Goal: Task Accomplishment & Management: Complete application form

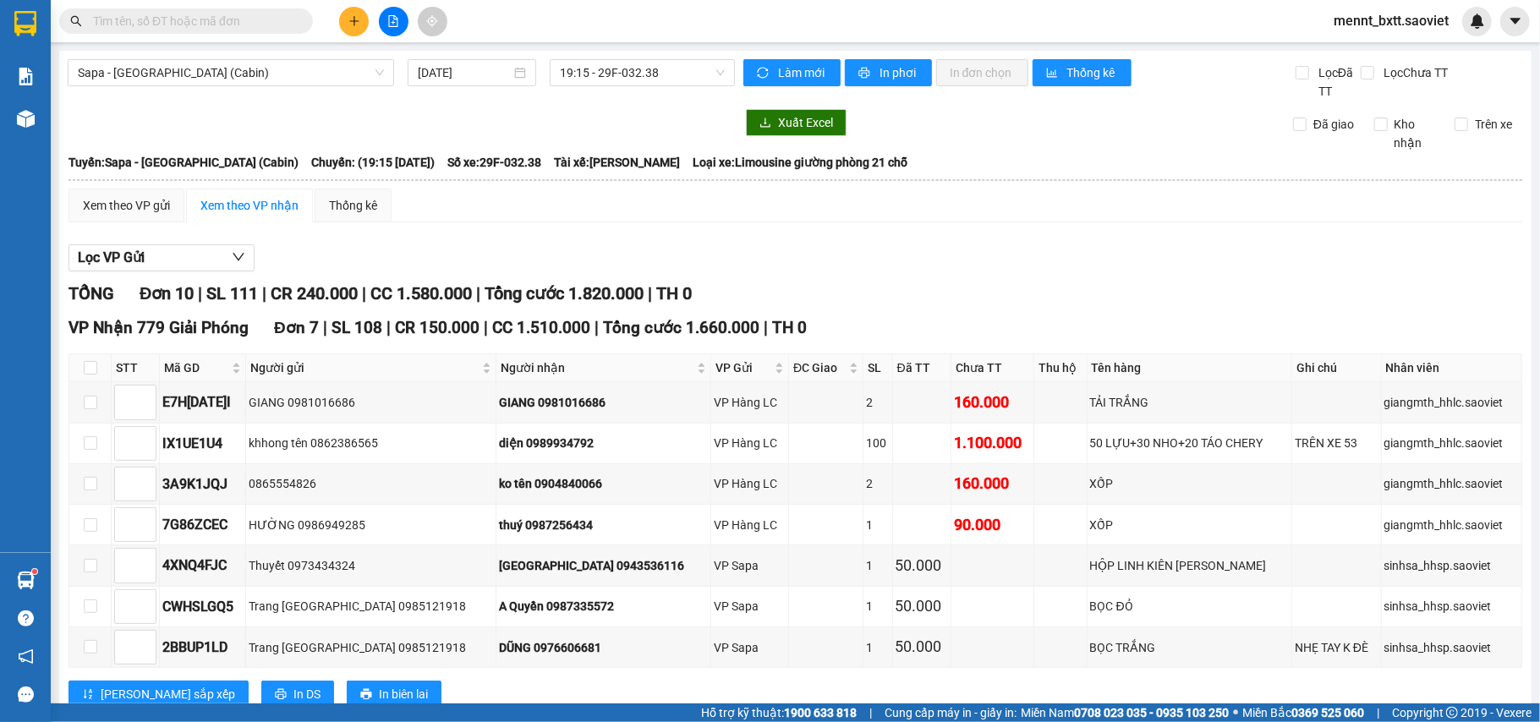
click at [279, 85] on span "Sapa - [GEOGRAPHIC_DATA] (Cabin)" at bounding box center [231, 72] width 306 height 25
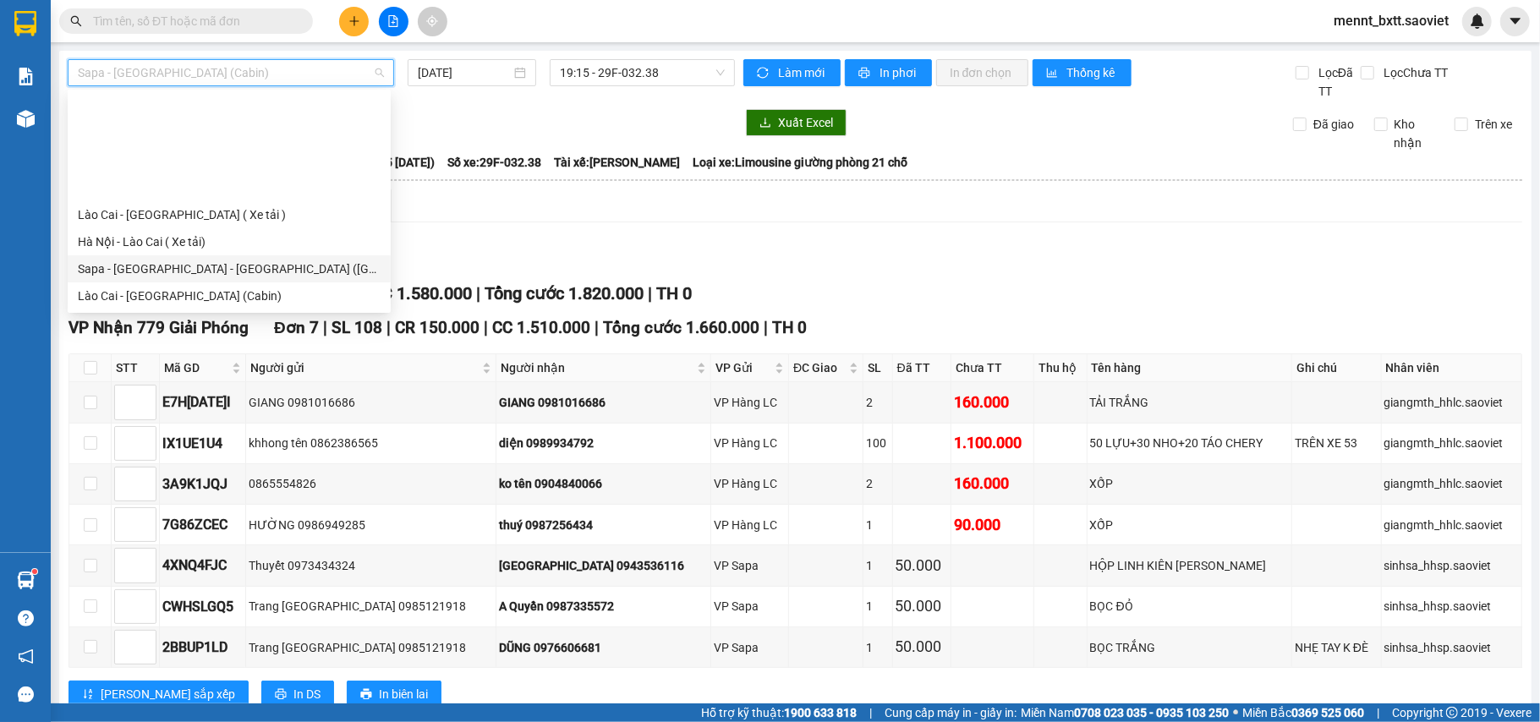
scroll to position [22, 0]
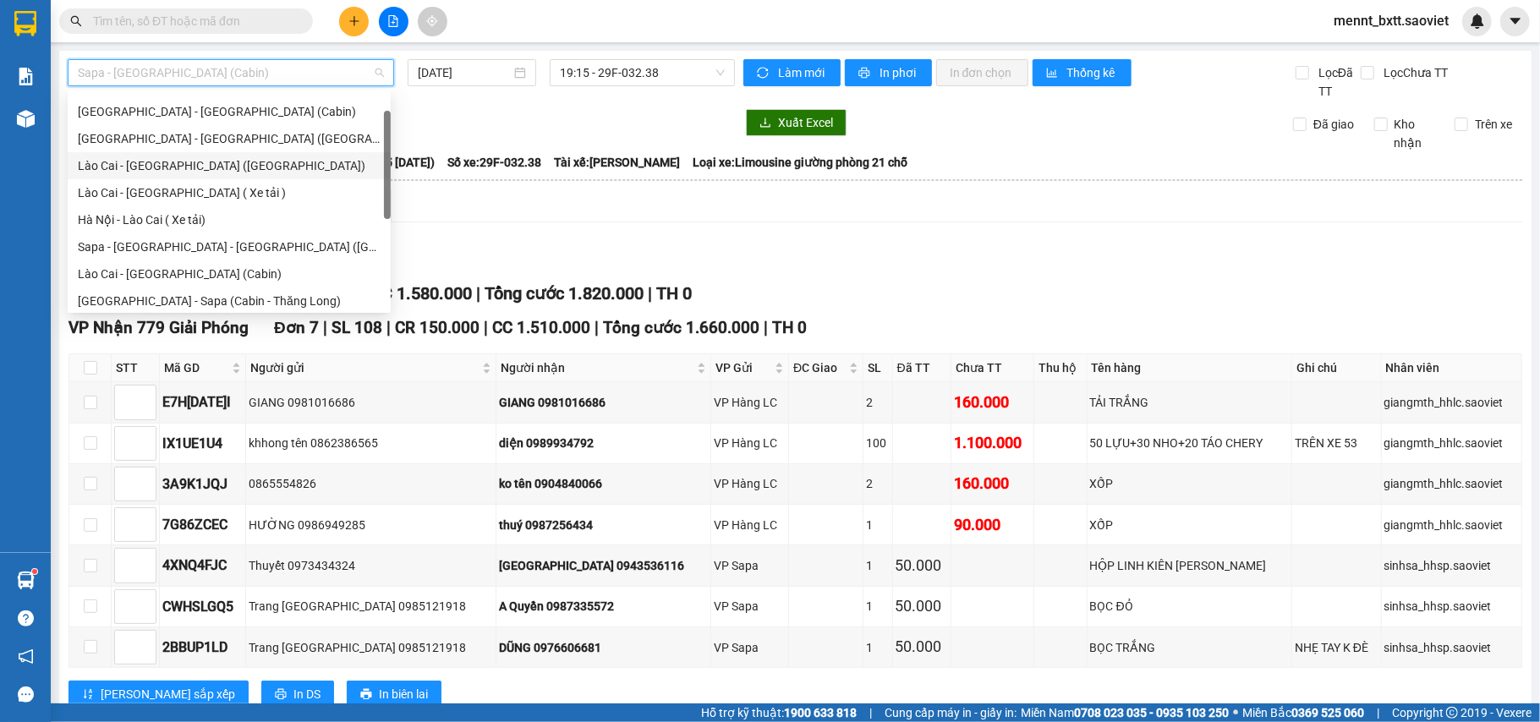
click at [201, 167] on div "Lào Cai - [GEOGRAPHIC_DATA] ([GEOGRAPHIC_DATA])" at bounding box center [229, 165] width 303 height 19
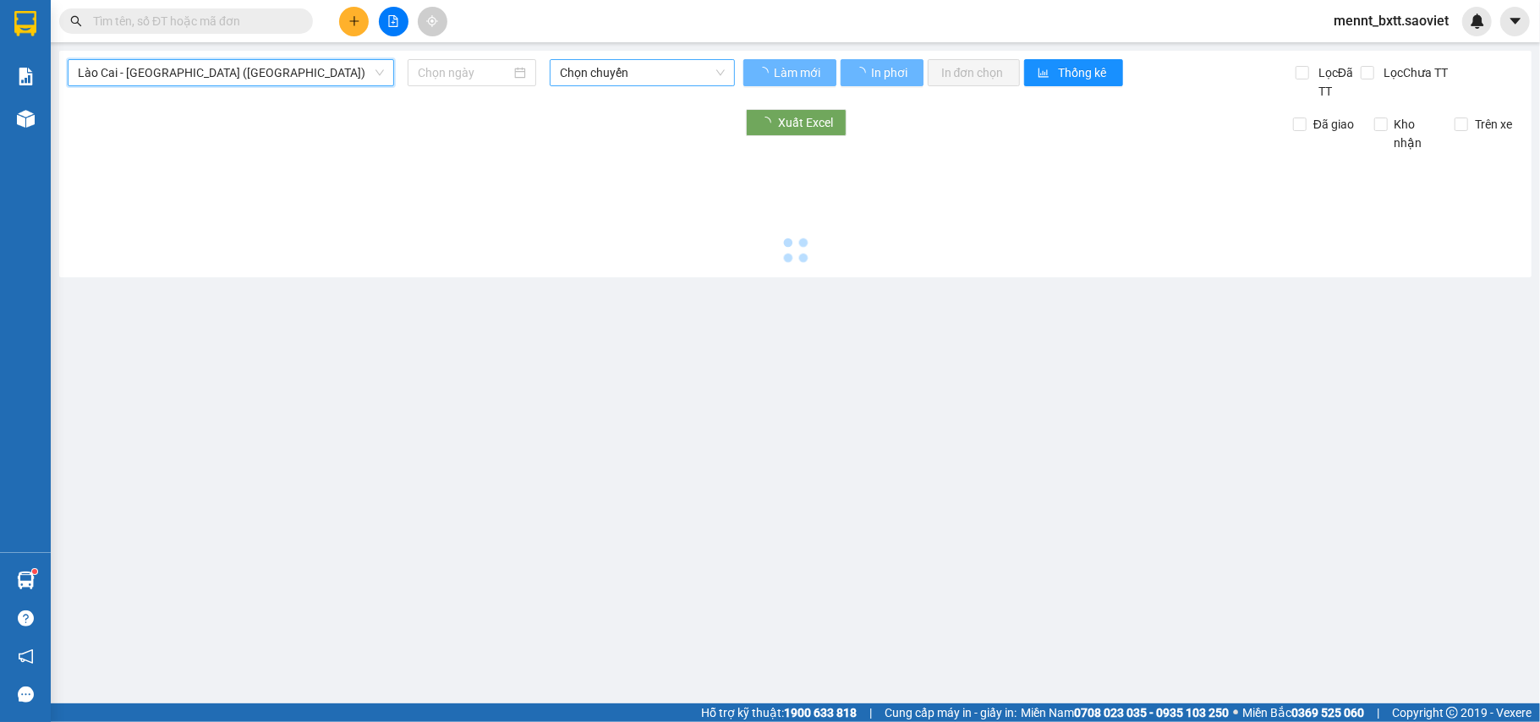
type input "[DATE]"
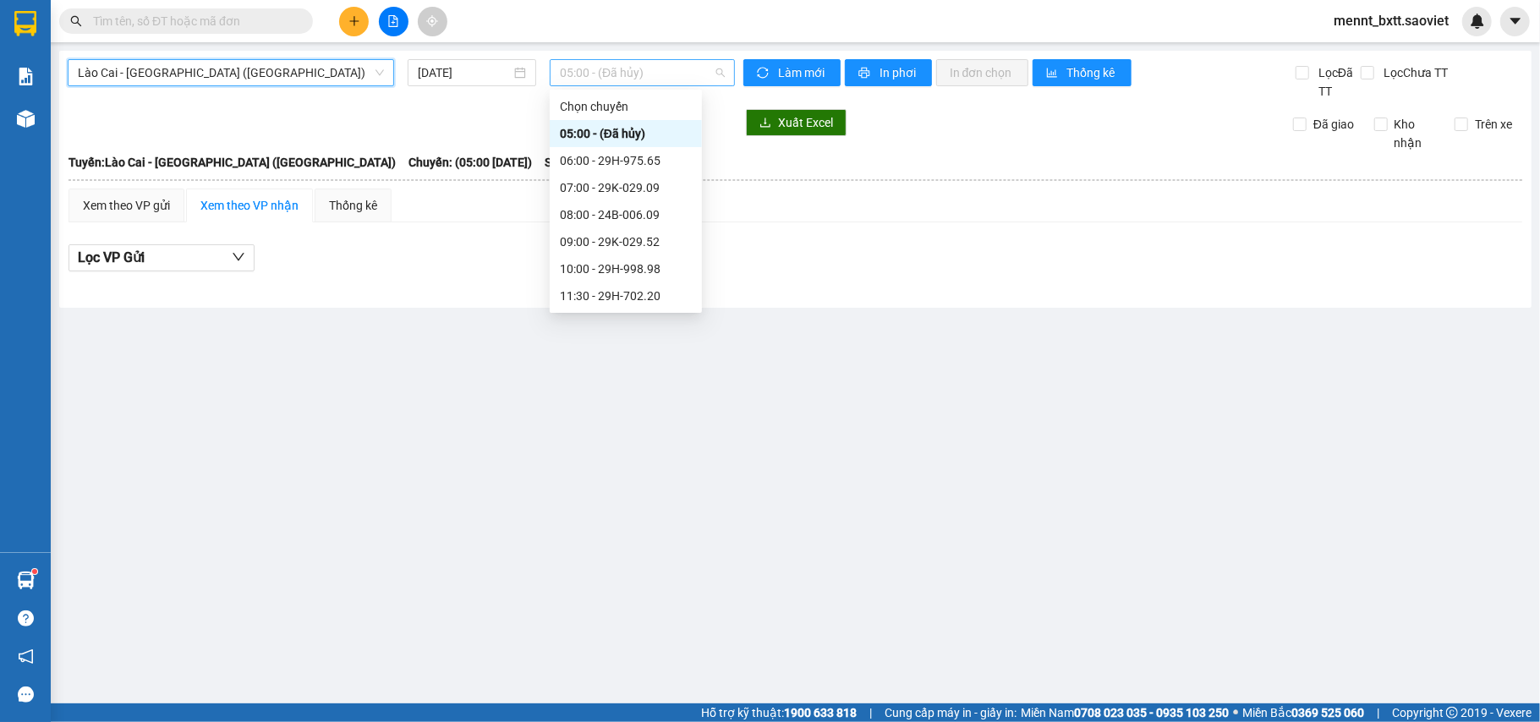
click at [644, 79] on span "05:00 - (Đã hủy)" at bounding box center [642, 72] width 165 height 25
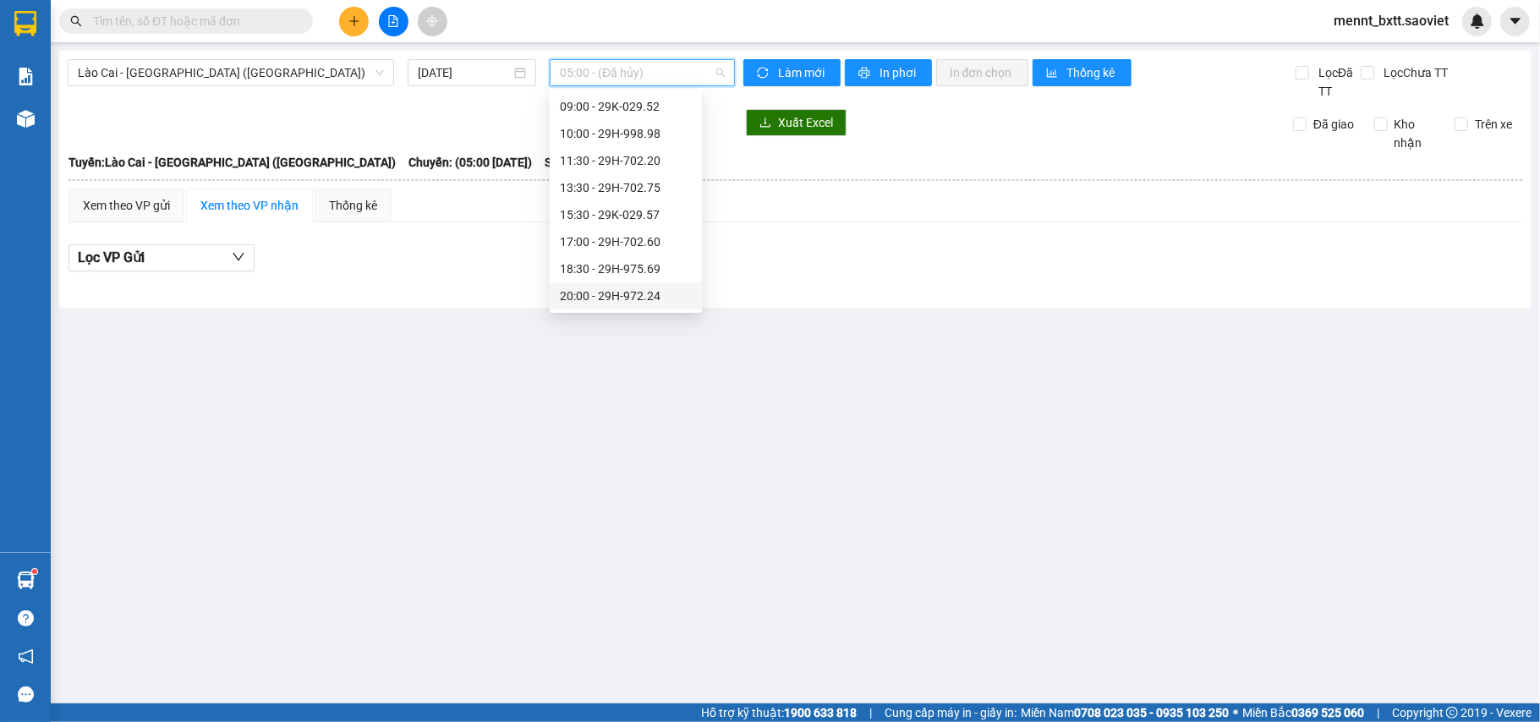
click at [638, 299] on div "20:00 - 29H-972.24" at bounding box center [626, 296] width 132 height 19
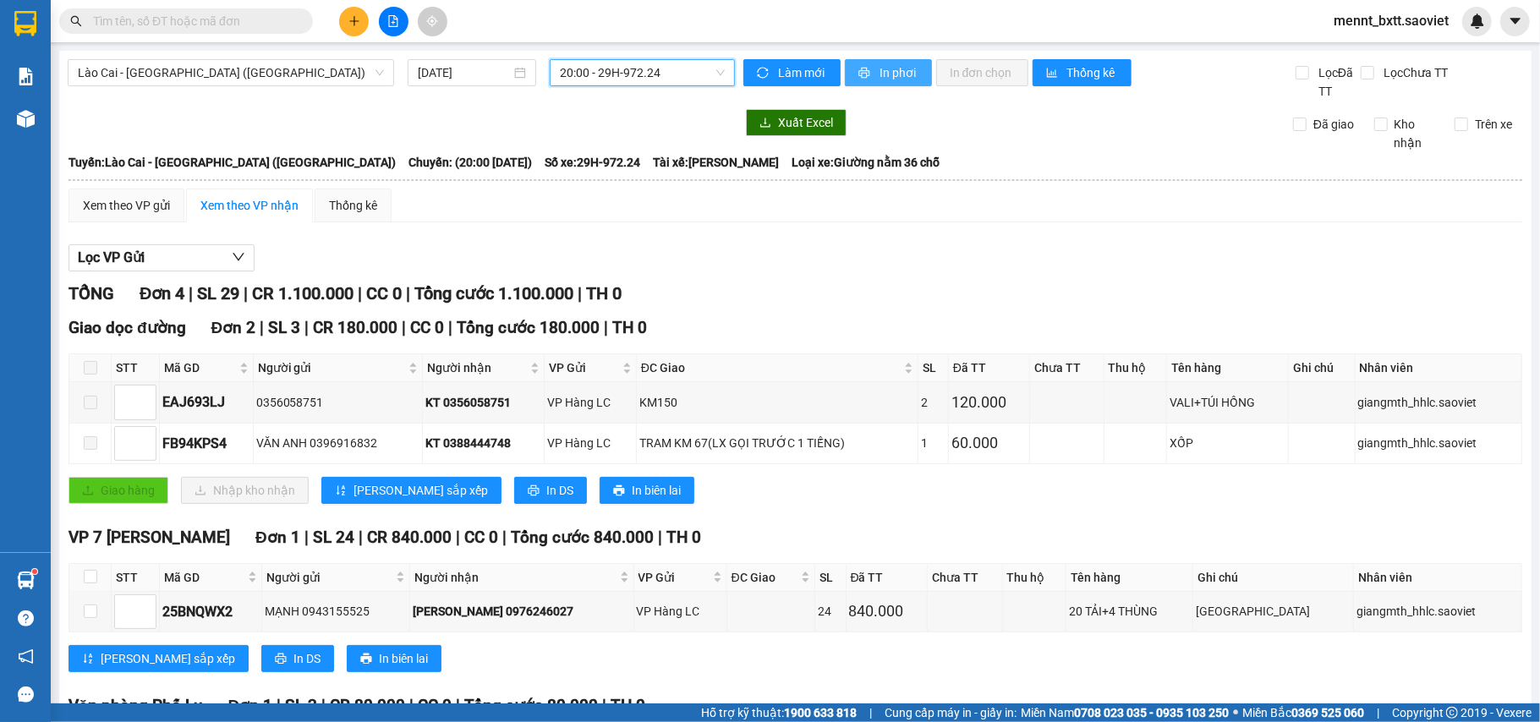
click at [869, 73] on button "In phơi" at bounding box center [888, 72] width 87 height 27
click at [805, 76] on span "Làm mới" at bounding box center [802, 72] width 49 height 19
click at [937, 117] on div "Xuất Excel" at bounding box center [1003, 122] width 520 height 27
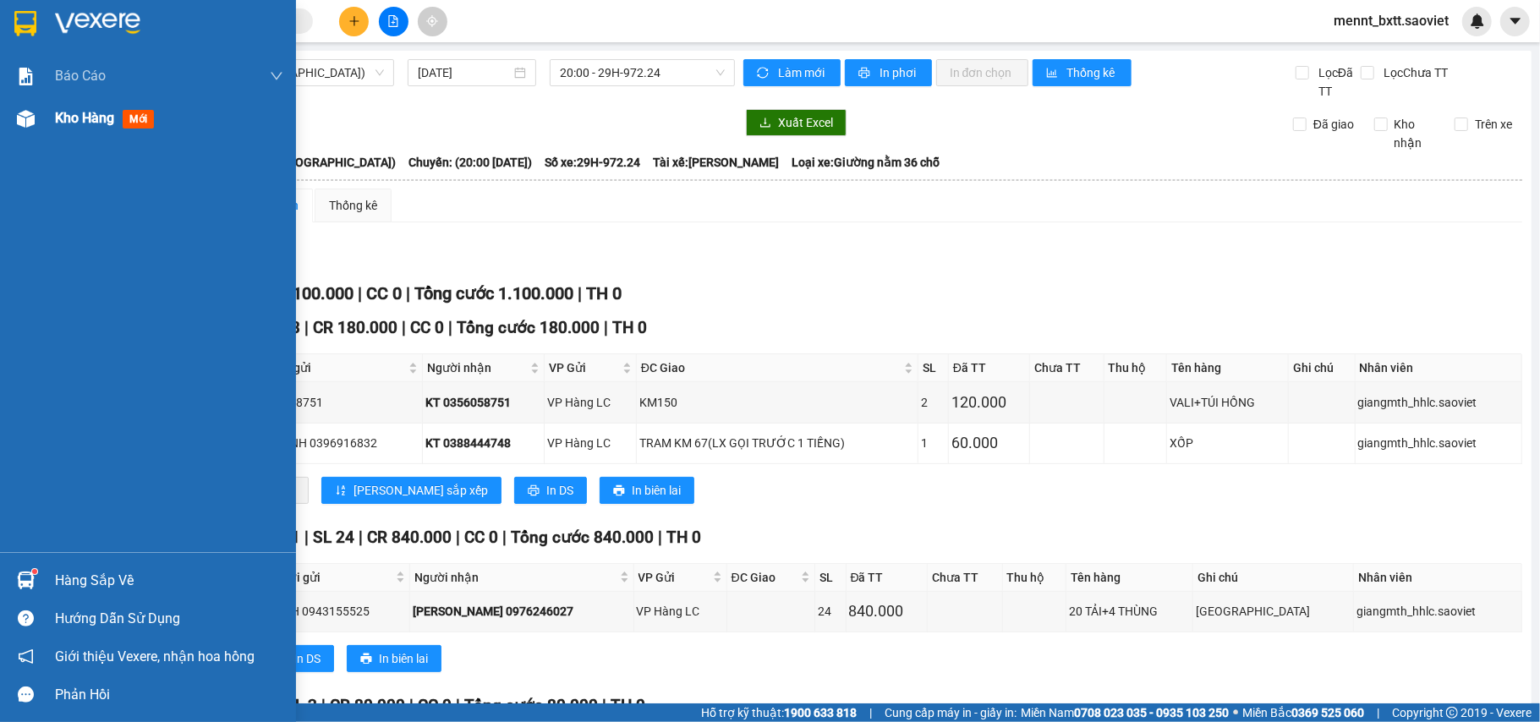
drag, startPoint x: 65, startPoint y: 112, endPoint x: 157, endPoint y: 106, distance: 92.4
click at [66, 110] on span "Kho hàng" at bounding box center [84, 118] width 59 height 16
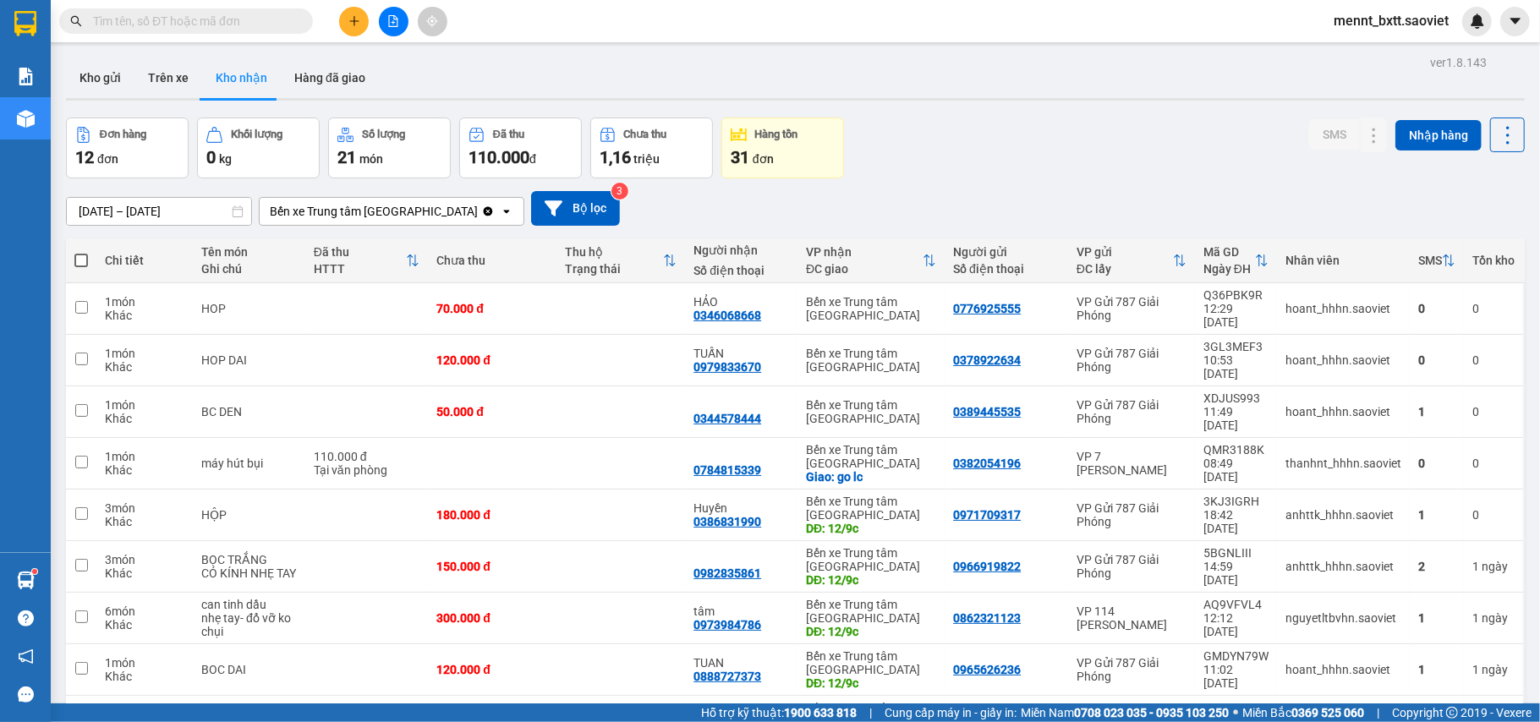
scroll to position [112, 0]
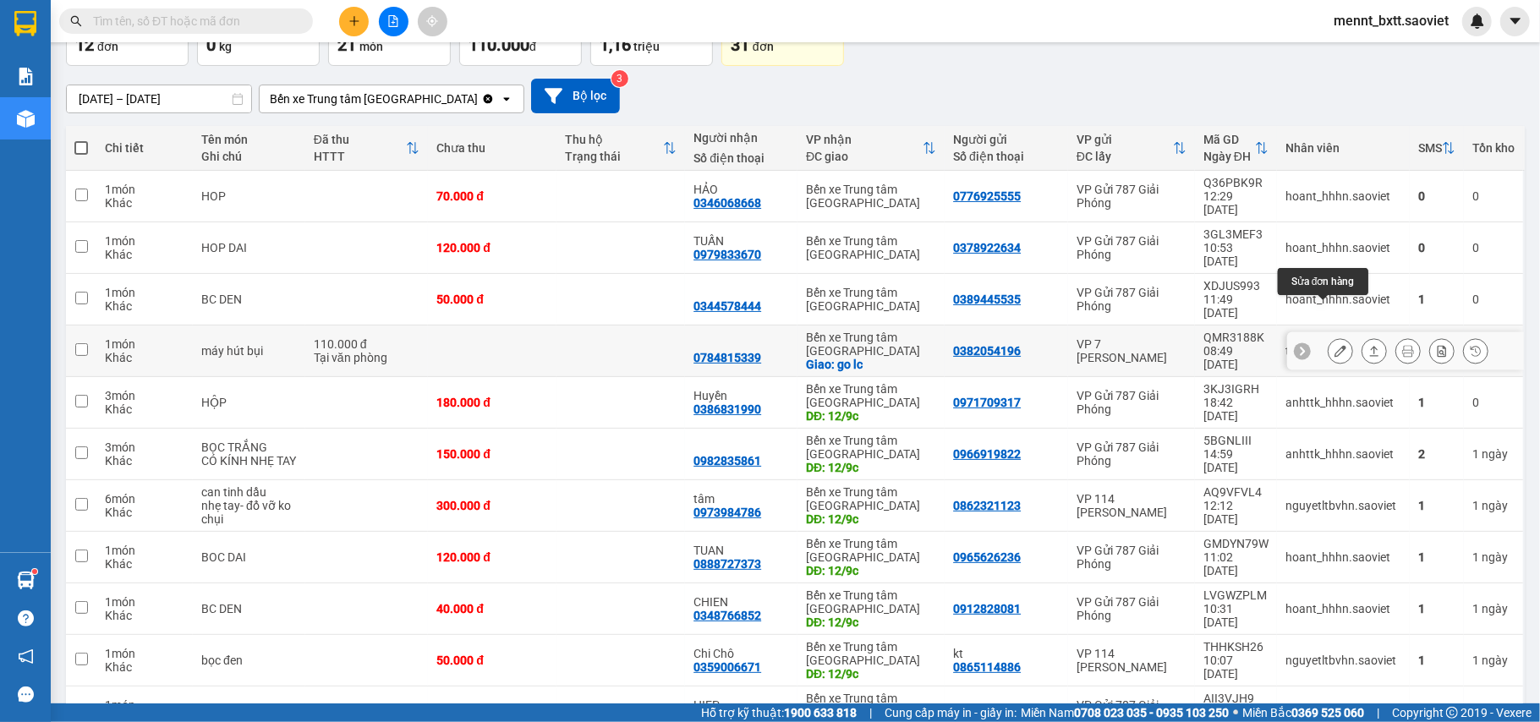
click at [1334, 345] on icon at bounding box center [1340, 351] width 12 height 12
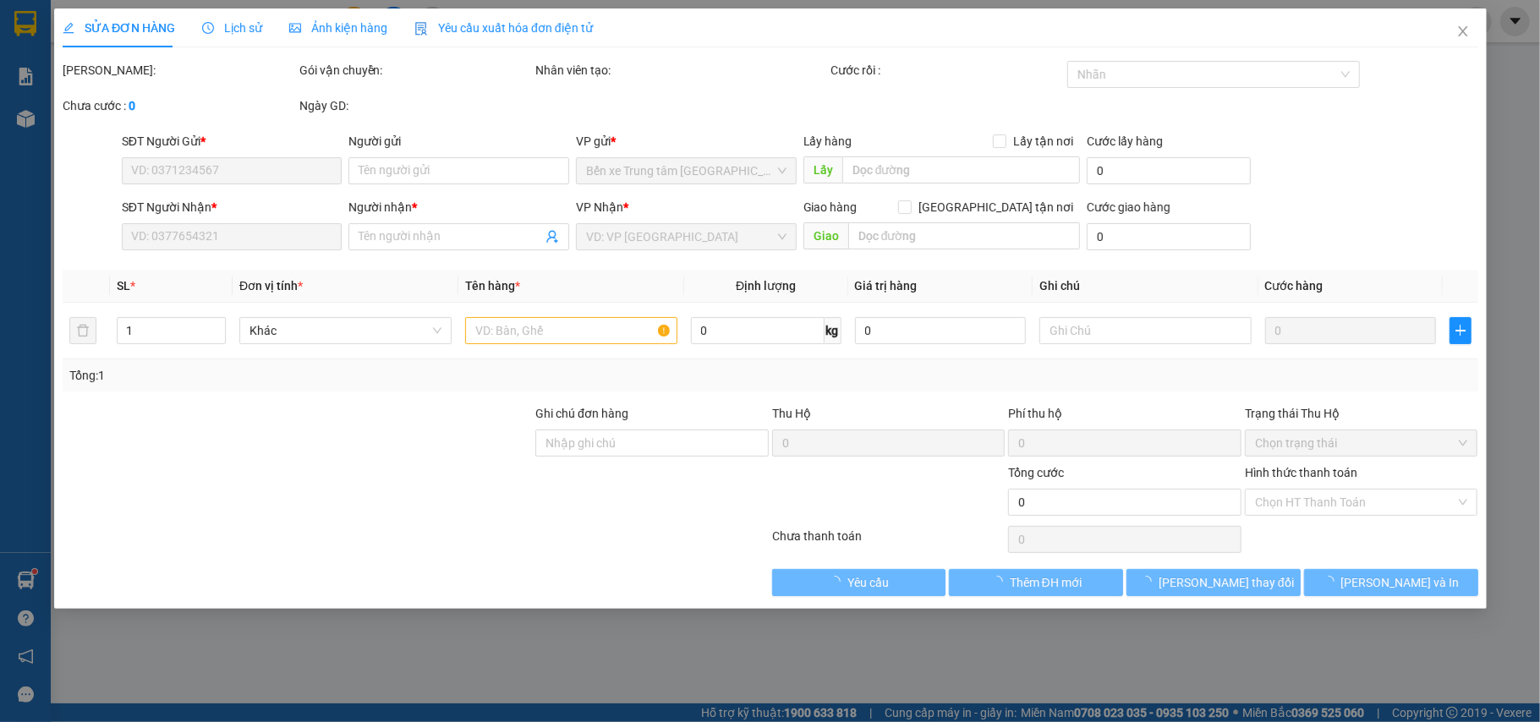
type input "0382054196"
type input "0784815339"
checkbox input "true"
type input "go lc"
type input "110.000"
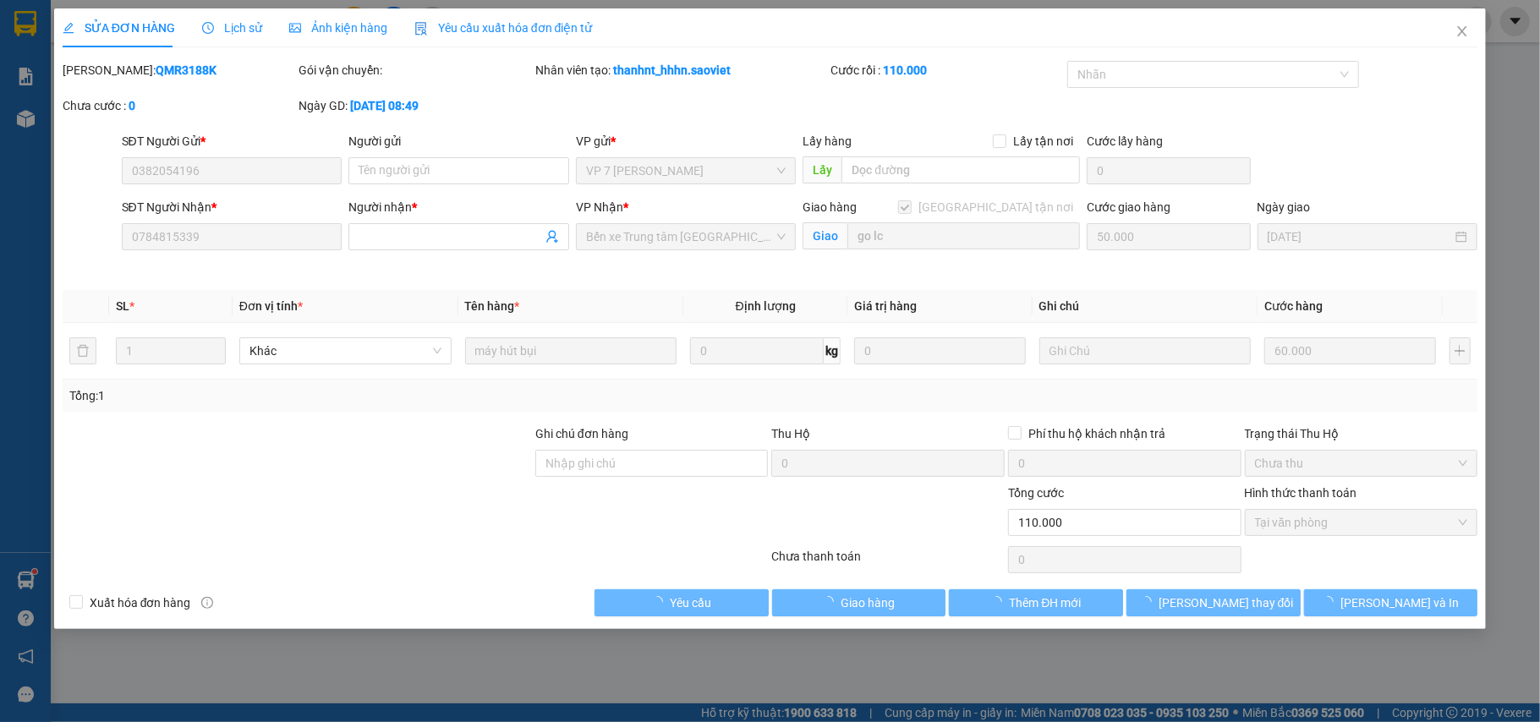
click at [244, 35] on span "Lịch sử" at bounding box center [232, 28] width 60 height 14
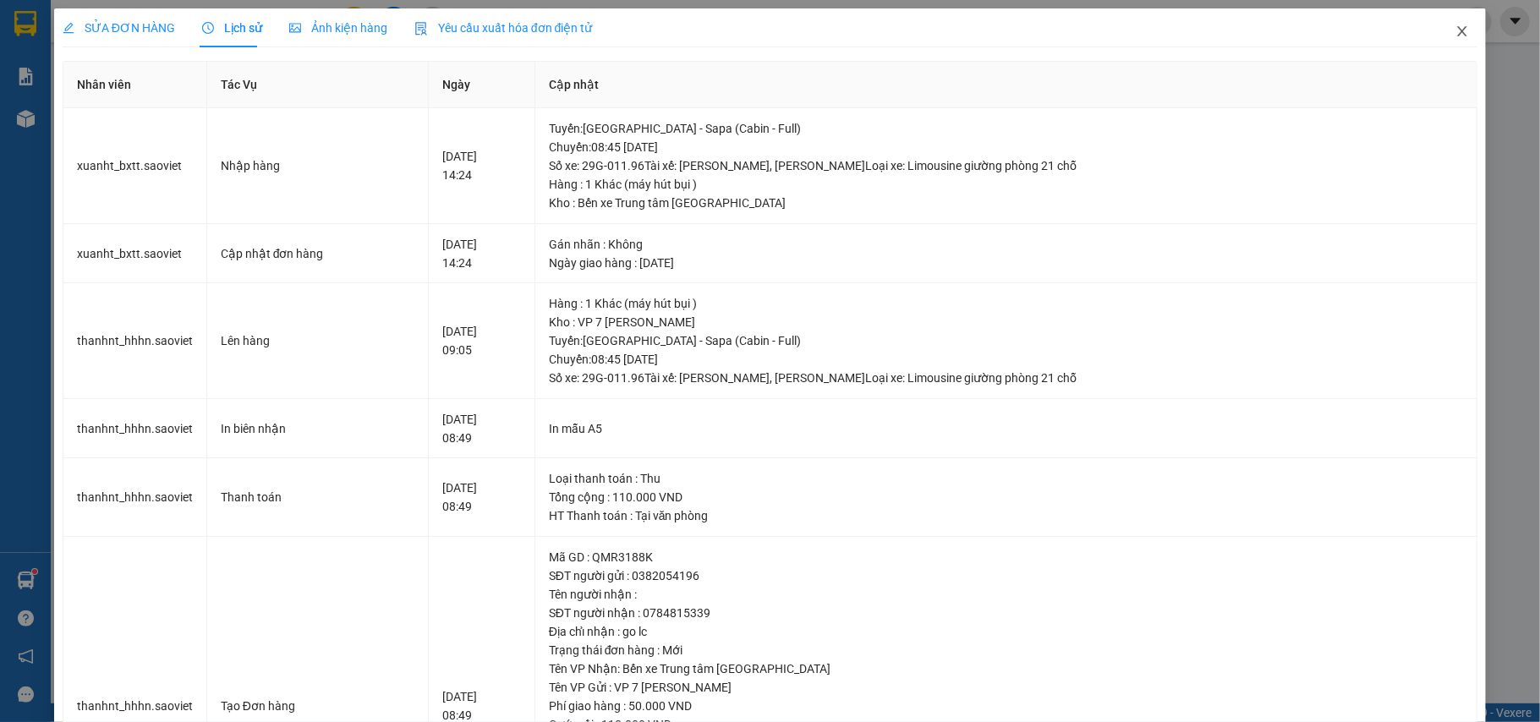
click at [1455, 32] on icon "close" at bounding box center [1462, 32] width 14 height 14
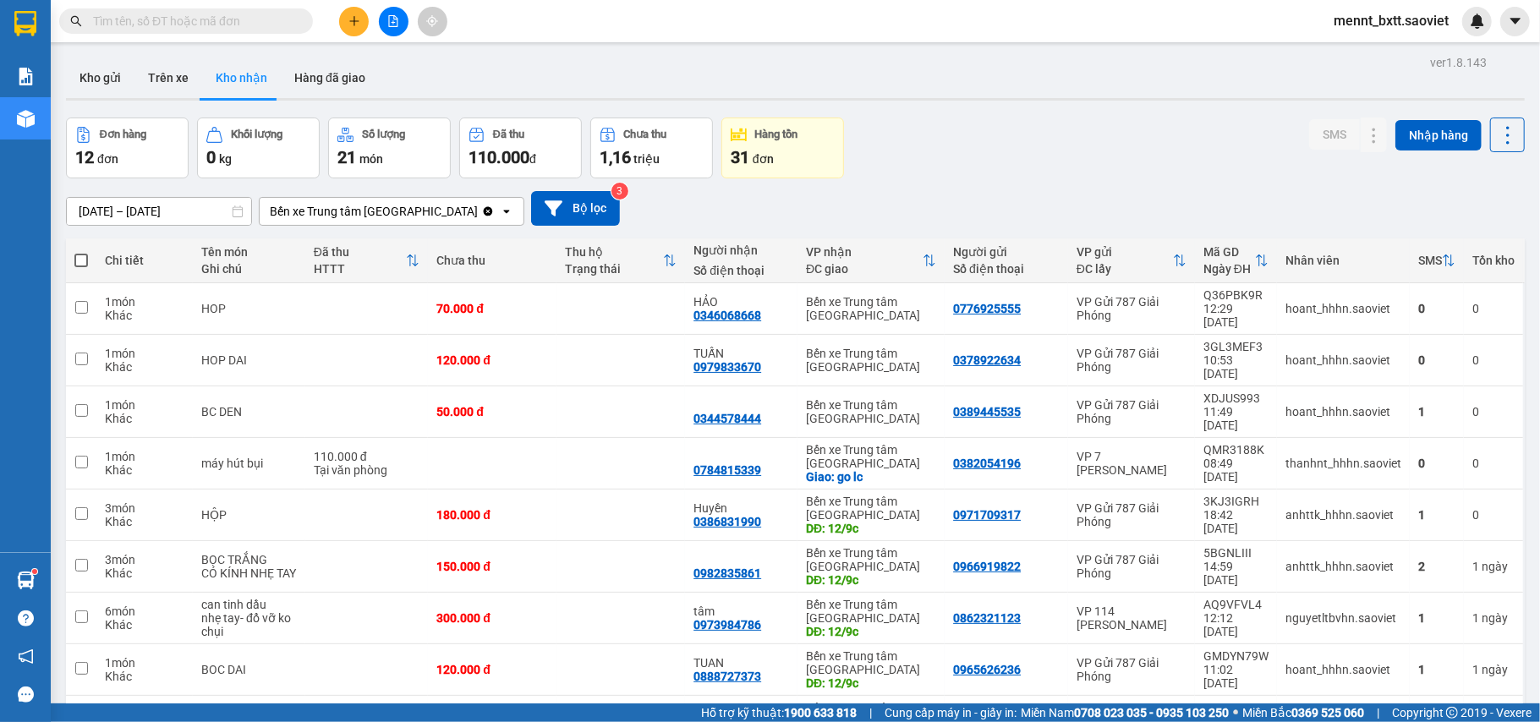
click at [204, 19] on input "text" at bounding box center [193, 21] width 200 height 19
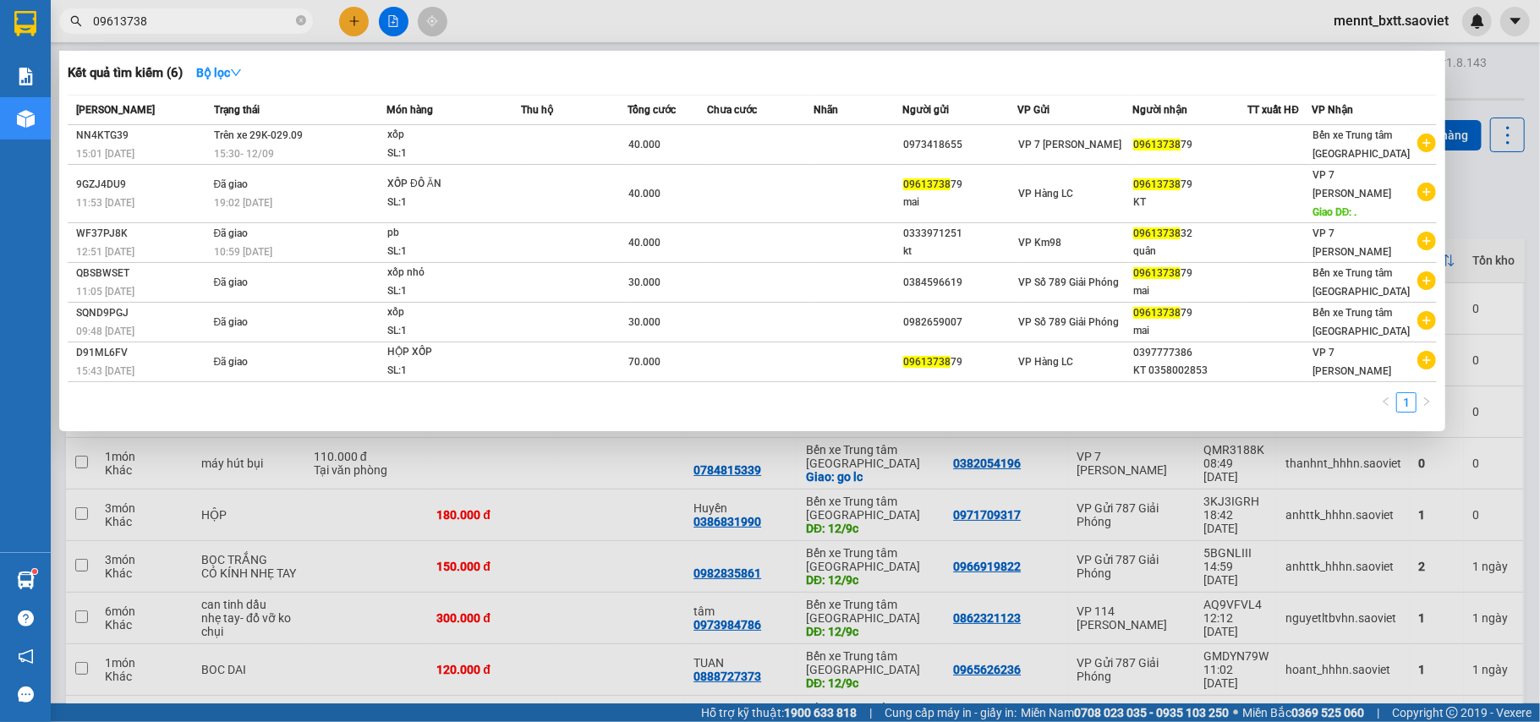
type input "09613738"
click at [302, 21] on icon "close-circle" at bounding box center [301, 20] width 10 height 10
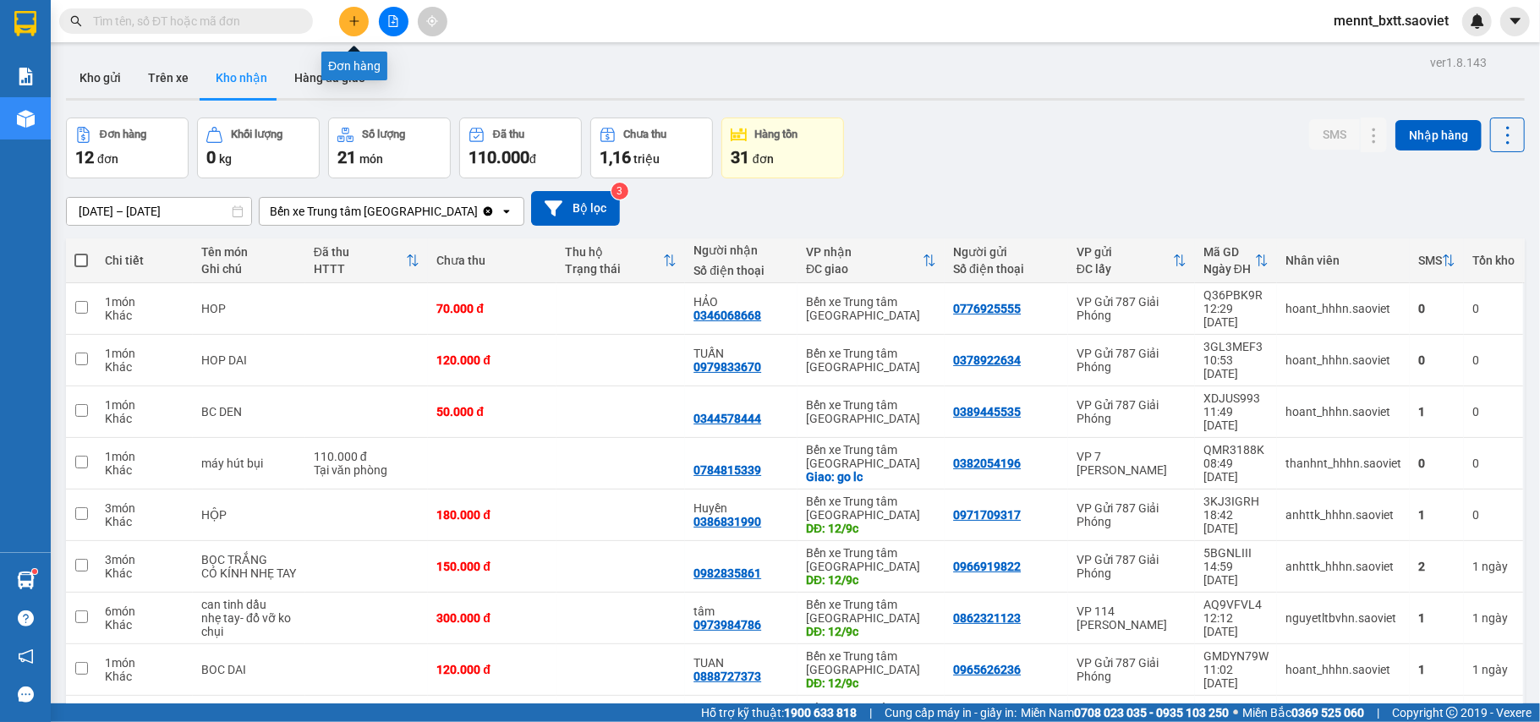
click at [359, 18] on icon "plus" at bounding box center [354, 21] width 12 height 12
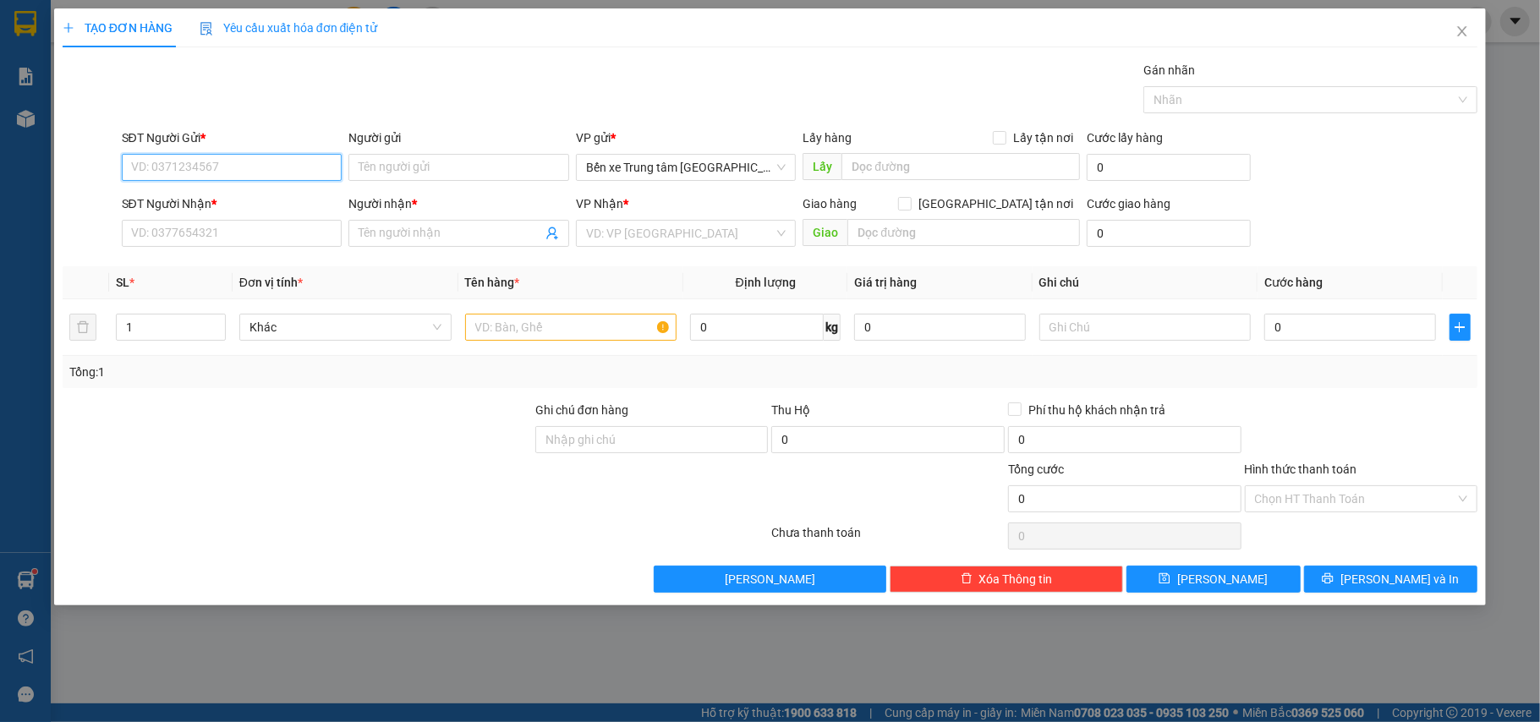
click at [291, 173] on input "SĐT Người Gửi *" at bounding box center [232, 167] width 221 height 27
type input "0823684999"
click at [213, 195] on div "0823684999 - kt" at bounding box center [232, 202] width 200 height 19
type input "kt"
type input "0944019919"
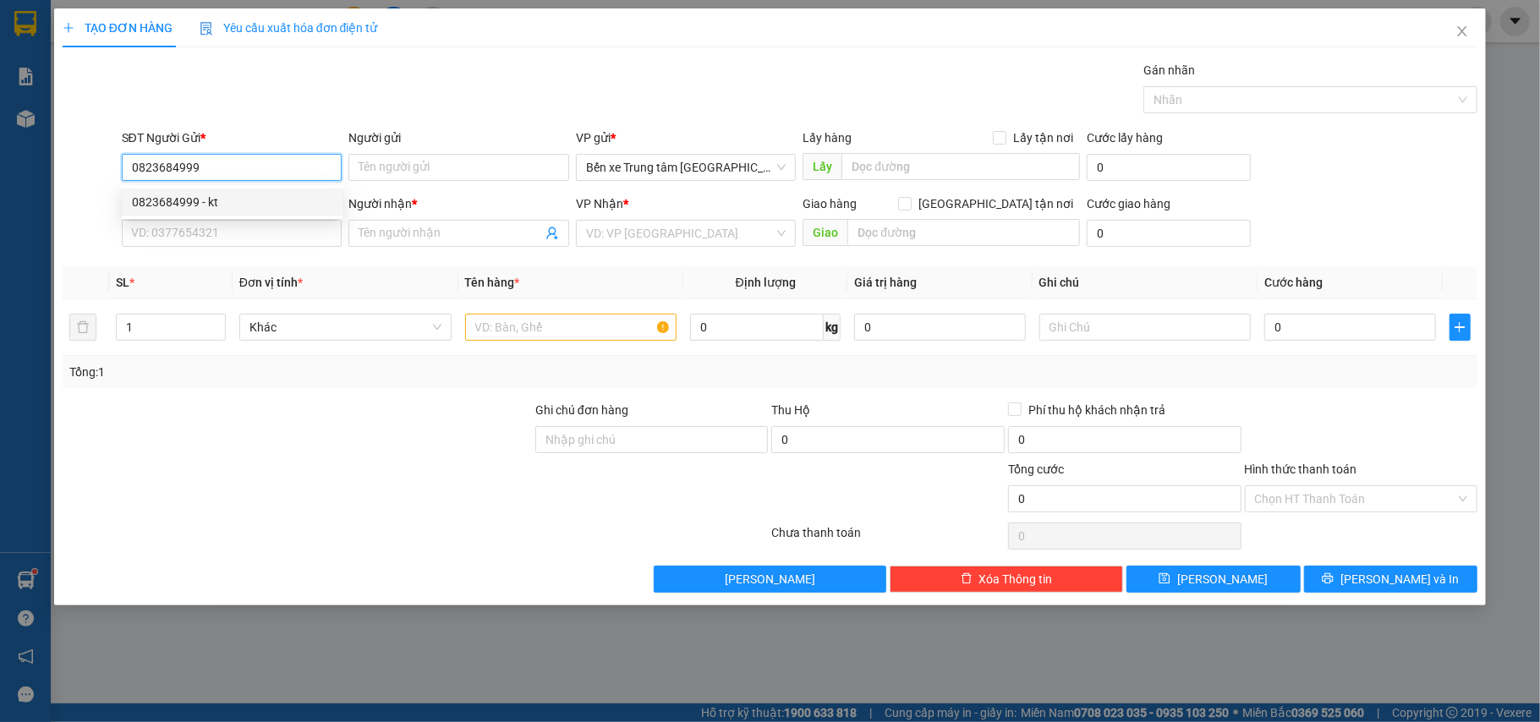
type input "kt"
type input "0823684999"
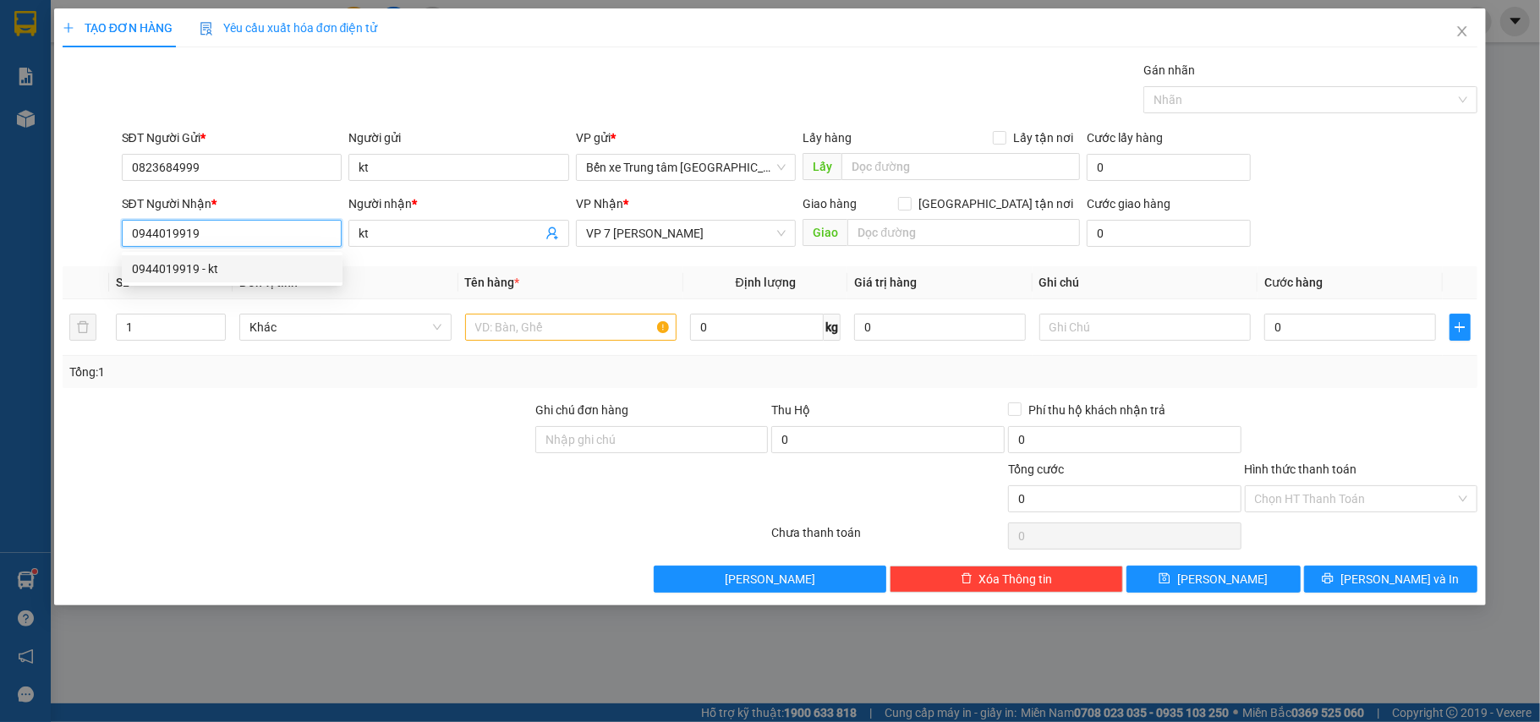
drag, startPoint x: 214, startPoint y: 238, endPoint x: 72, endPoint y: 241, distance: 142.1
click at [72, 241] on div "SĐT Người Nhận * 0944019919 Người nhận * kt VP Nhận * VP 7 [PERSON_NAME] Giao h…" at bounding box center [770, 224] width 1419 height 59
click at [190, 271] on div "0944019919 - kt" at bounding box center [232, 269] width 200 height 19
click at [360, 281] on th "Đơn vị tính *" at bounding box center [346, 282] width 226 height 33
click at [609, 323] on input "text" at bounding box center [571, 327] width 212 height 27
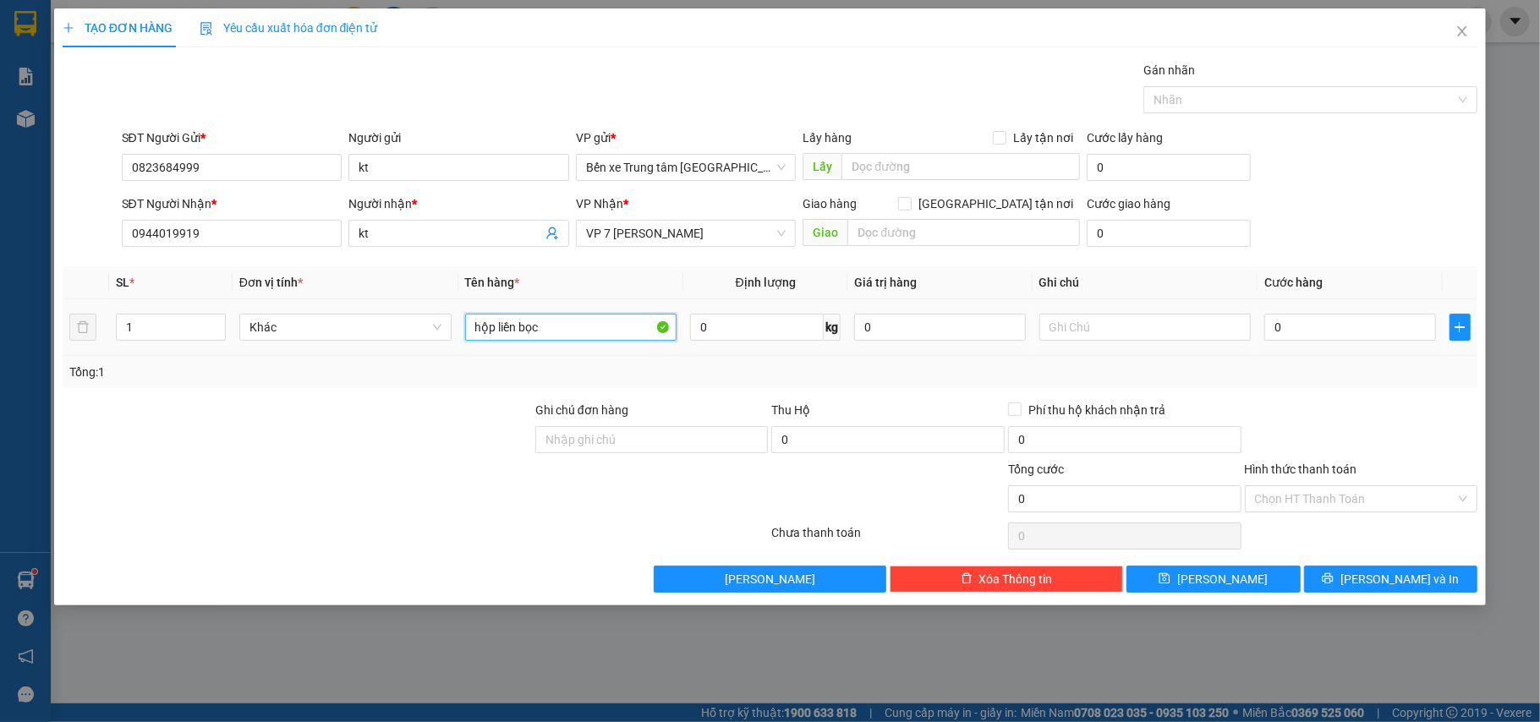
type input "hộp liền bọc"
click at [1314, 315] on div "0" at bounding box center [1349, 327] width 171 height 34
click at [1312, 333] on input "0" at bounding box center [1349, 327] width 171 height 27
type input "6"
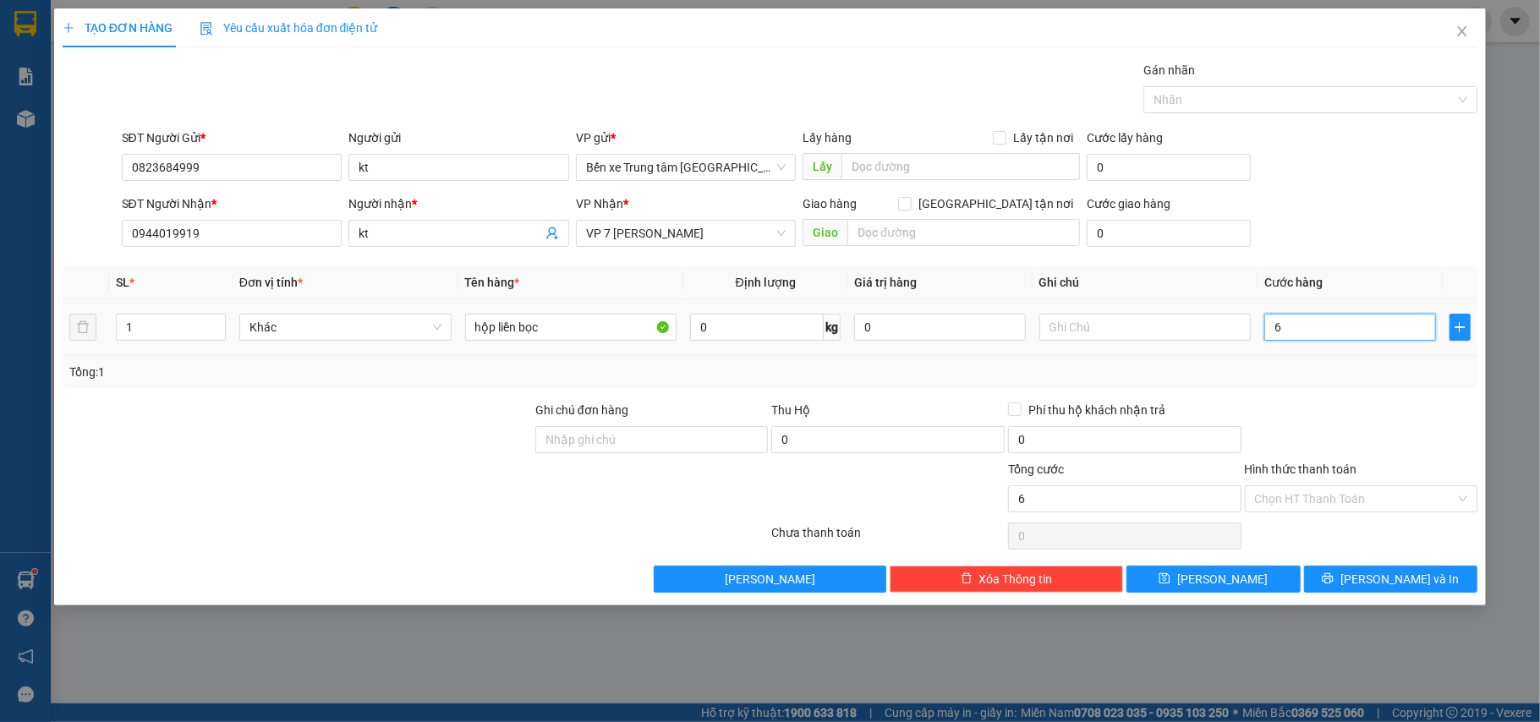
type input "6"
type input "60"
type input "60.000"
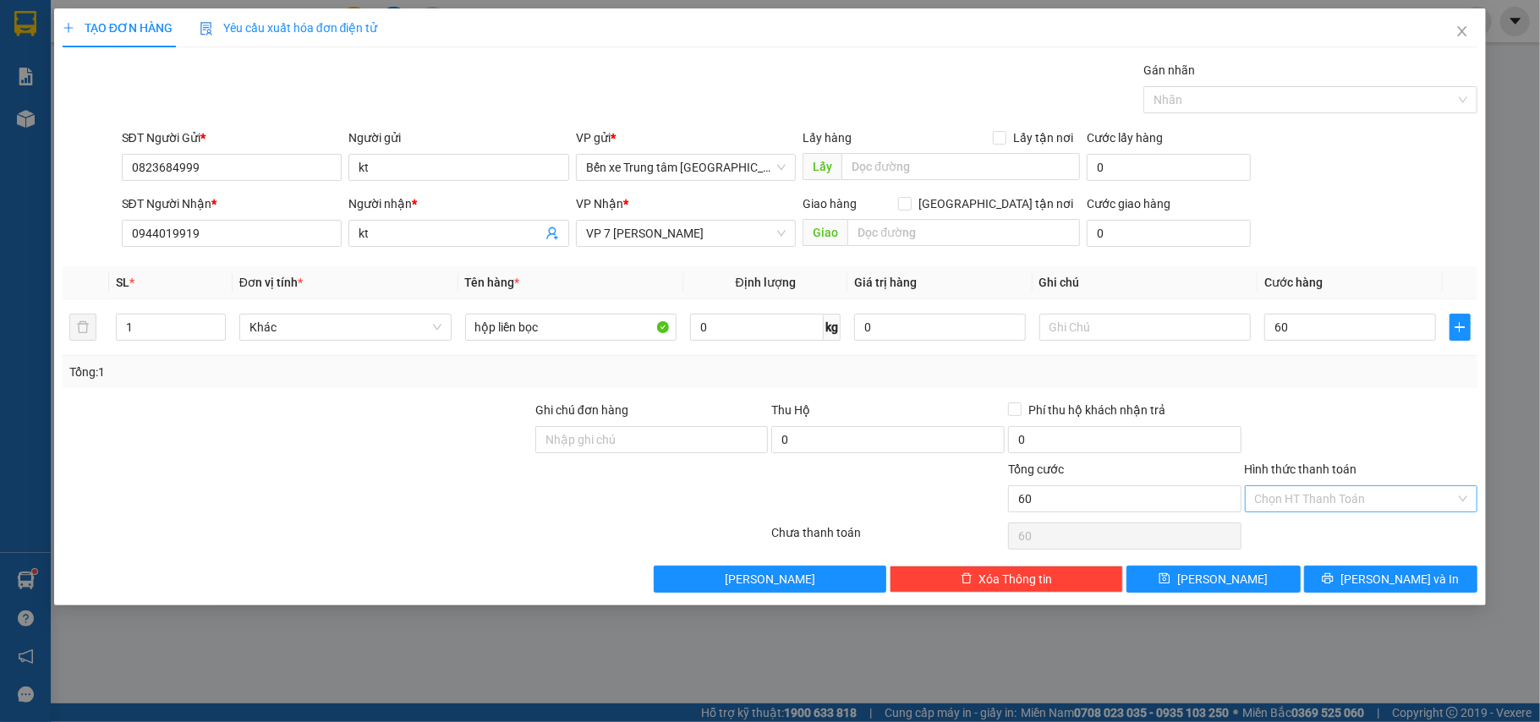
type input "60.000"
click at [1354, 506] on input "Hình thức thanh toán" at bounding box center [1355, 498] width 201 height 25
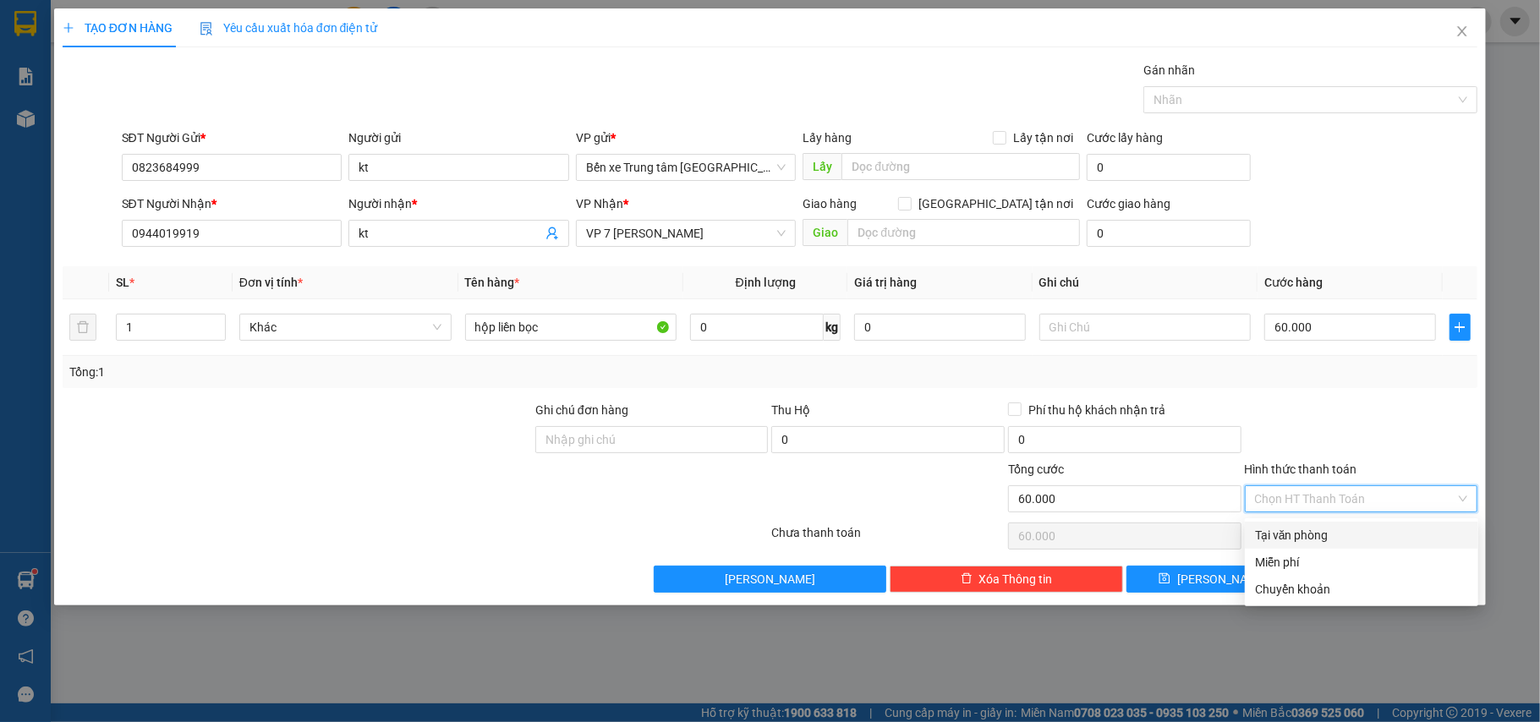
click at [1334, 545] on div "Tại văn phòng" at bounding box center [1361, 535] width 233 height 27
type input "0"
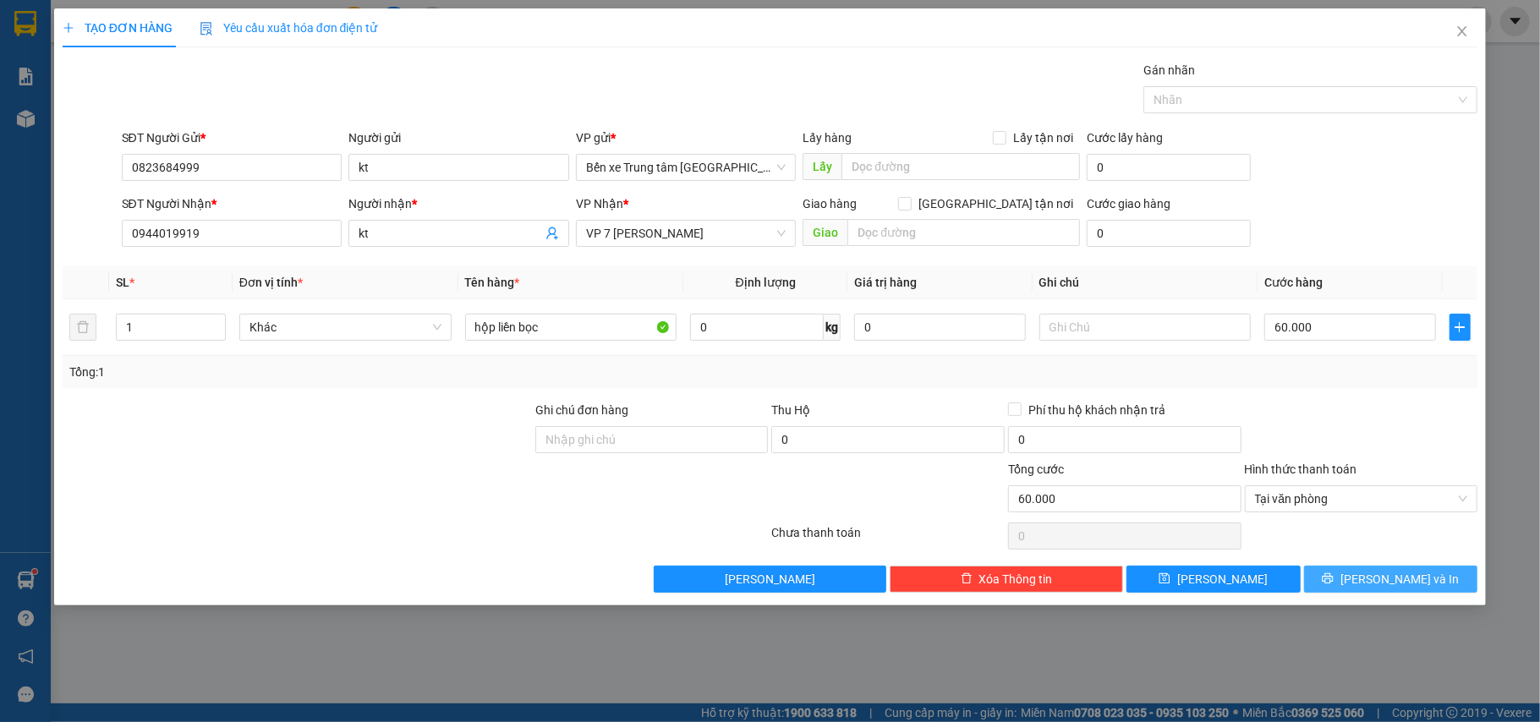
click at [1334, 577] on icon "printer" at bounding box center [1328, 578] width 11 height 11
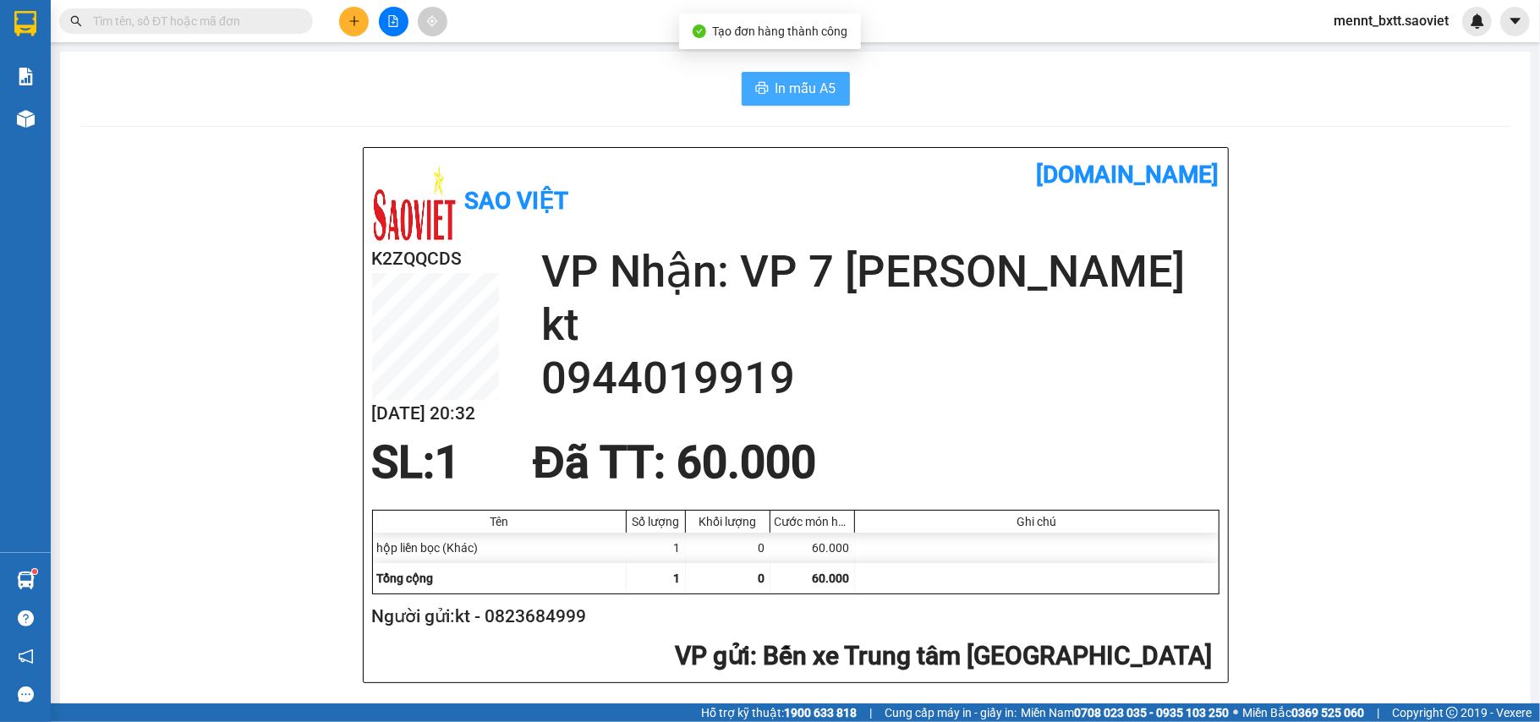
click at [776, 83] on span "In mẫu A5" at bounding box center [805, 88] width 61 height 21
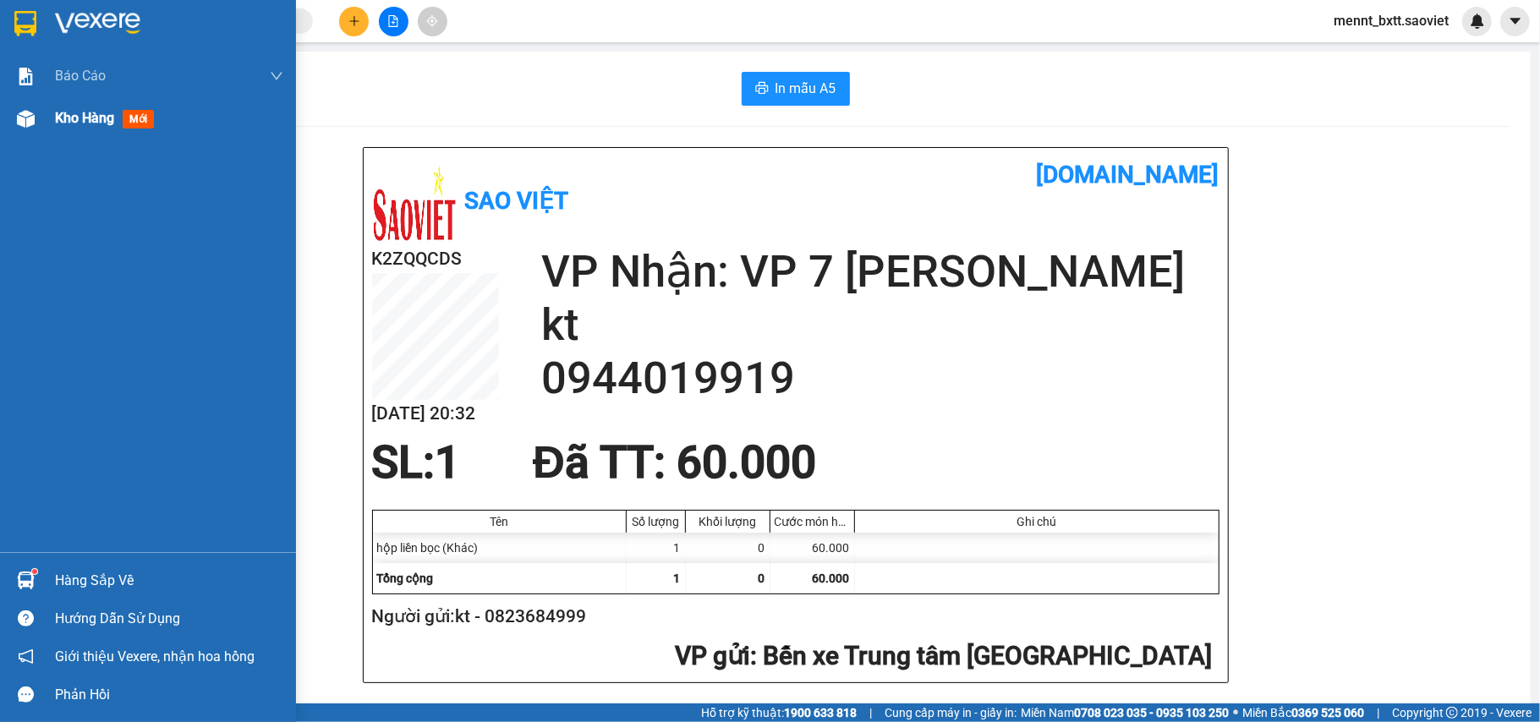
click at [58, 116] on span "Kho hàng" at bounding box center [84, 118] width 59 height 16
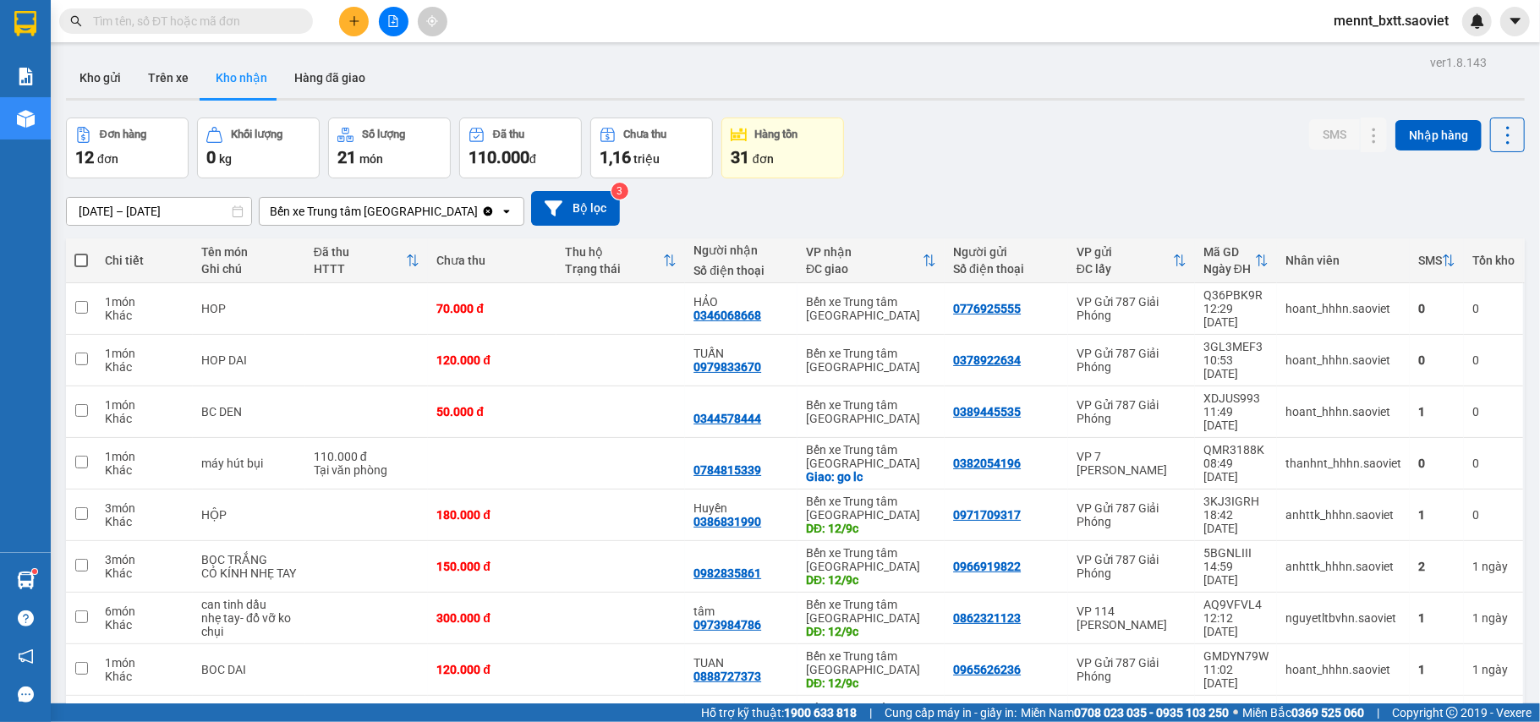
click at [1094, 118] on div "Đơn hàng 12 đơn Khối lượng 0 kg Số lượng 21 món Đã thu 110.000 đ Chưa thu 1,16 …" at bounding box center [795, 148] width 1459 height 61
click at [180, 85] on button "Trên xe" at bounding box center [168, 78] width 68 height 41
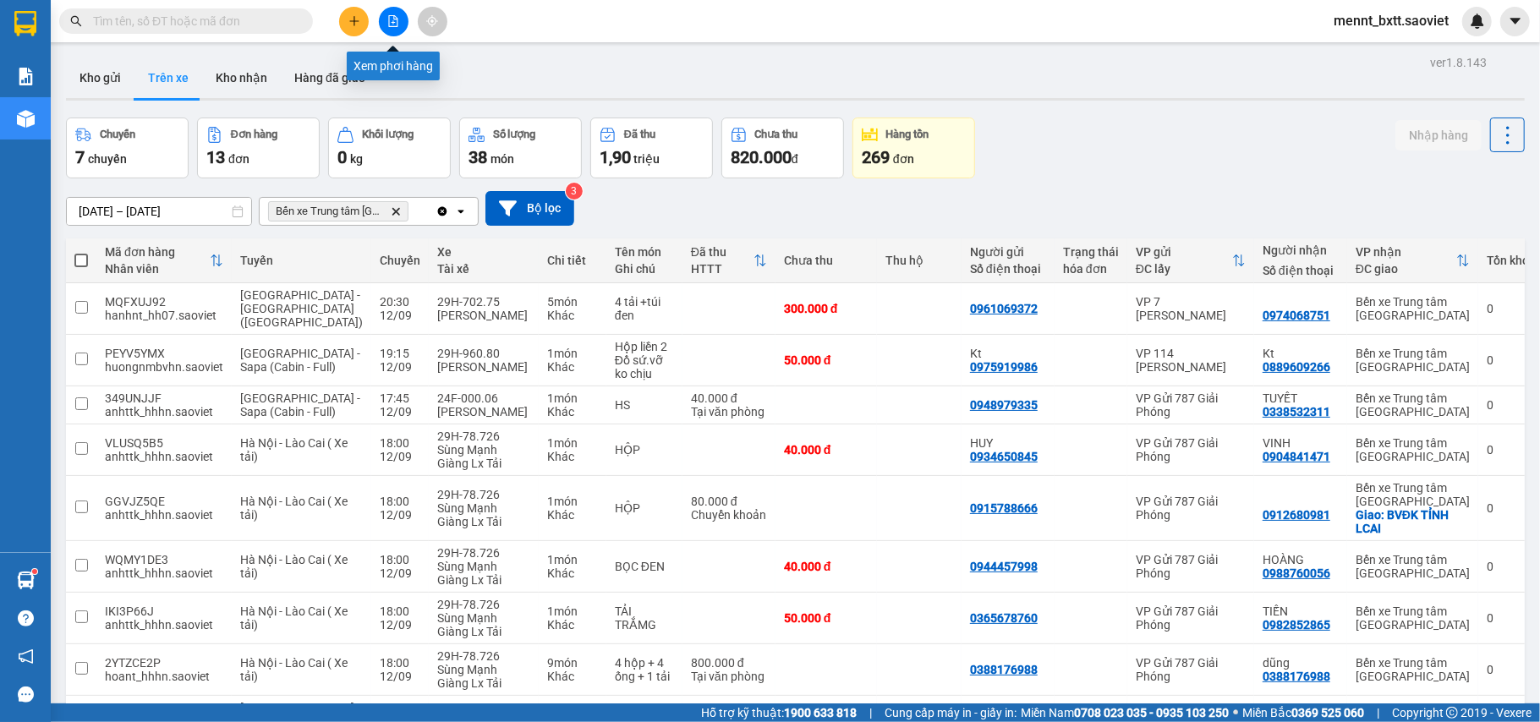
click at [389, 8] on button at bounding box center [394, 22] width 30 height 30
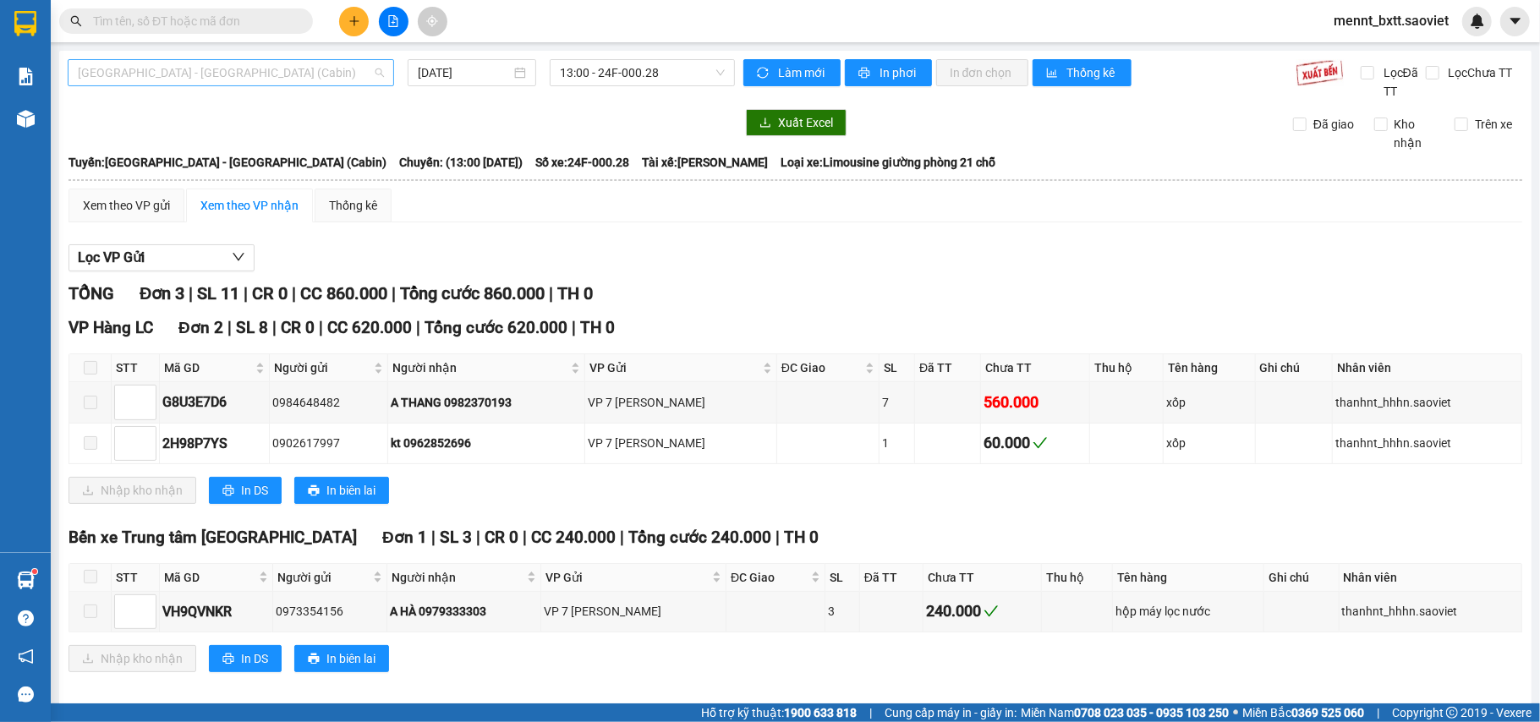
click at [261, 82] on span "[GEOGRAPHIC_DATA] - [GEOGRAPHIC_DATA] (Cabin)" at bounding box center [231, 72] width 306 height 25
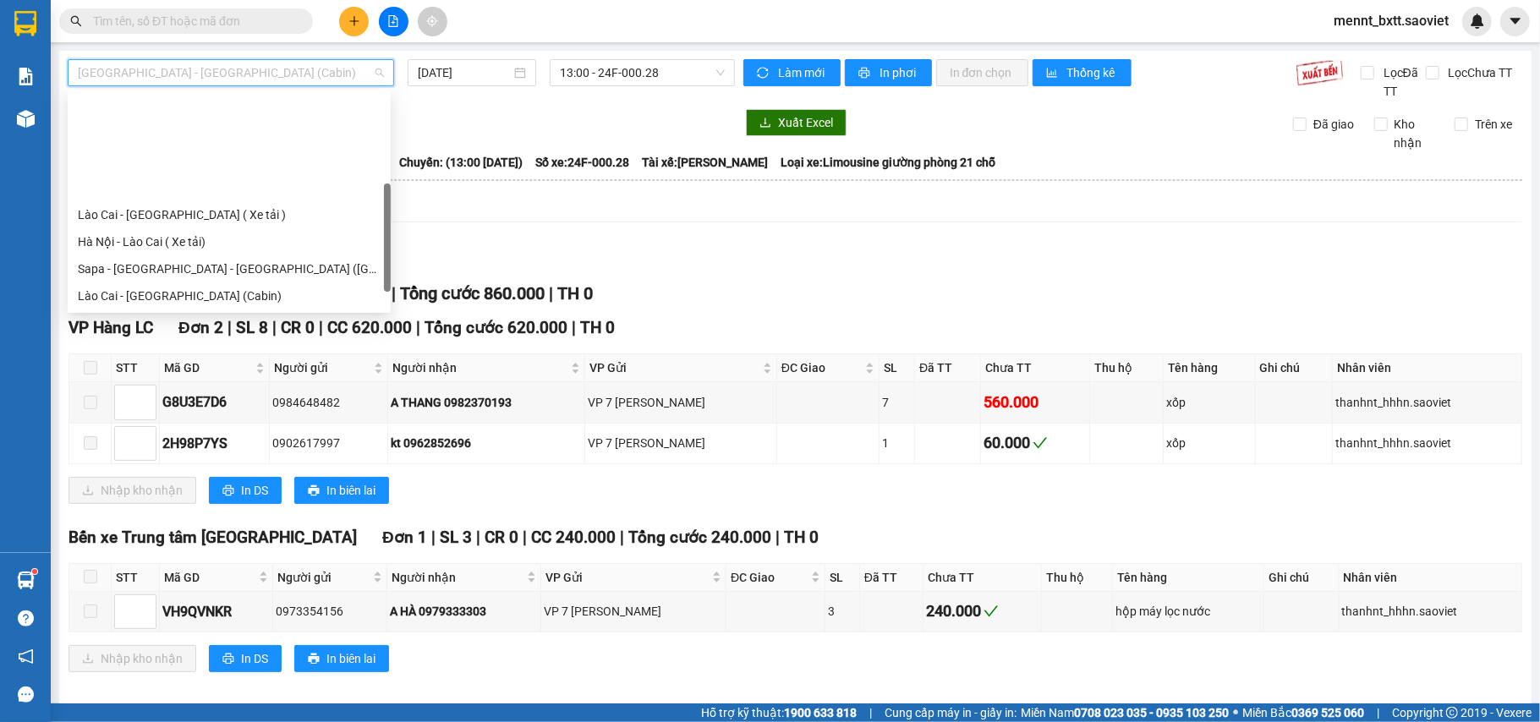
scroll to position [112, 0]
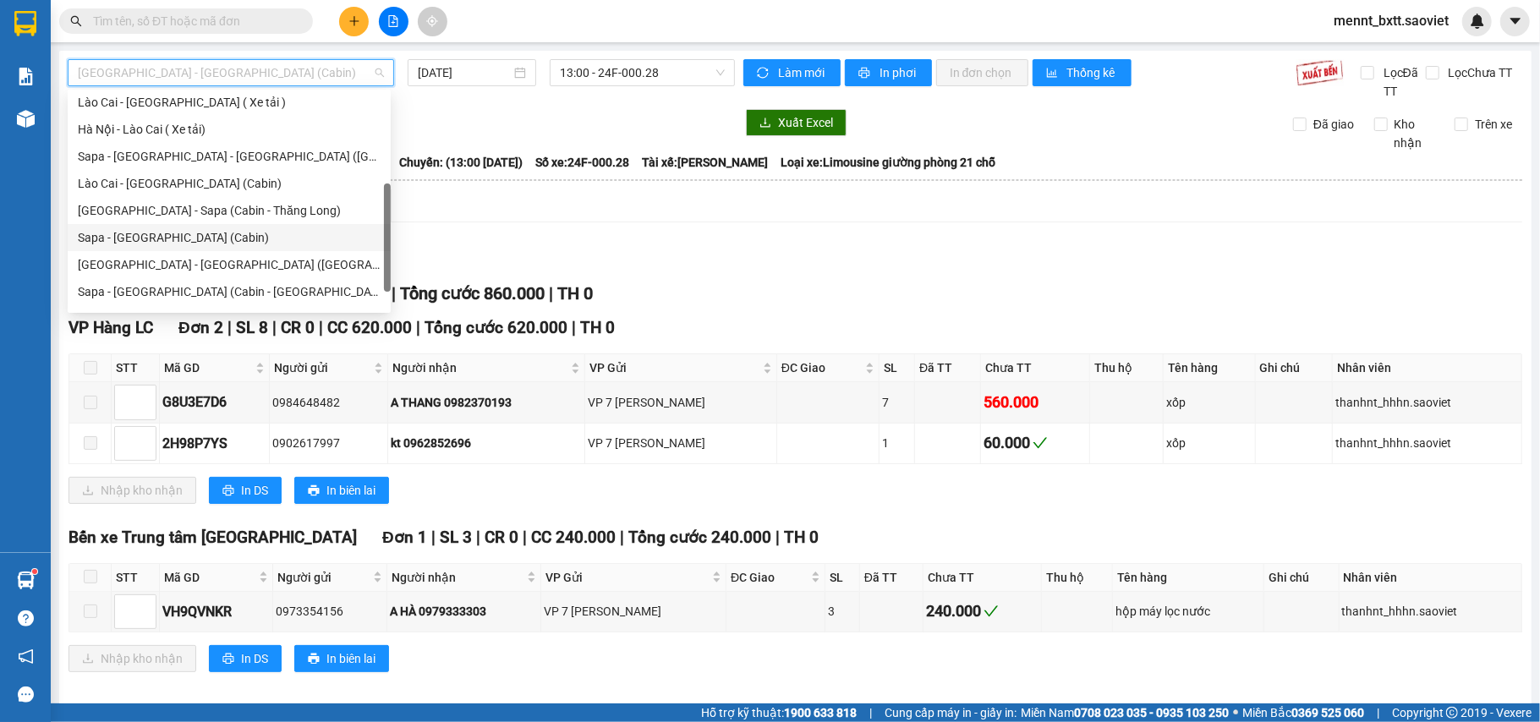
click at [184, 237] on div "Sapa - [GEOGRAPHIC_DATA] (Cabin)" at bounding box center [229, 237] width 303 height 19
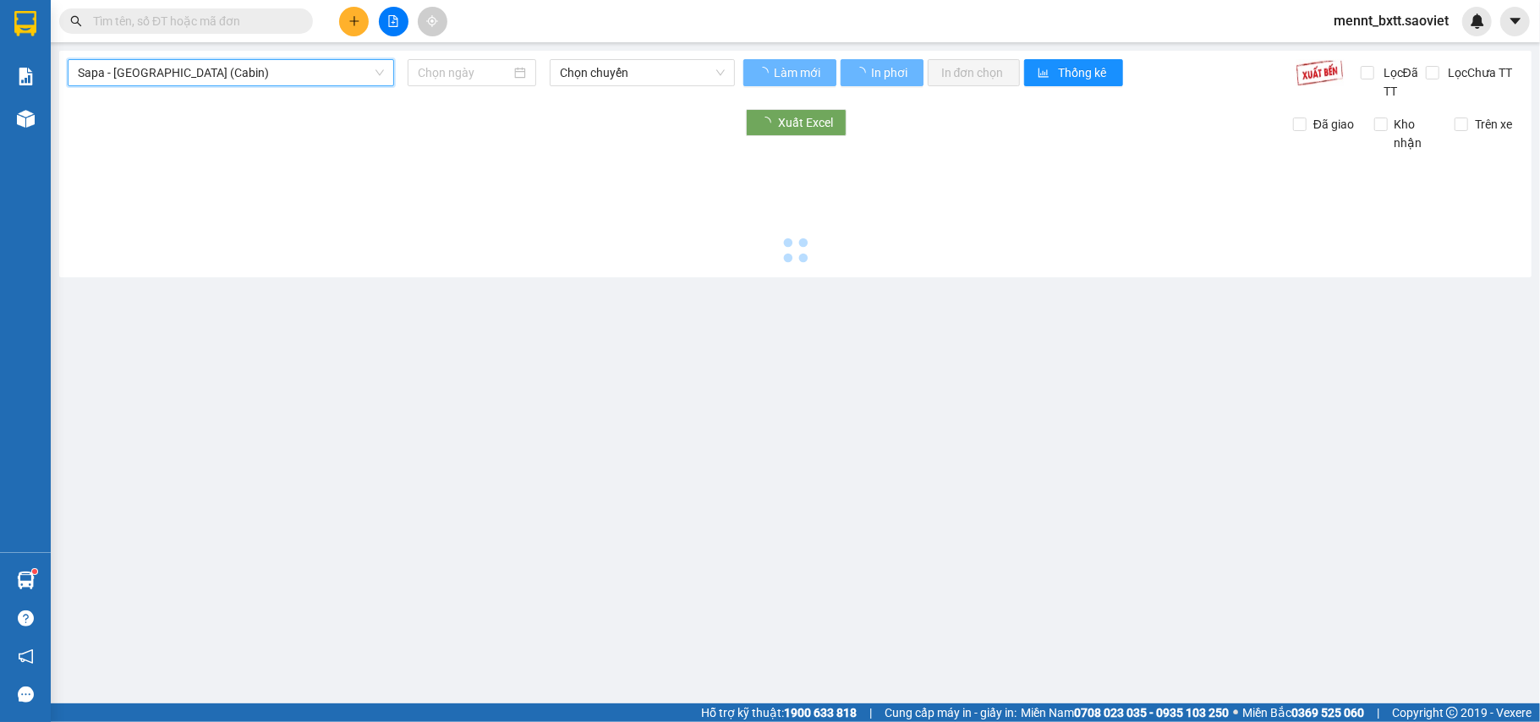
type input "[DATE]"
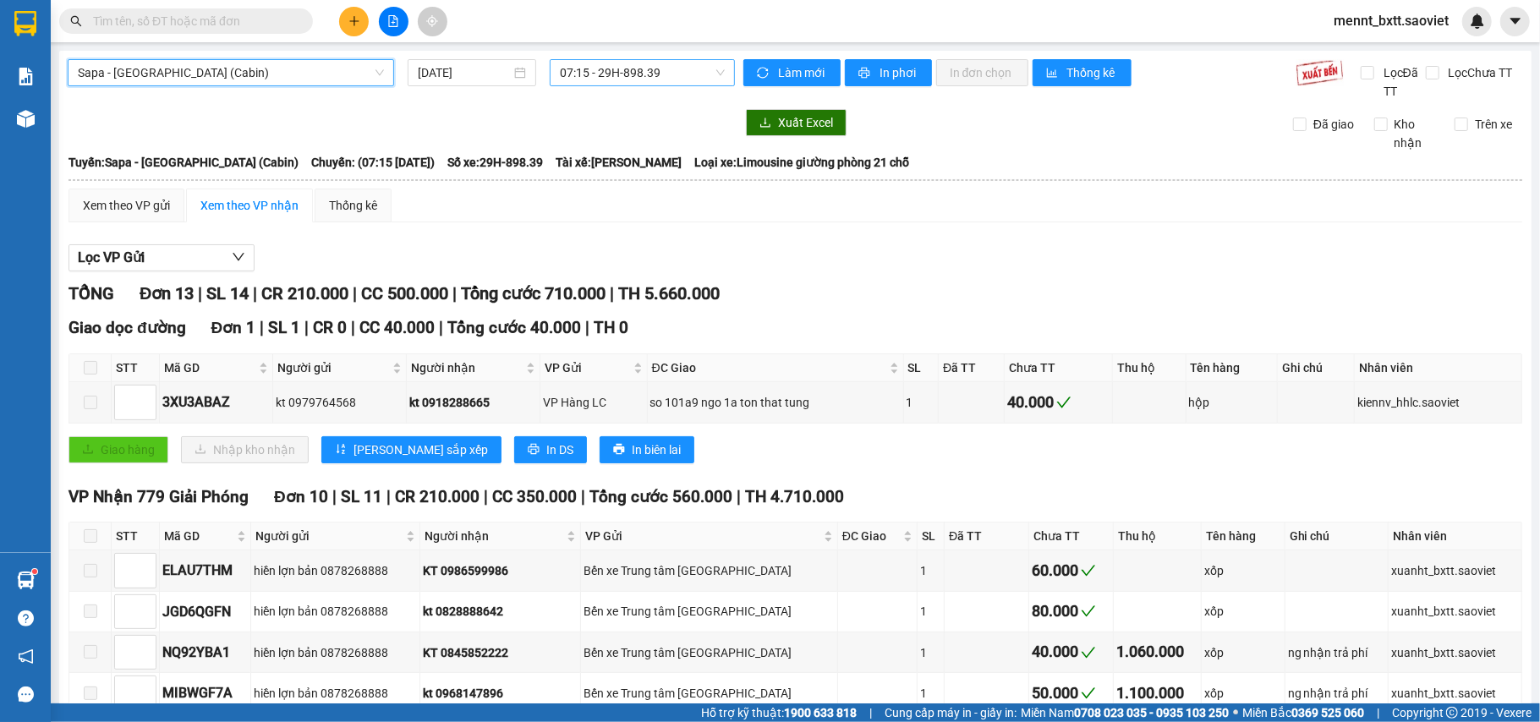
click at [638, 64] on span "07:15 - 29H-898.39" at bounding box center [642, 72] width 165 height 25
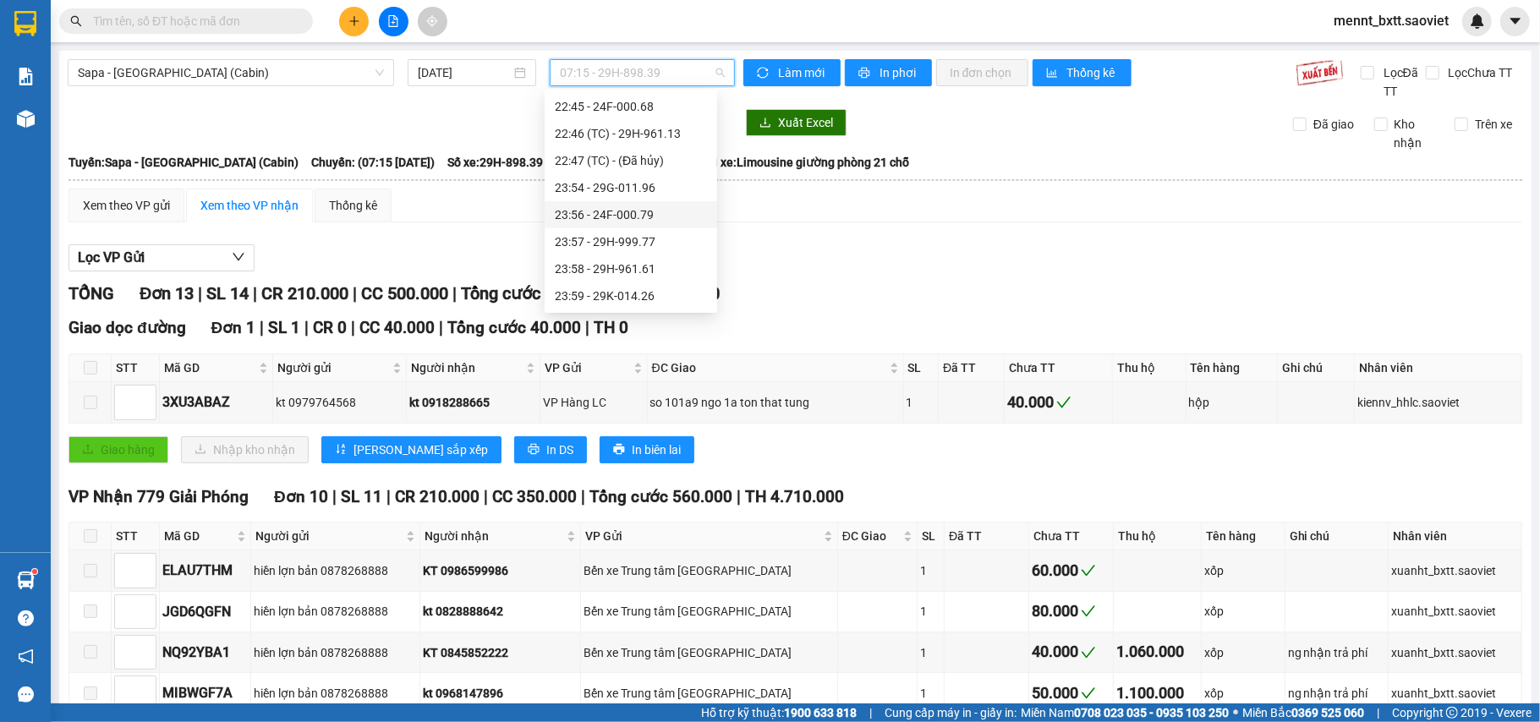
scroll to position [509, 0]
click at [634, 129] on div "20:45 - 29H-961.47" at bounding box center [631, 138] width 152 height 19
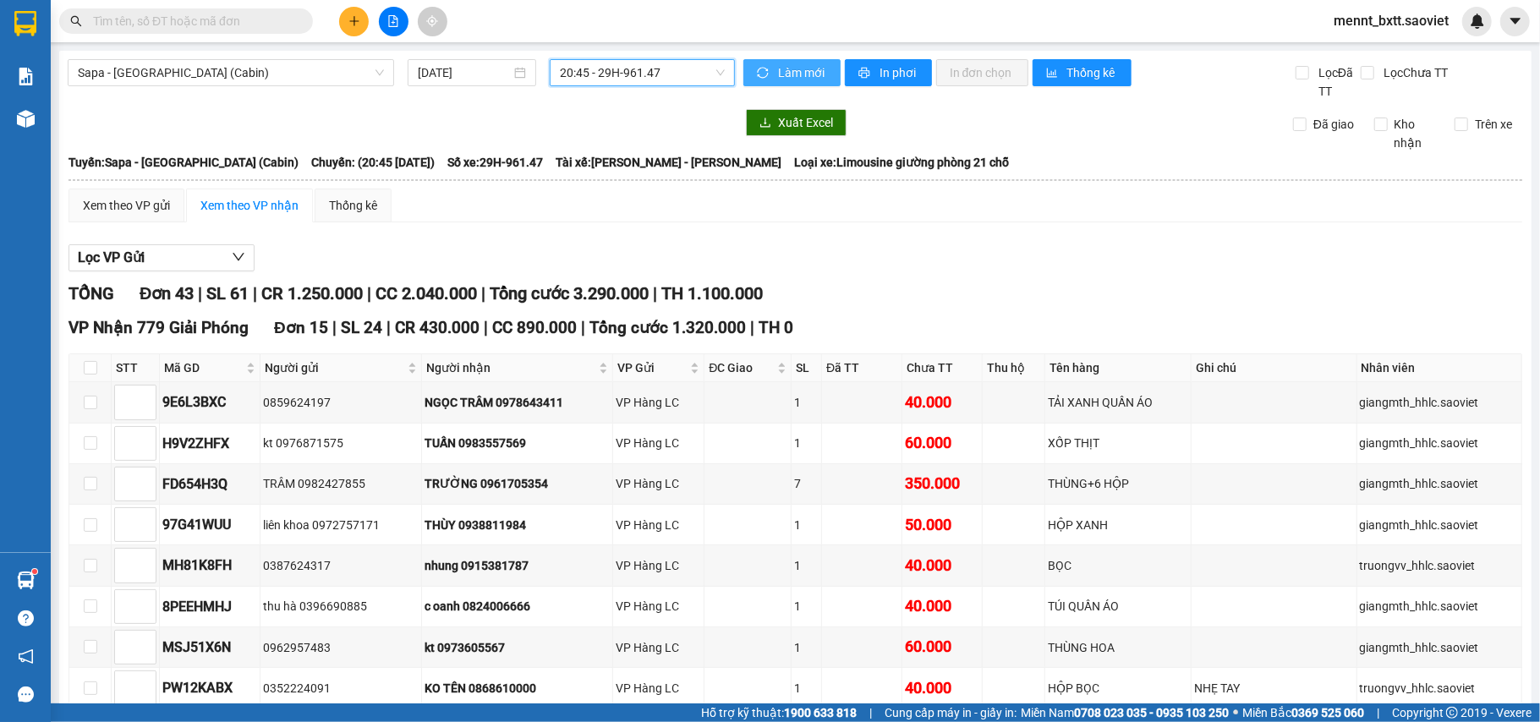
click at [797, 79] on span "Làm mới" at bounding box center [802, 72] width 49 height 19
click at [1066, 126] on div "Xuất Excel" at bounding box center [1003, 122] width 520 height 27
click at [877, 83] on button "In phơi" at bounding box center [888, 72] width 87 height 27
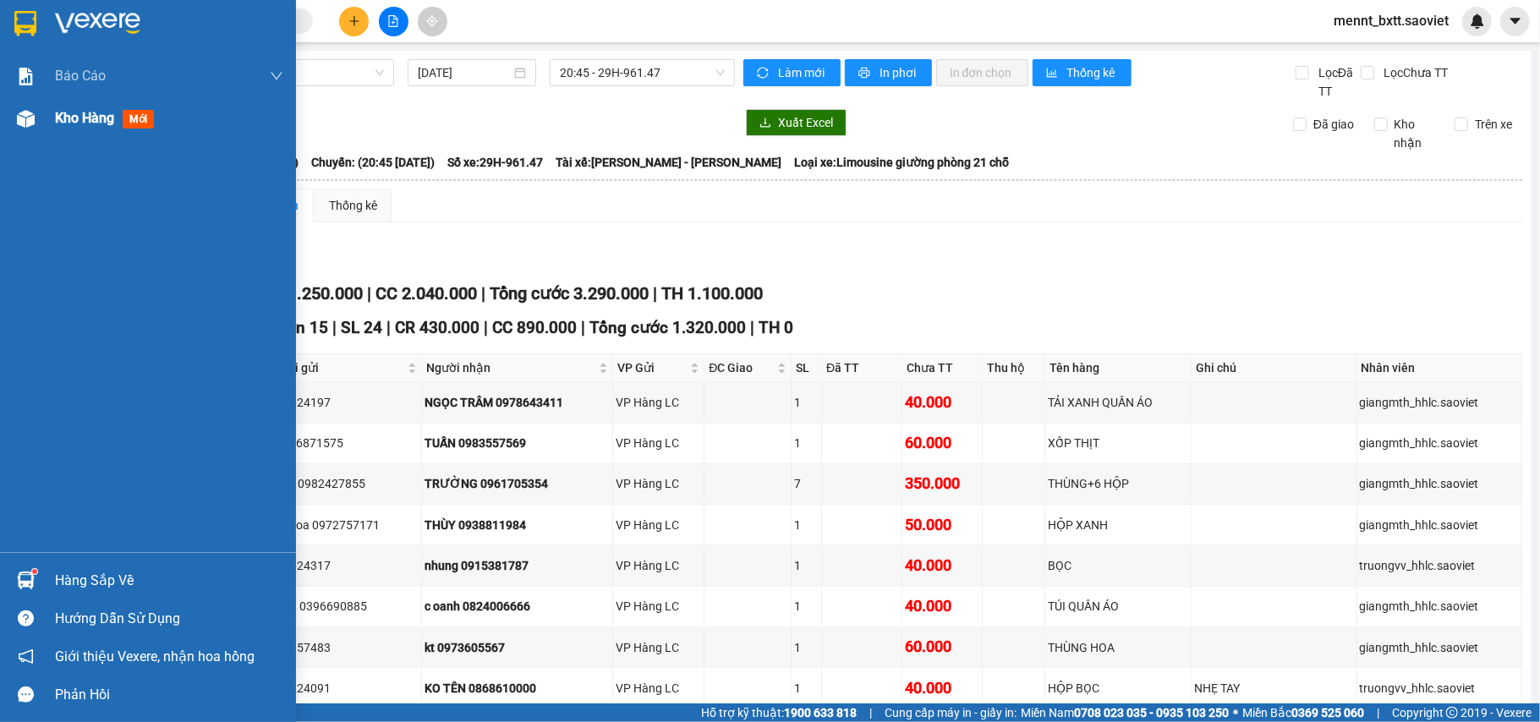
click at [61, 116] on span "Kho hàng" at bounding box center [84, 118] width 59 height 16
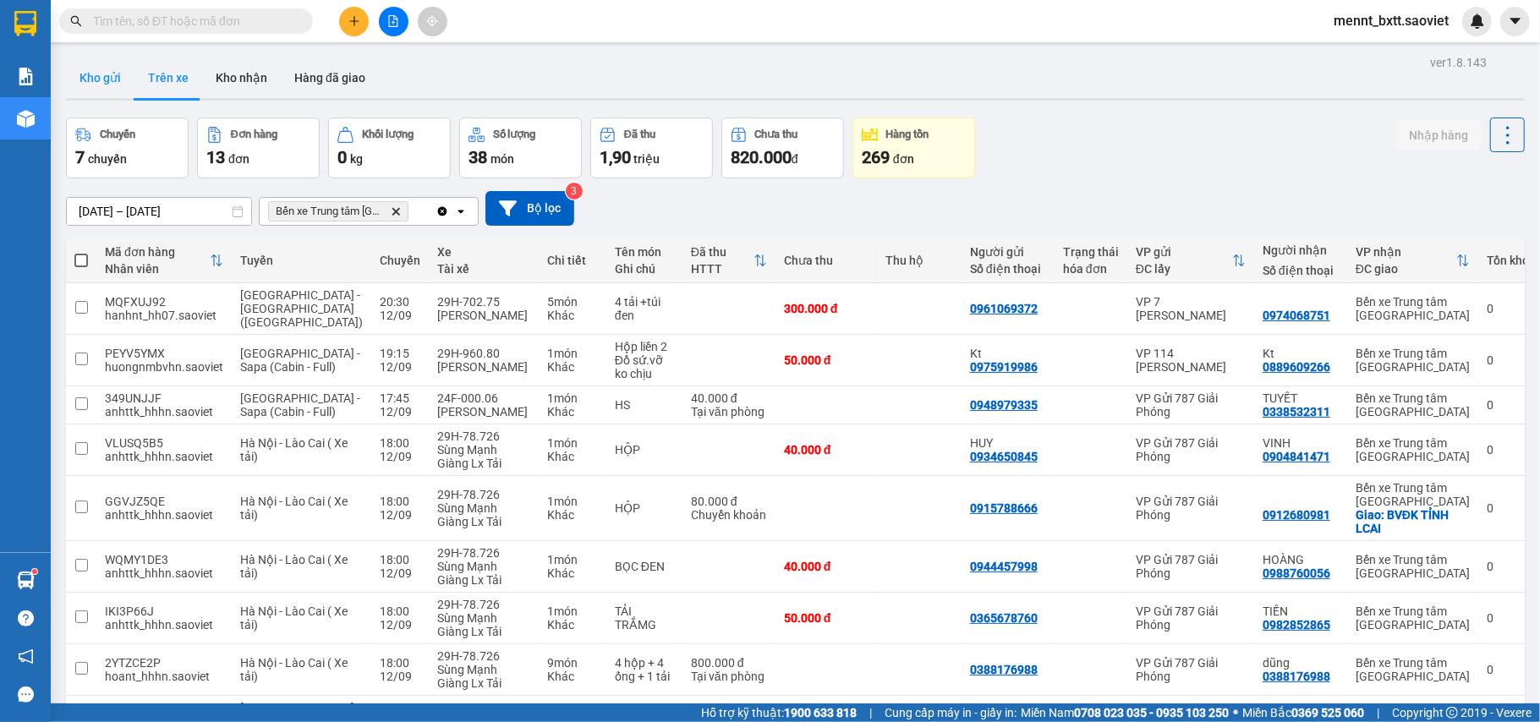
click at [98, 73] on button "Kho gửi" at bounding box center [100, 78] width 68 height 41
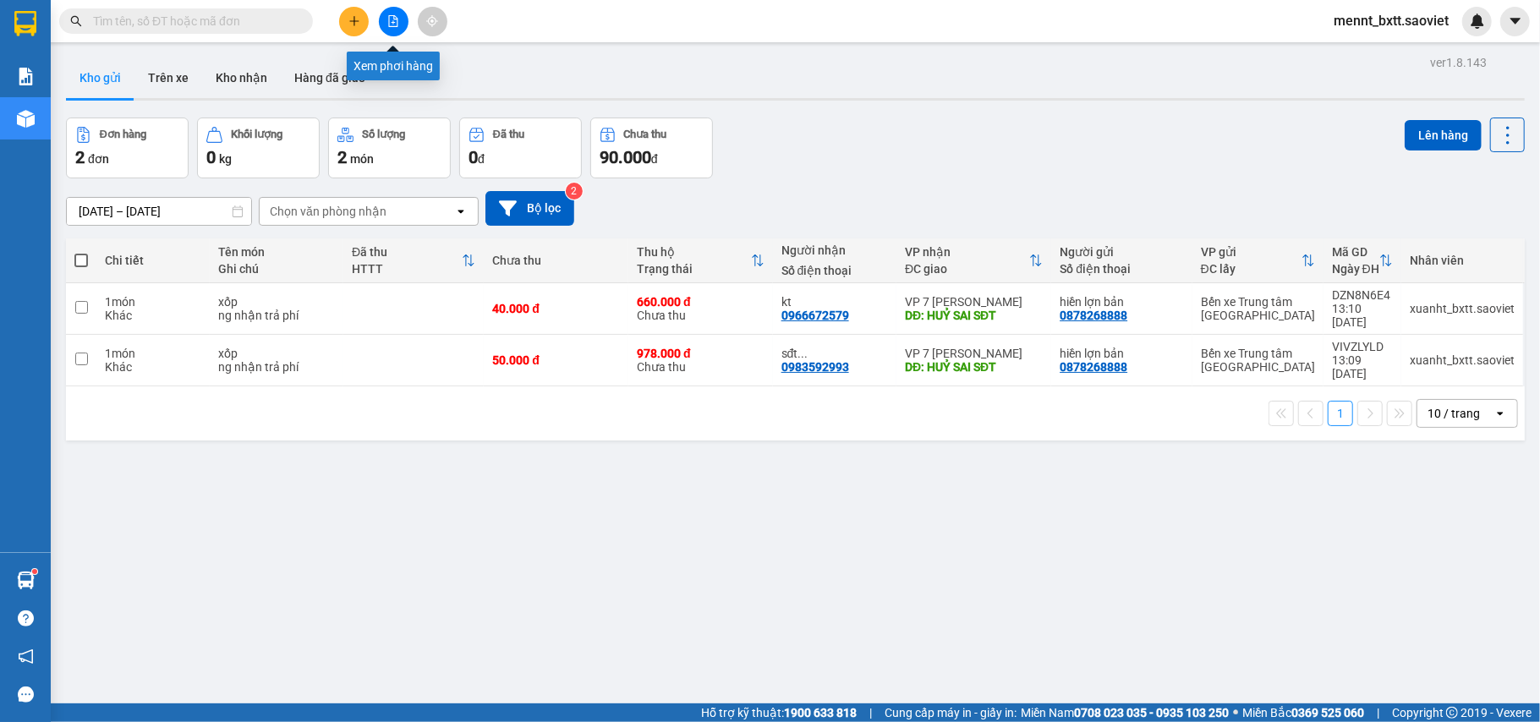
click at [400, 24] on button at bounding box center [394, 22] width 30 height 30
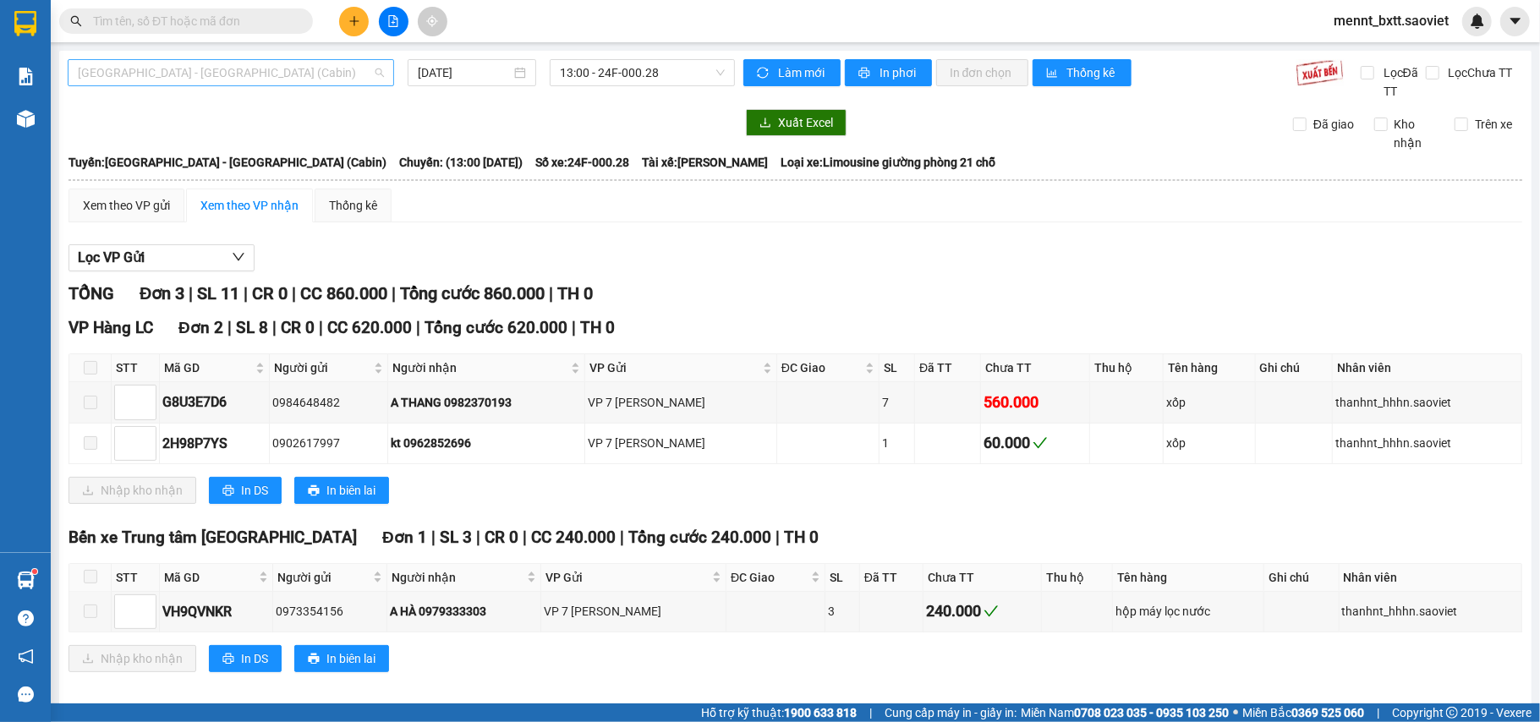
click at [257, 66] on span "[GEOGRAPHIC_DATA] - [GEOGRAPHIC_DATA] (Cabin)" at bounding box center [231, 72] width 306 height 25
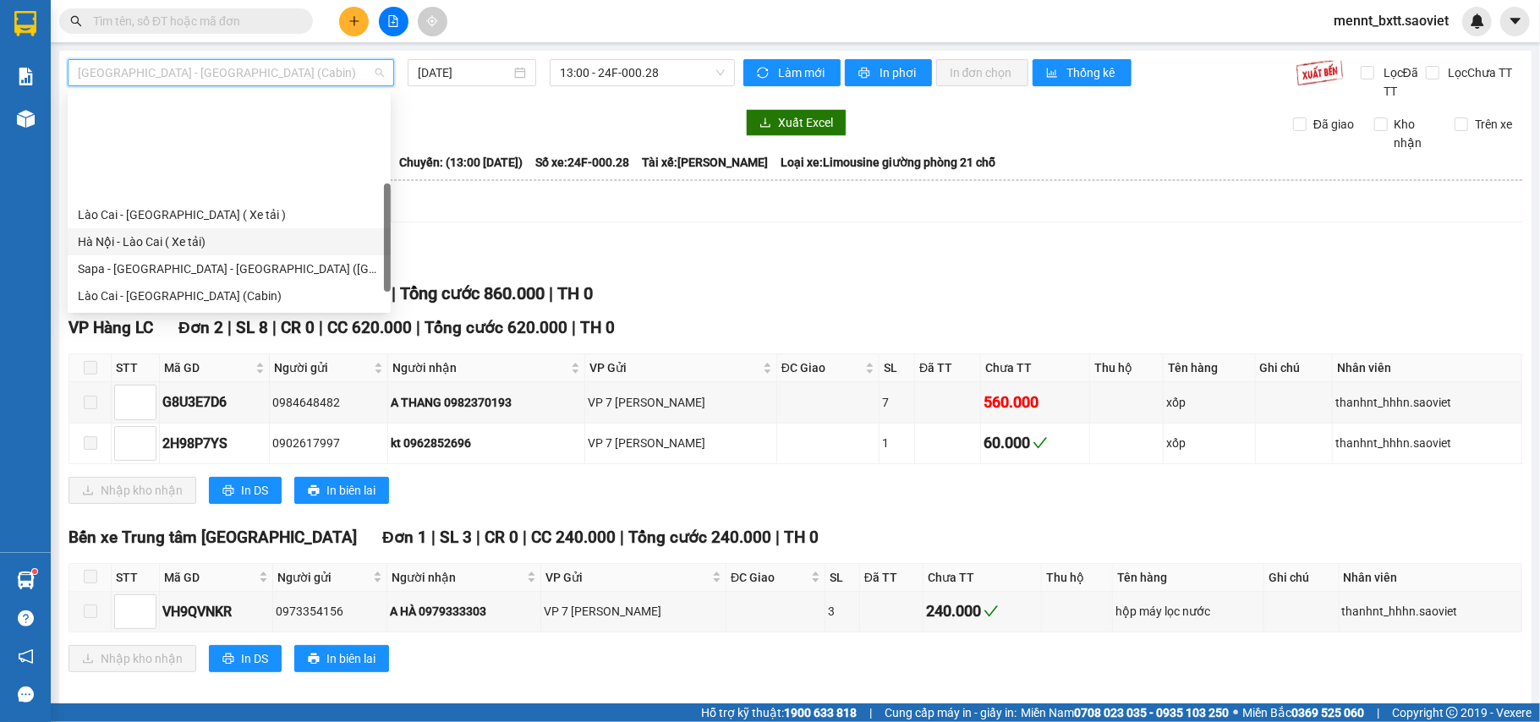
scroll to position [112, 0]
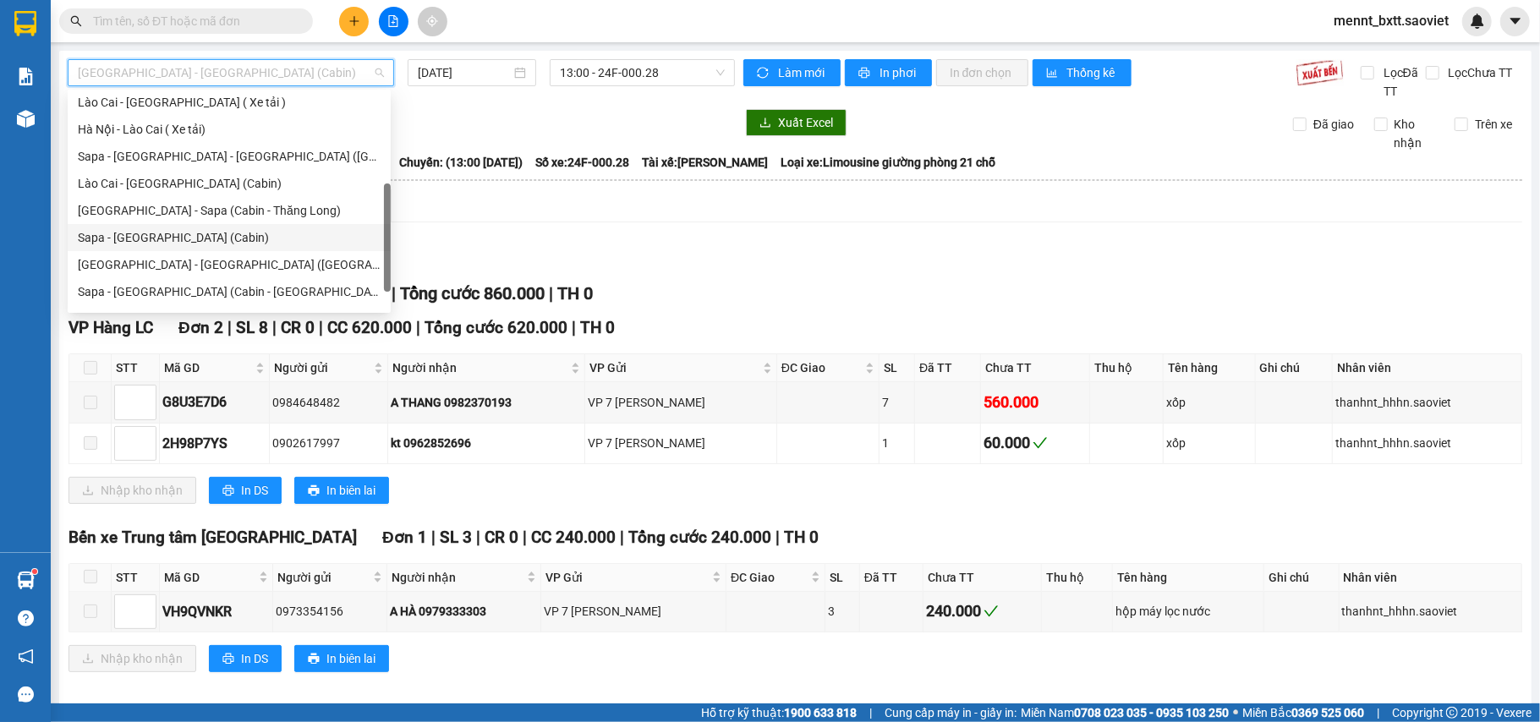
click at [184, 232] on div "Sapa - [GEOGRAPHIC_DATA] (Cabin)" at bounding box center [229, 237] width 303 height 19
type input "[DATE]"
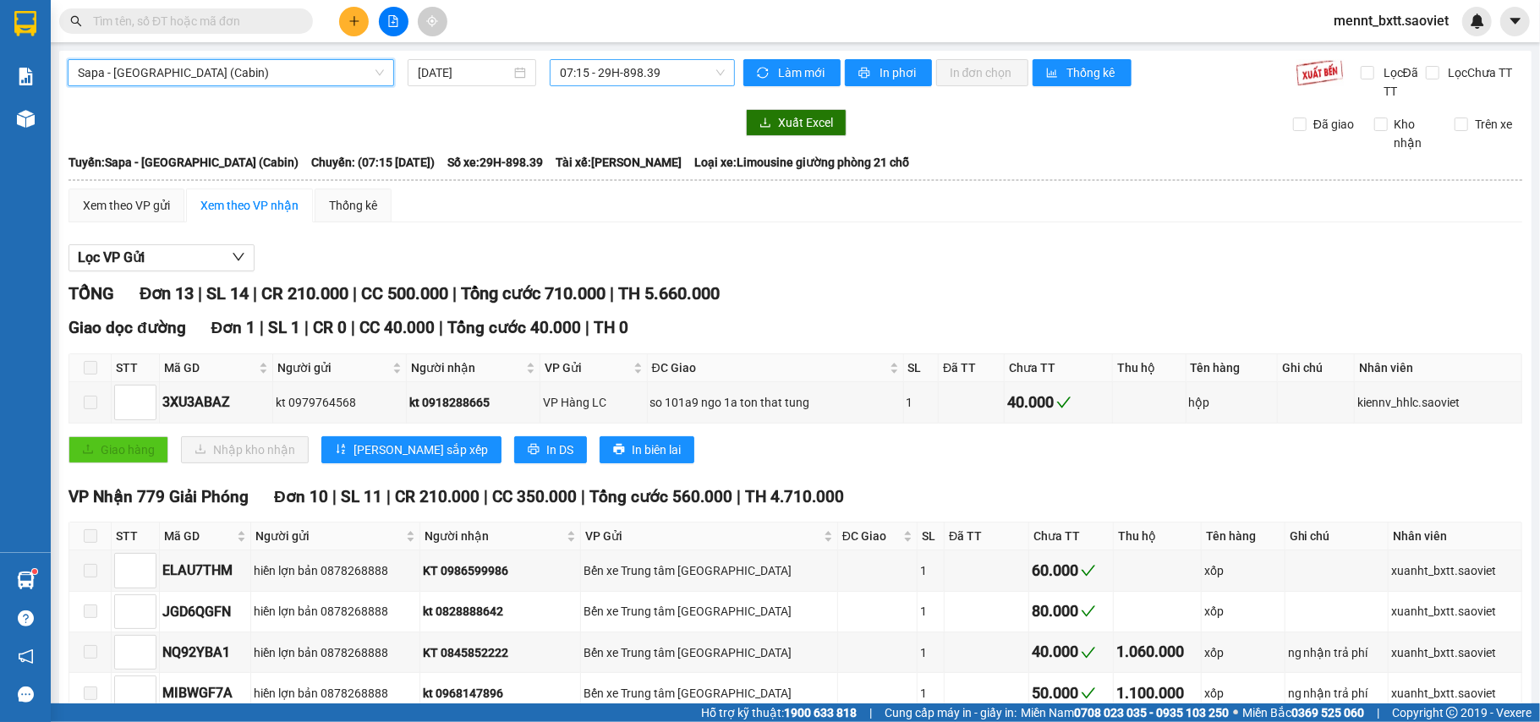
click at [637, 68] on span "07:15 - 29H-898.39" at bounding box center [642, 72] width 165 height 25
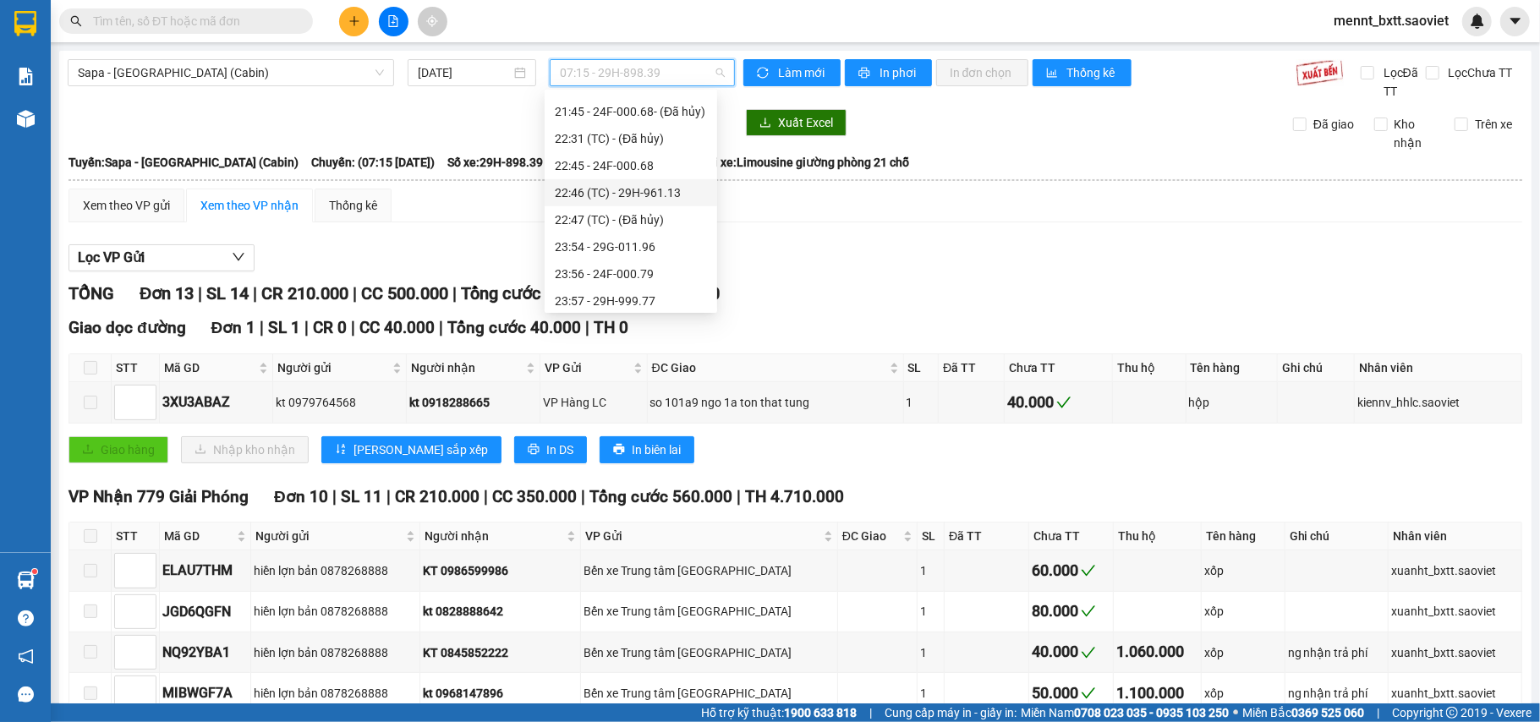
scroll to position [451, 0]
click at [604, 184] on div "20:45 - 29H-961.47" at bounding box center [631, 197] width 173 height 27
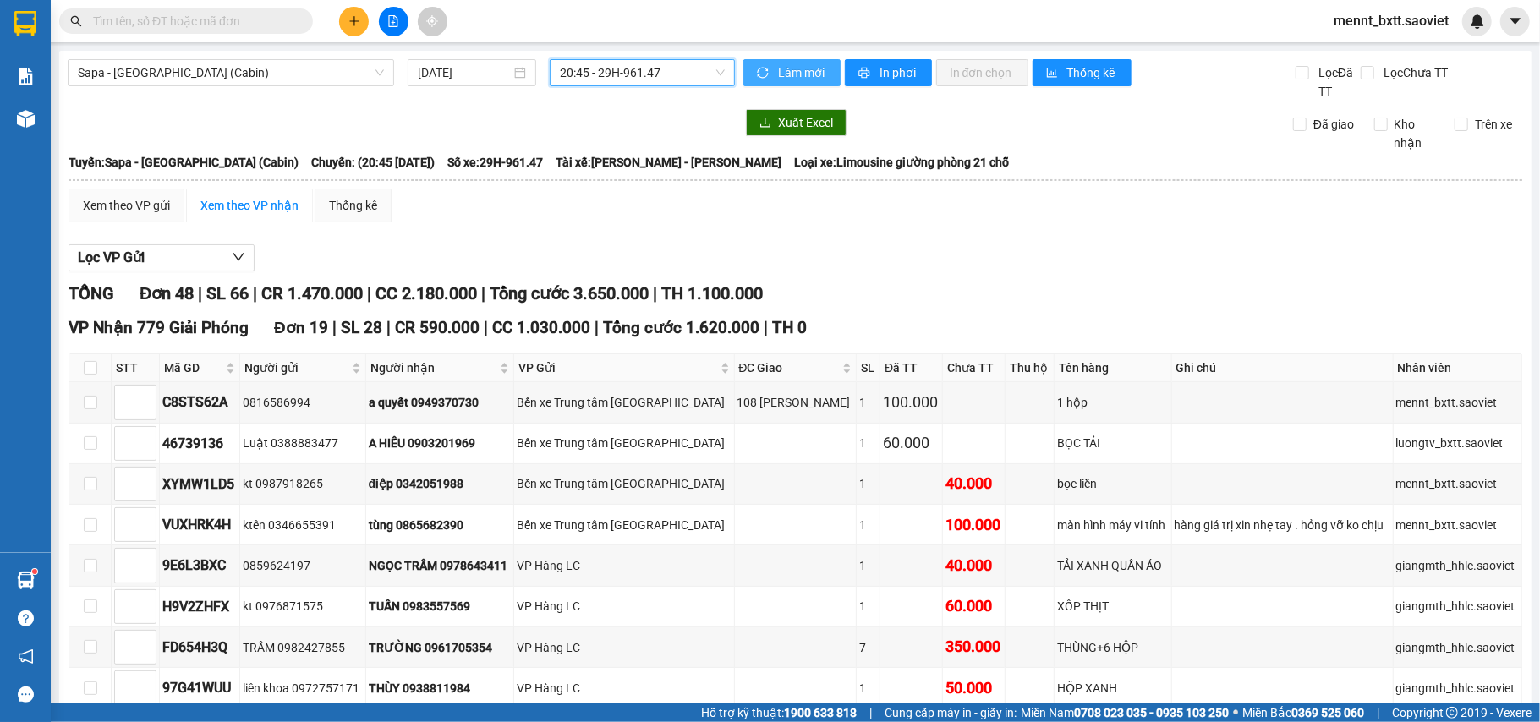
click at [782, 68] on span "Làm mới" at bounding box center [802, 72] width 49 height 19
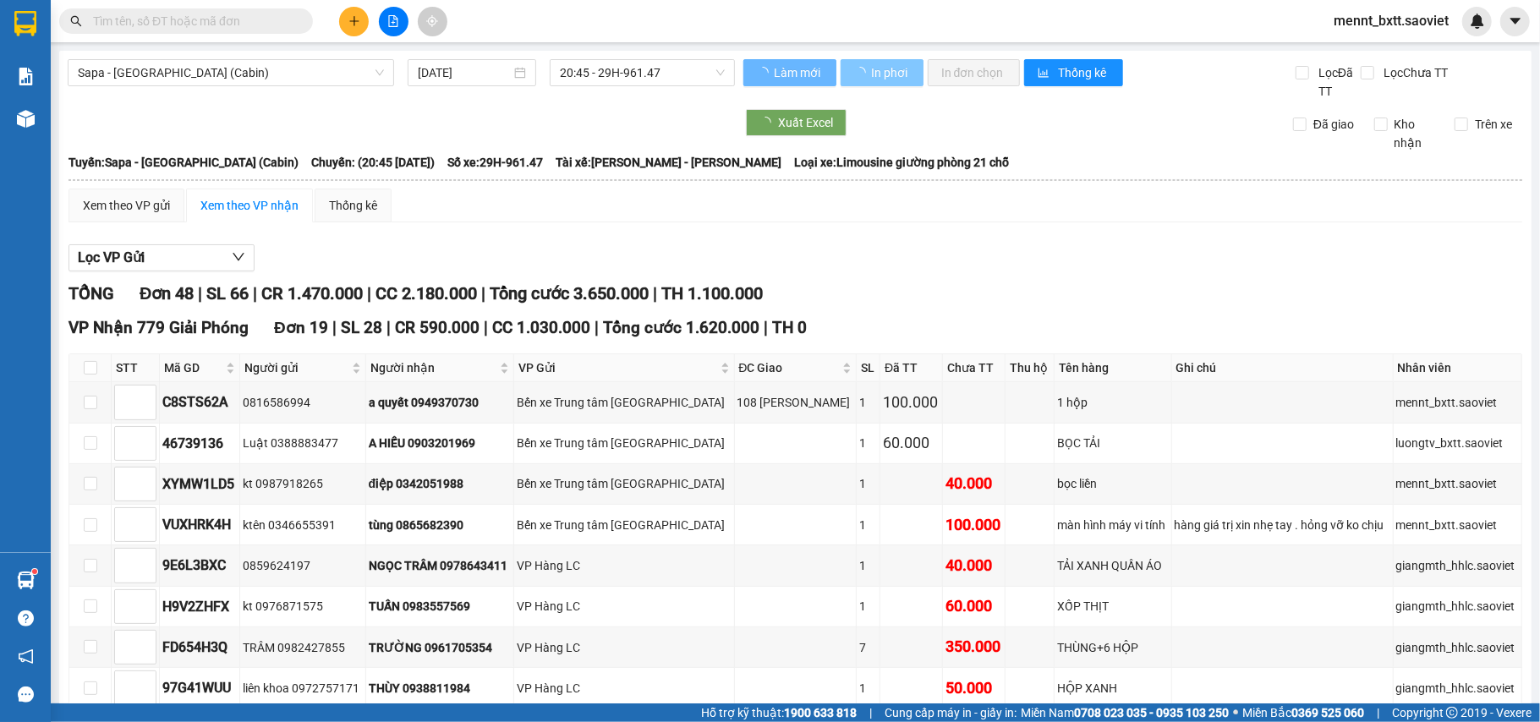
click at [884, 66] on span "In phơi" at bounding box center [890, 72] width 39 height 19
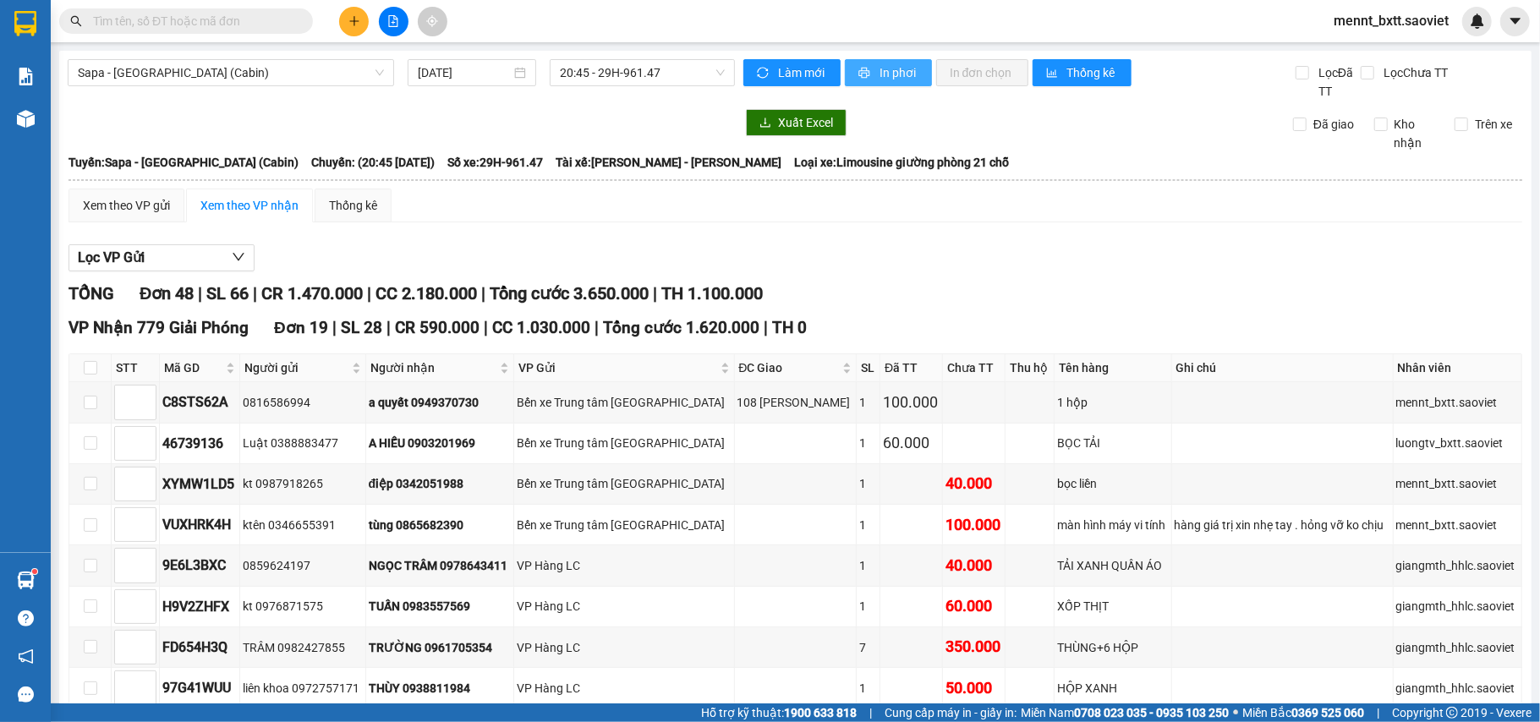
click at [884, 66] on span "In phơi" at bounding box center [898, 72] width 39 height 19
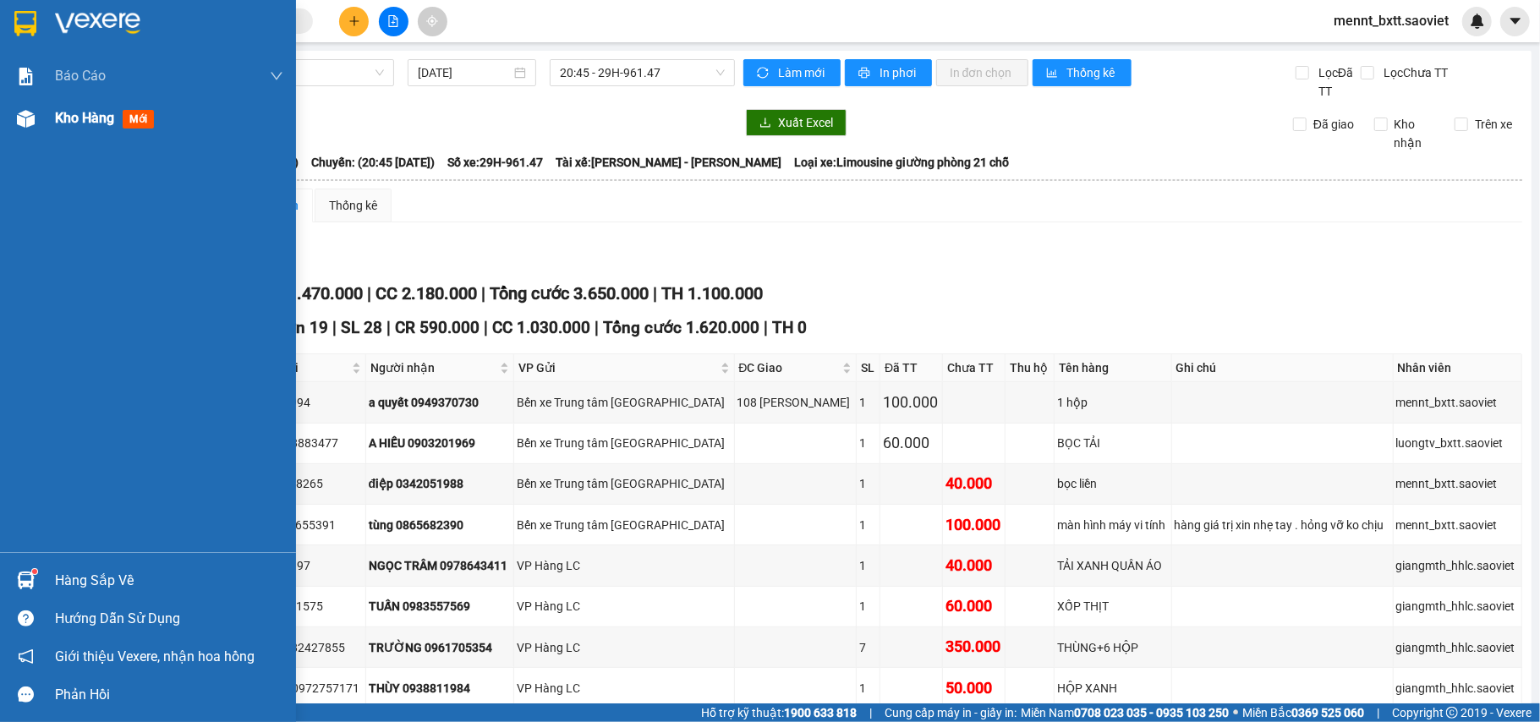
click at [51, 115] on div "Kho hàng mới" at bounding box center [148, 118] width 296 height 42
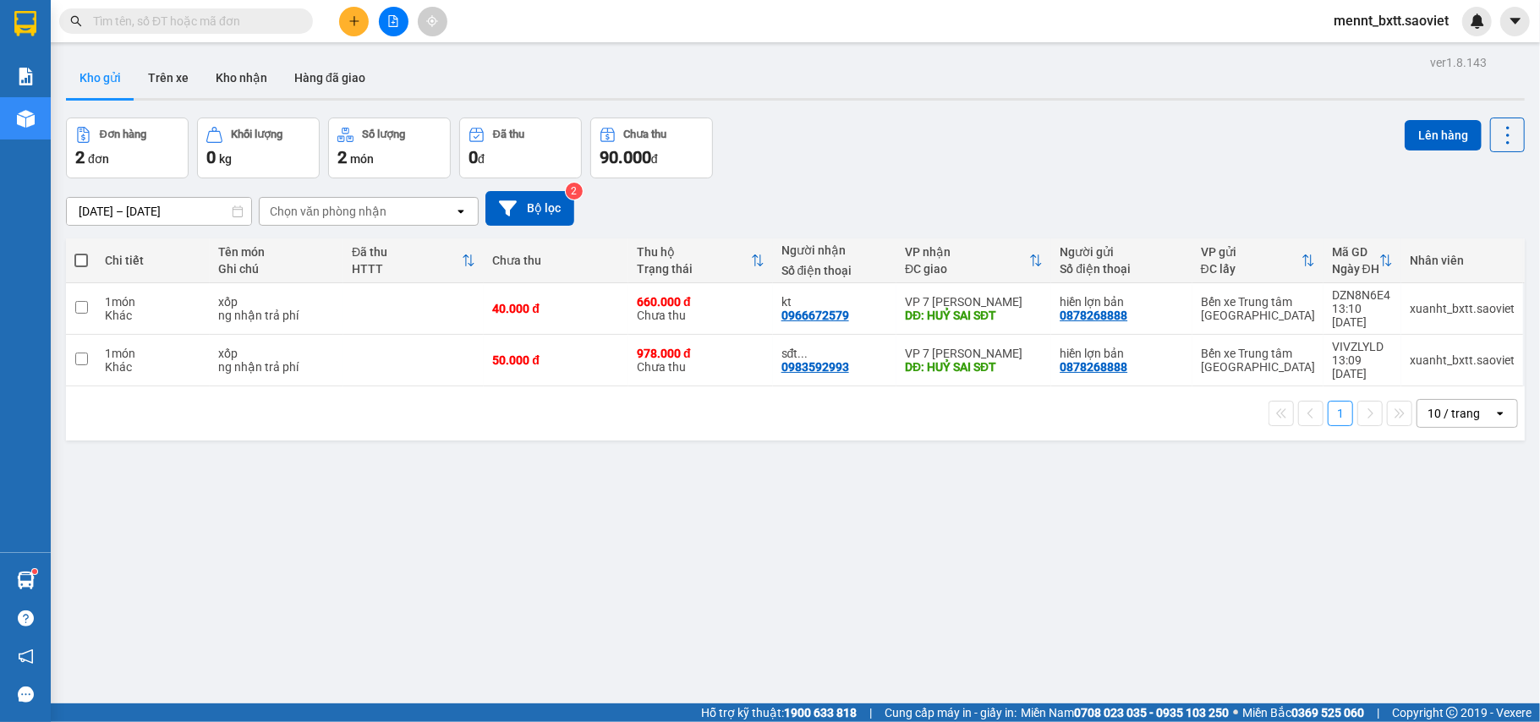
click at [1113, 162] on div "Đơn hàng 2 đơn Khối lượng 0 kg Số lượng 2 món Đã thu 0 đ Chưa thu 90.000 đ Lên …" at bounding box center [795, 148] width 1459 height 61
click at [178, 68] on button "Trên xe" at bounding box center [168, 78] width 68 height 41
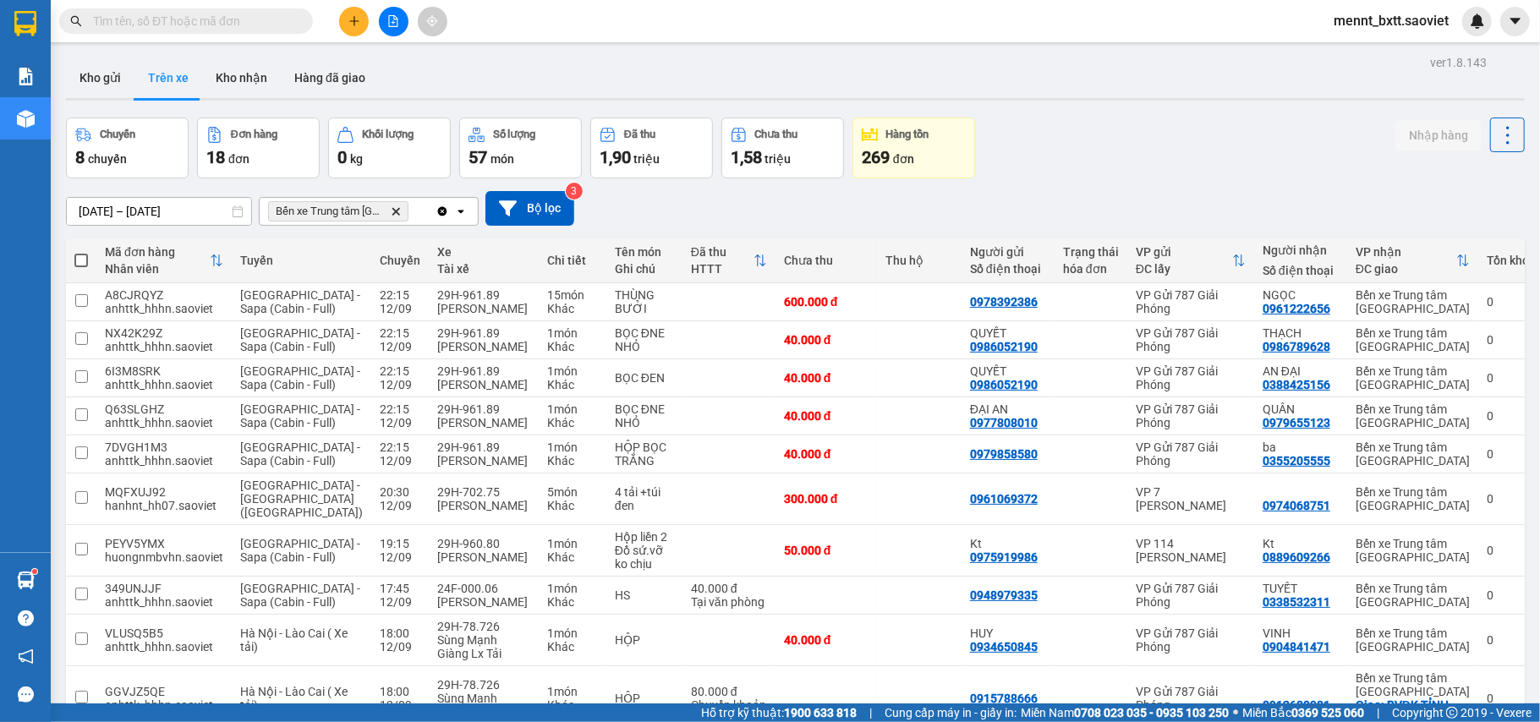
scroll to position [169, 0]
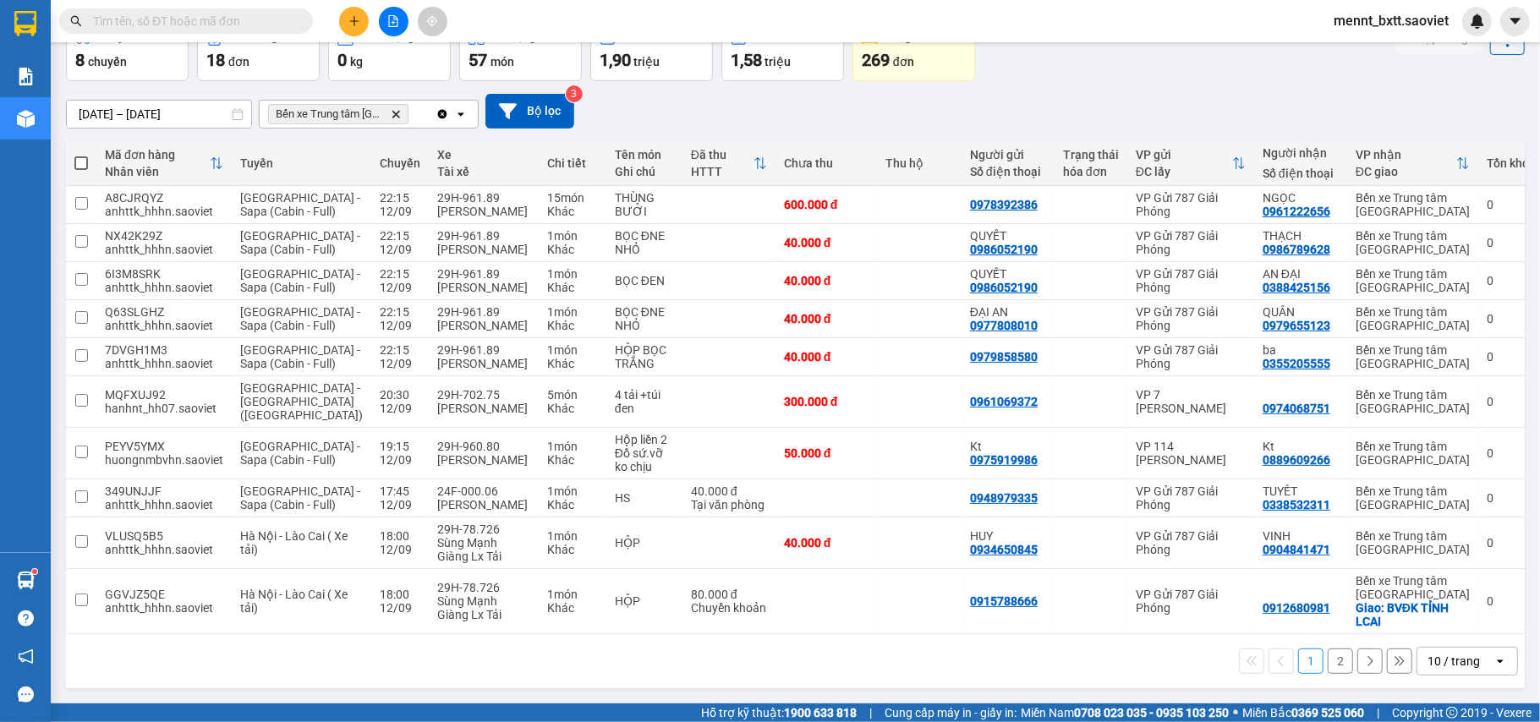
click at [1328, 663] on button "2" at bounding box center [1340, 661] width 25 height 25
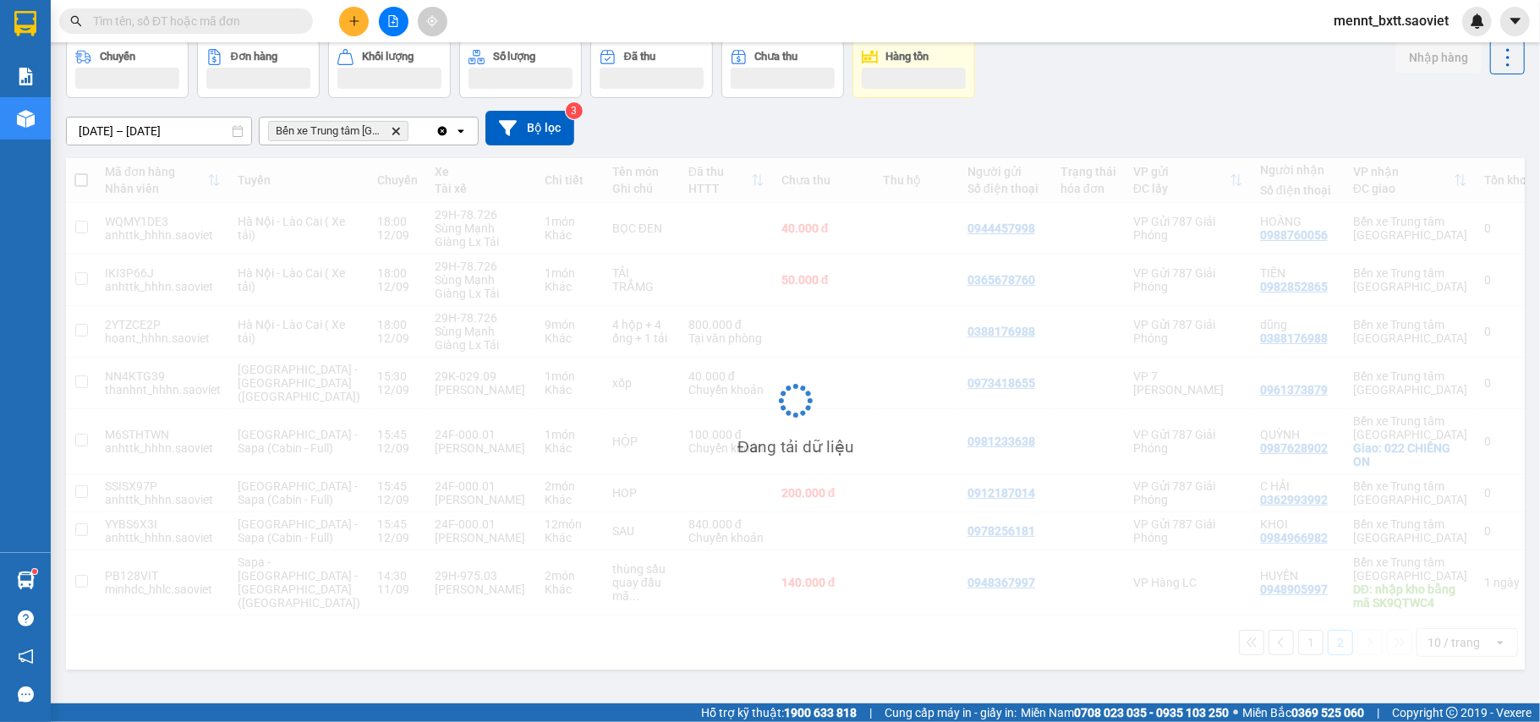
scroll to position [79, 0]
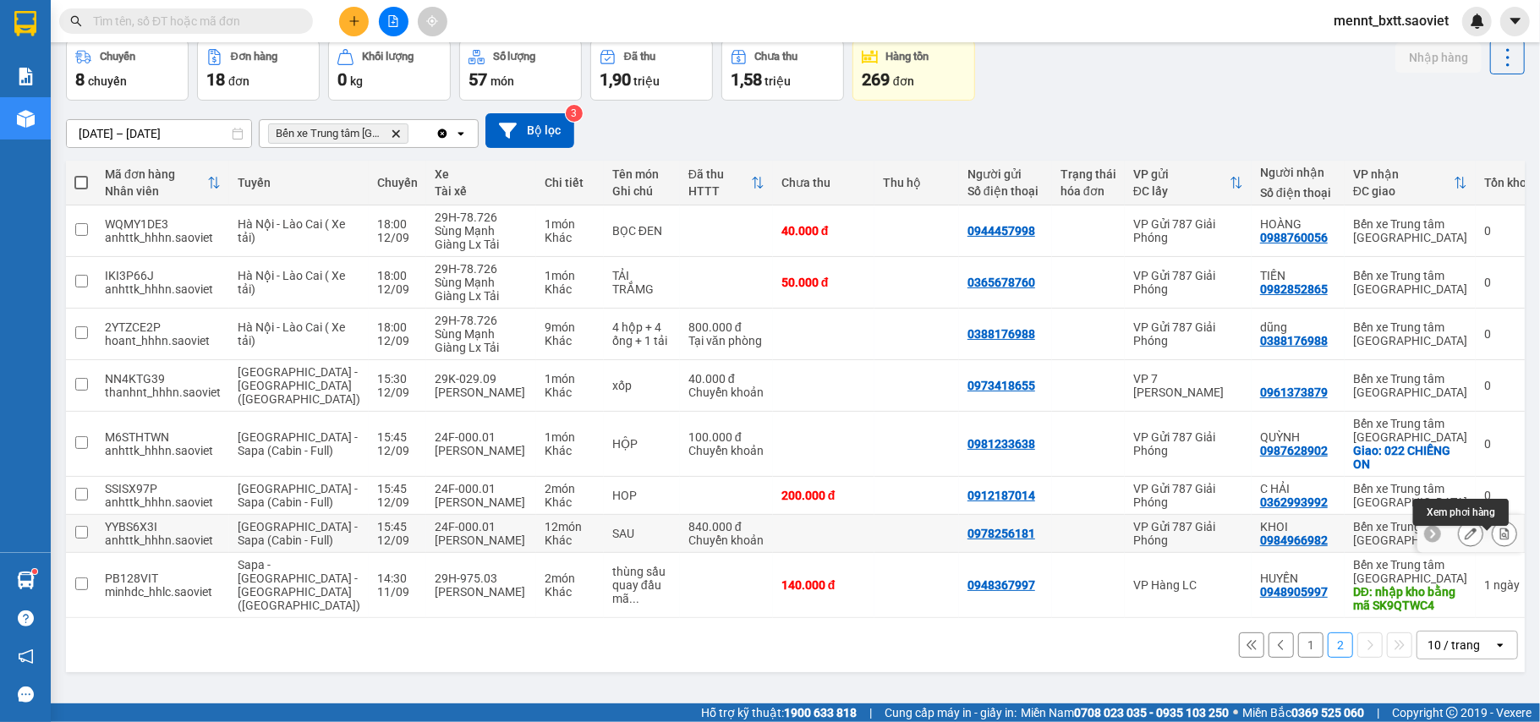
click at [1499, 540] on icon at bounding box center [1505, 534] width 12 height 12
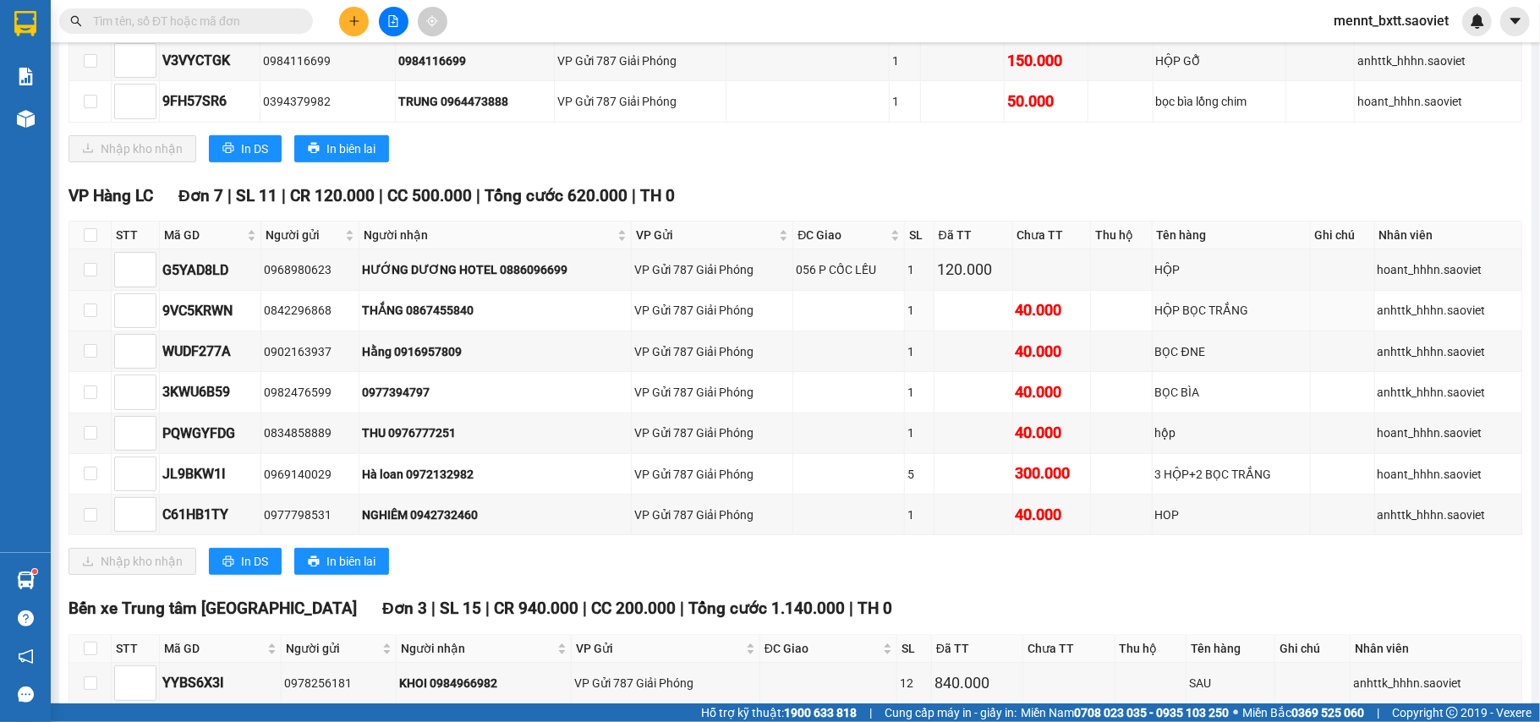
scroll to position [942, 0]
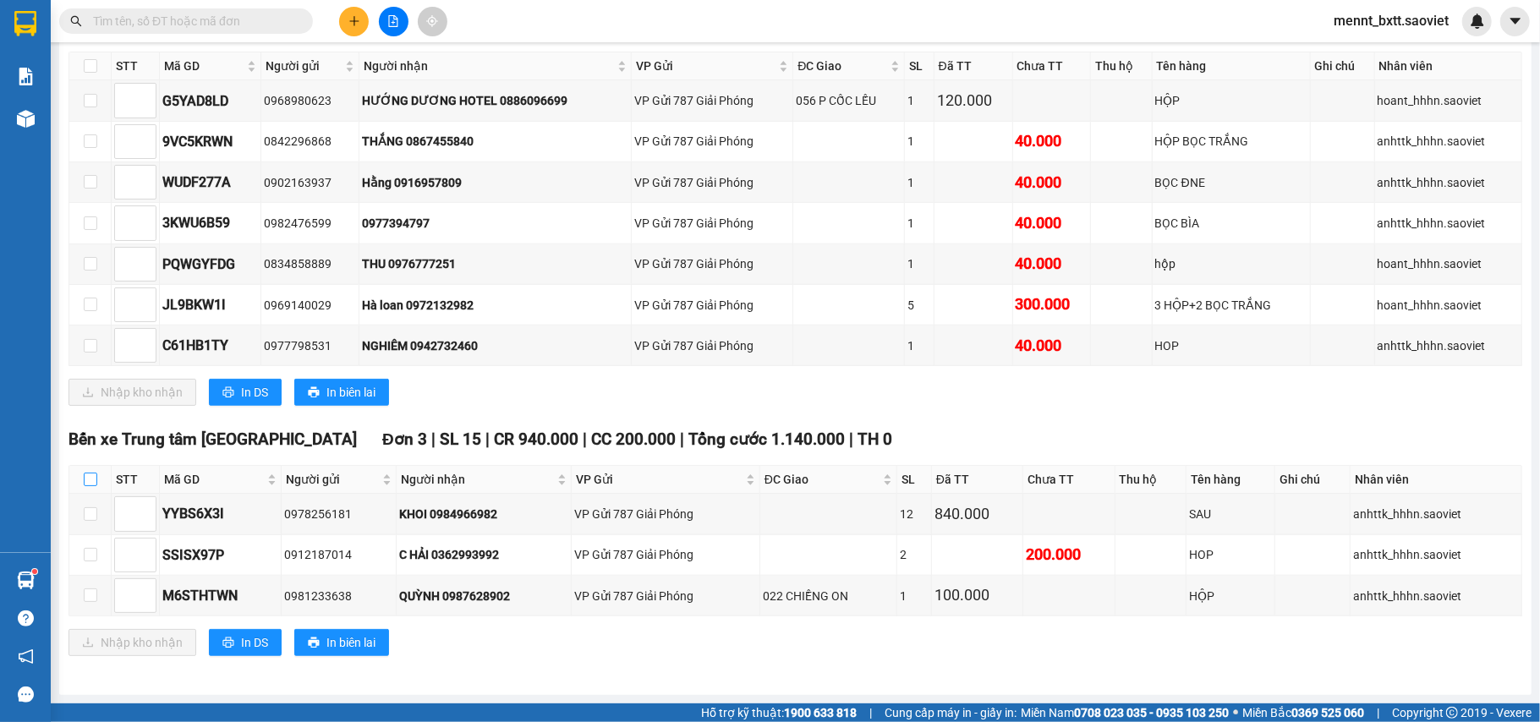
click at [95, 475] on input "checkbox" at bounding box center [91, 480] width 14 height 14
checkbox input "true"
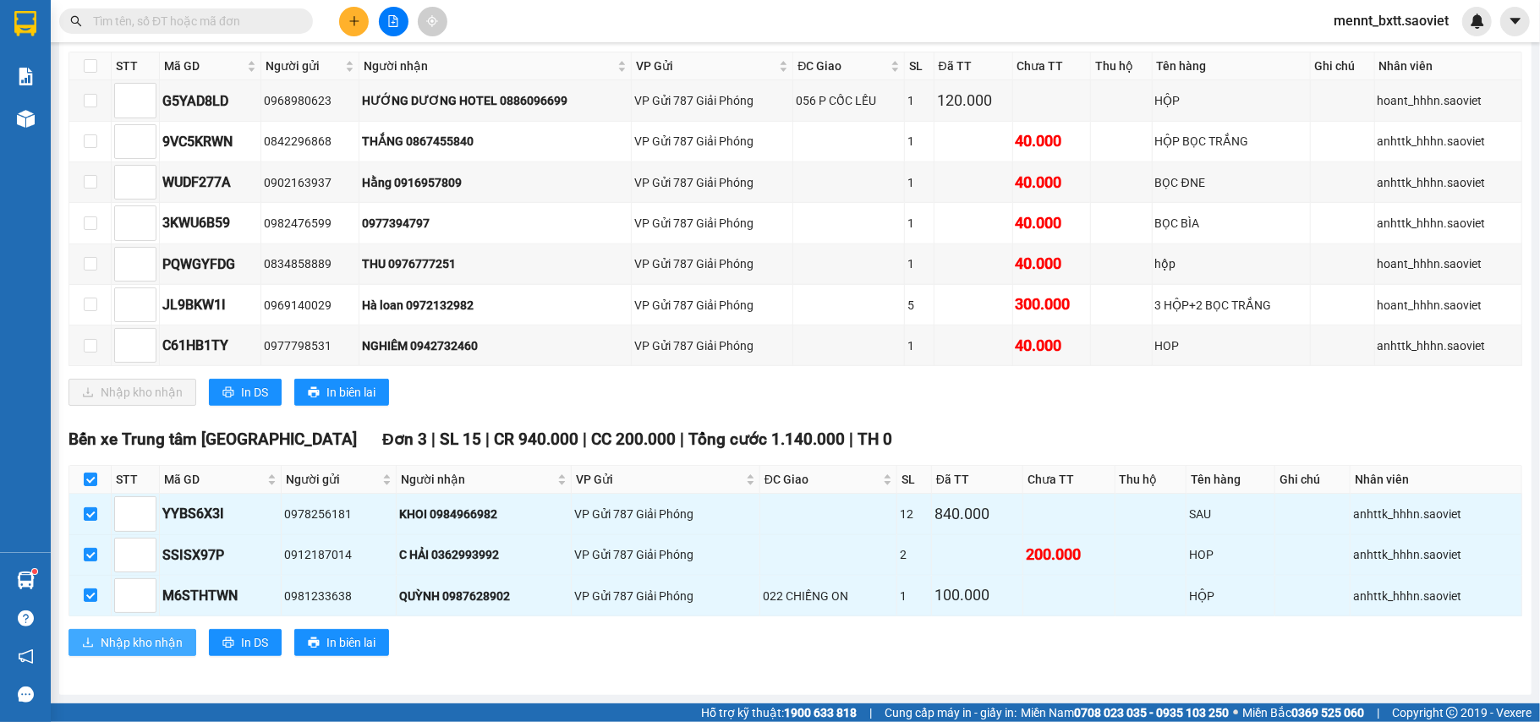
click at [136, 633] on button "Nhập kho nhận" at bounding box center [132, 642] width 128 height 27
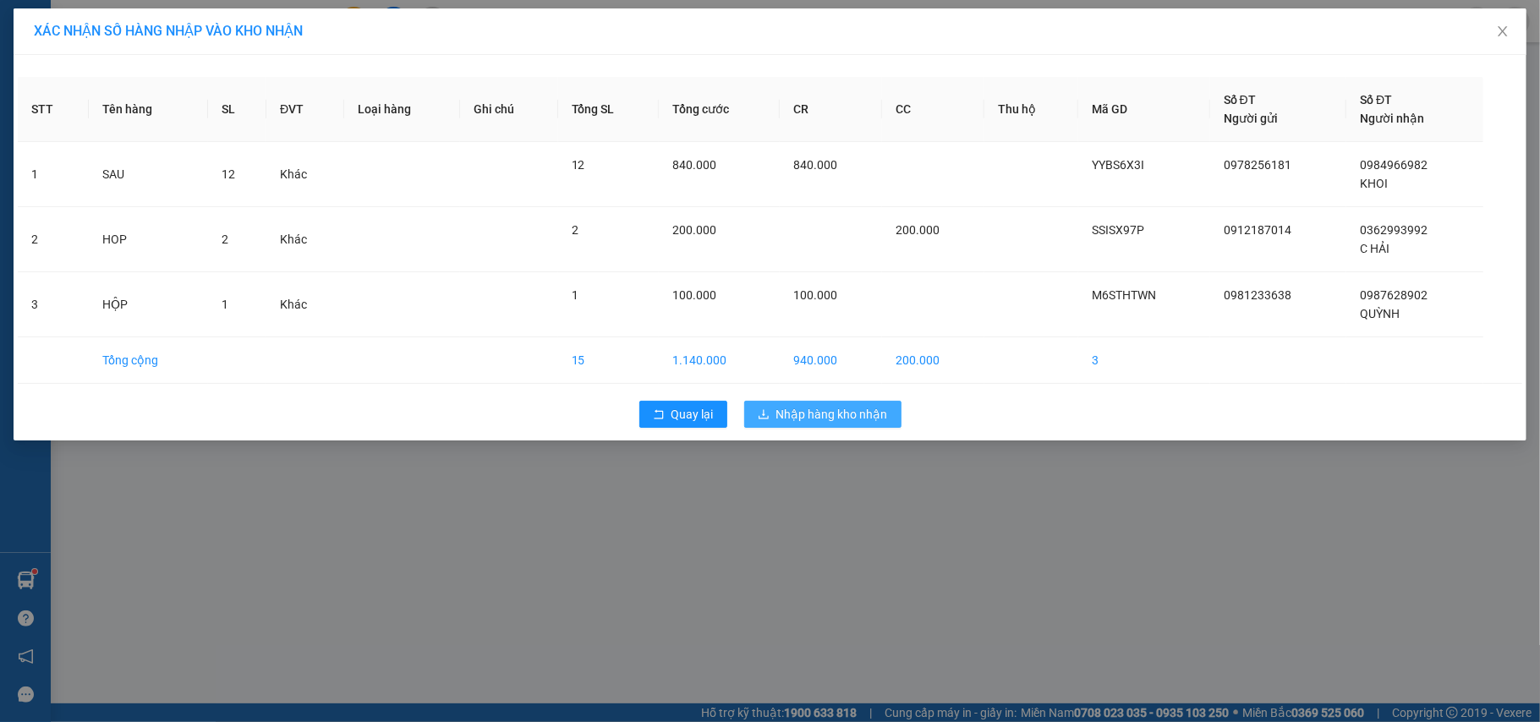
click at [856, 418] on span "Nhập hàng kho nhận" at bounding box center [832, 414] width 112 height 19
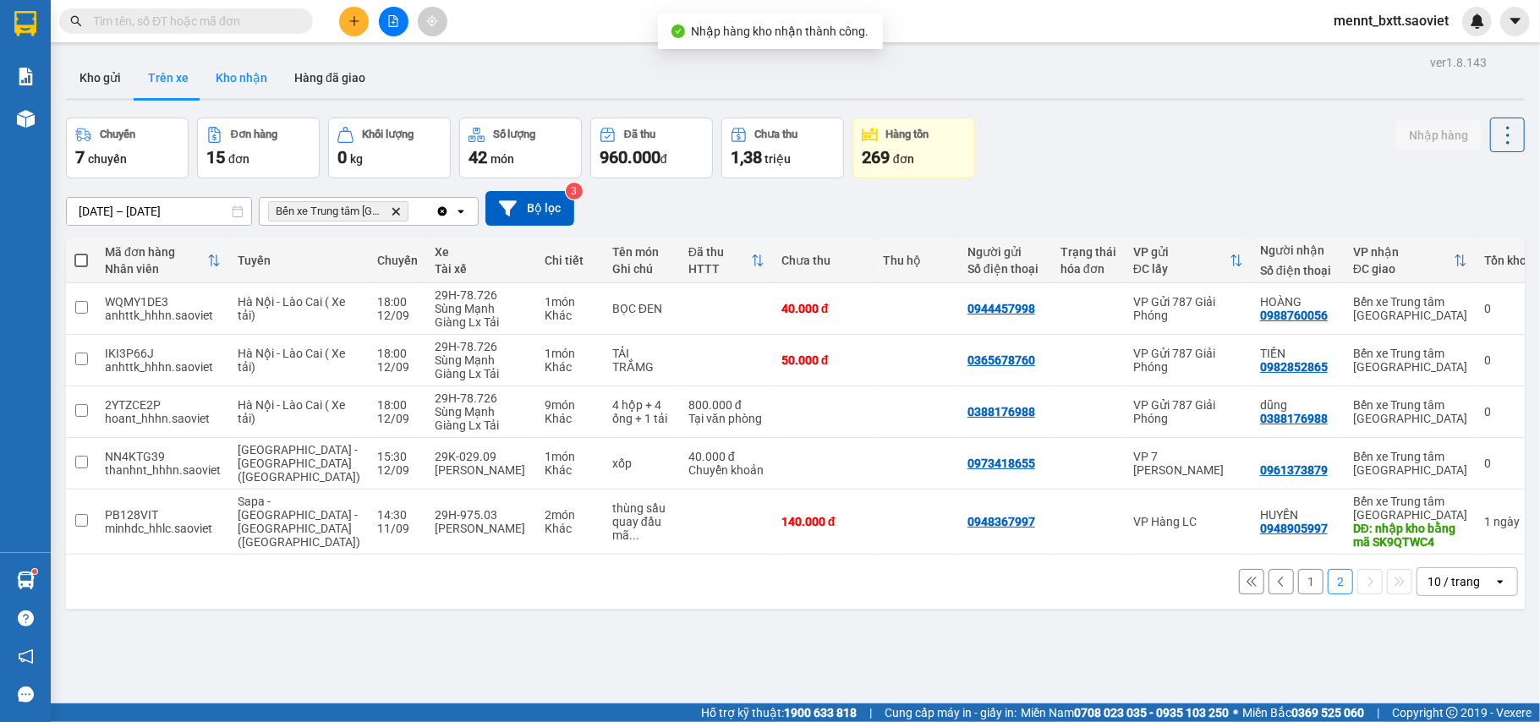
click at [249, 73] on button "Kho nhận" at bounding box center [241, 78] width 79 height 41
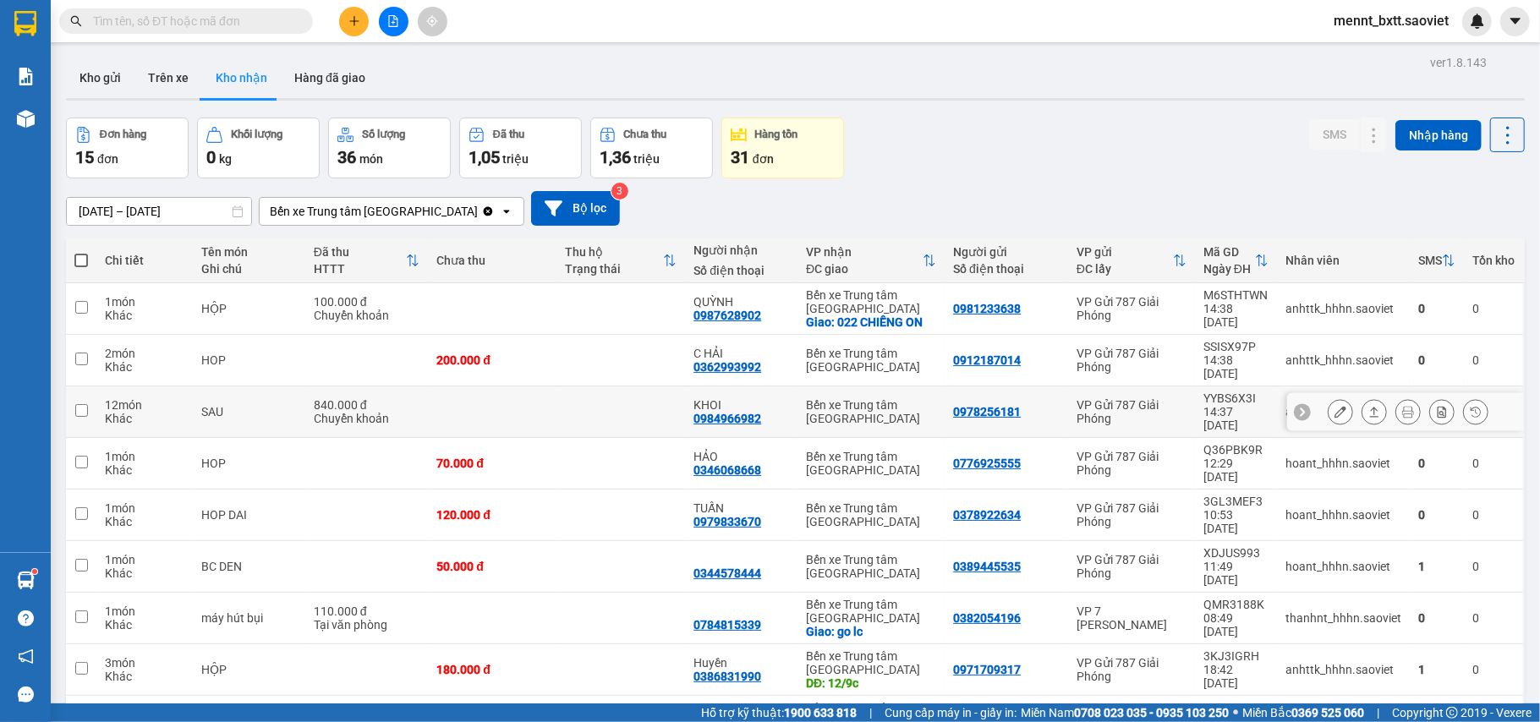
click at [589, 386] on td at bounding box center [620, 412] width 129 height 52
checkbox input "true"
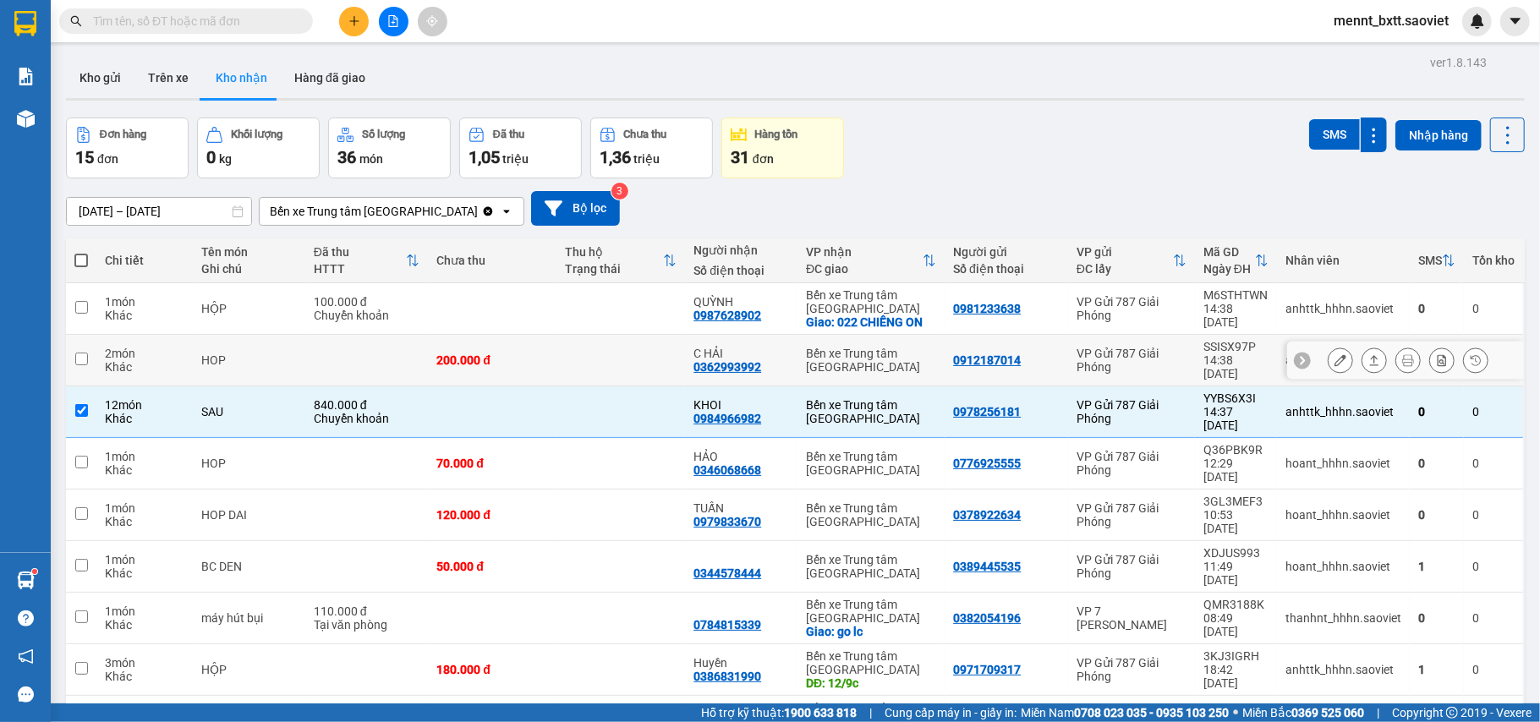
click at [586, 362] on td at bounding box center [620, 361] width 129 height 52
checkbox input "true"
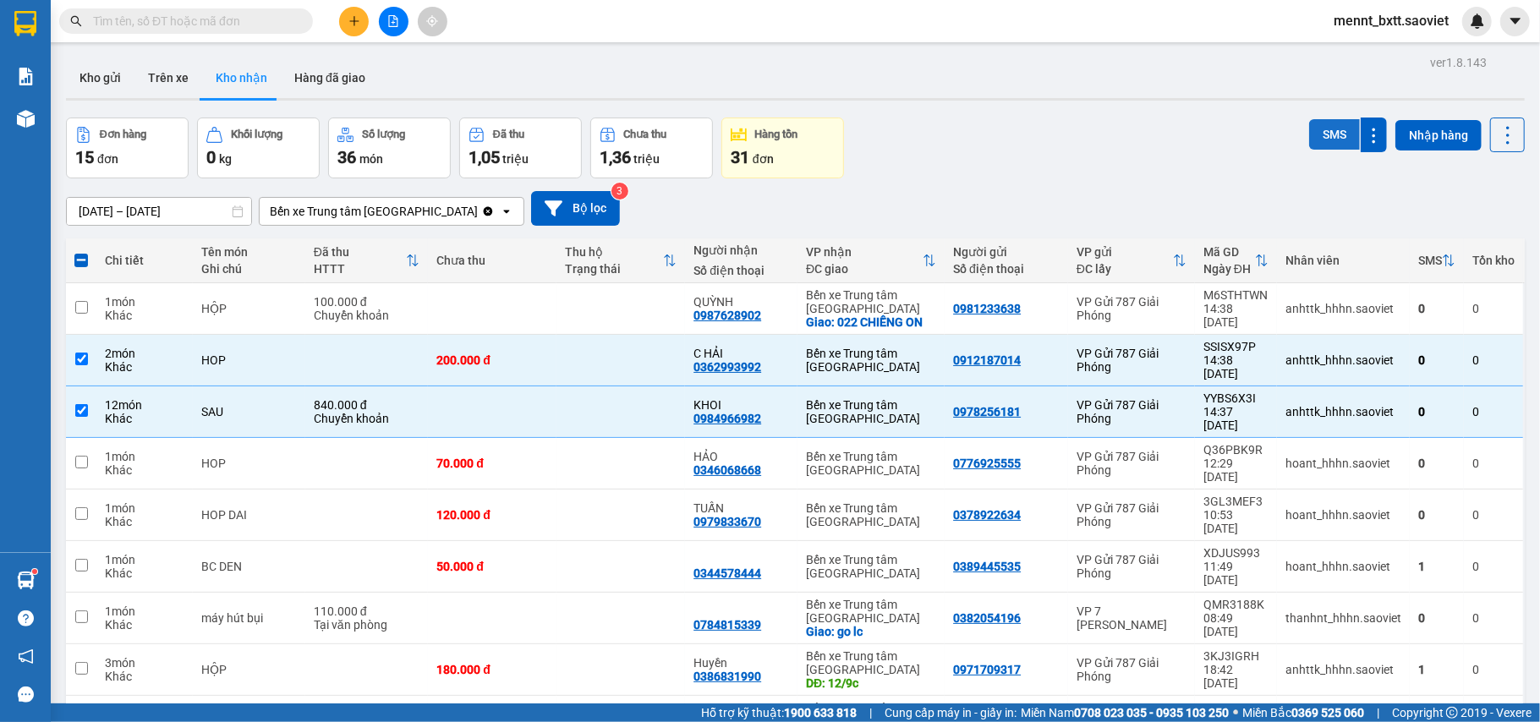
click at [1324, 143] on button "SMS" at bounding box center [1334, 134] width 51 height 30
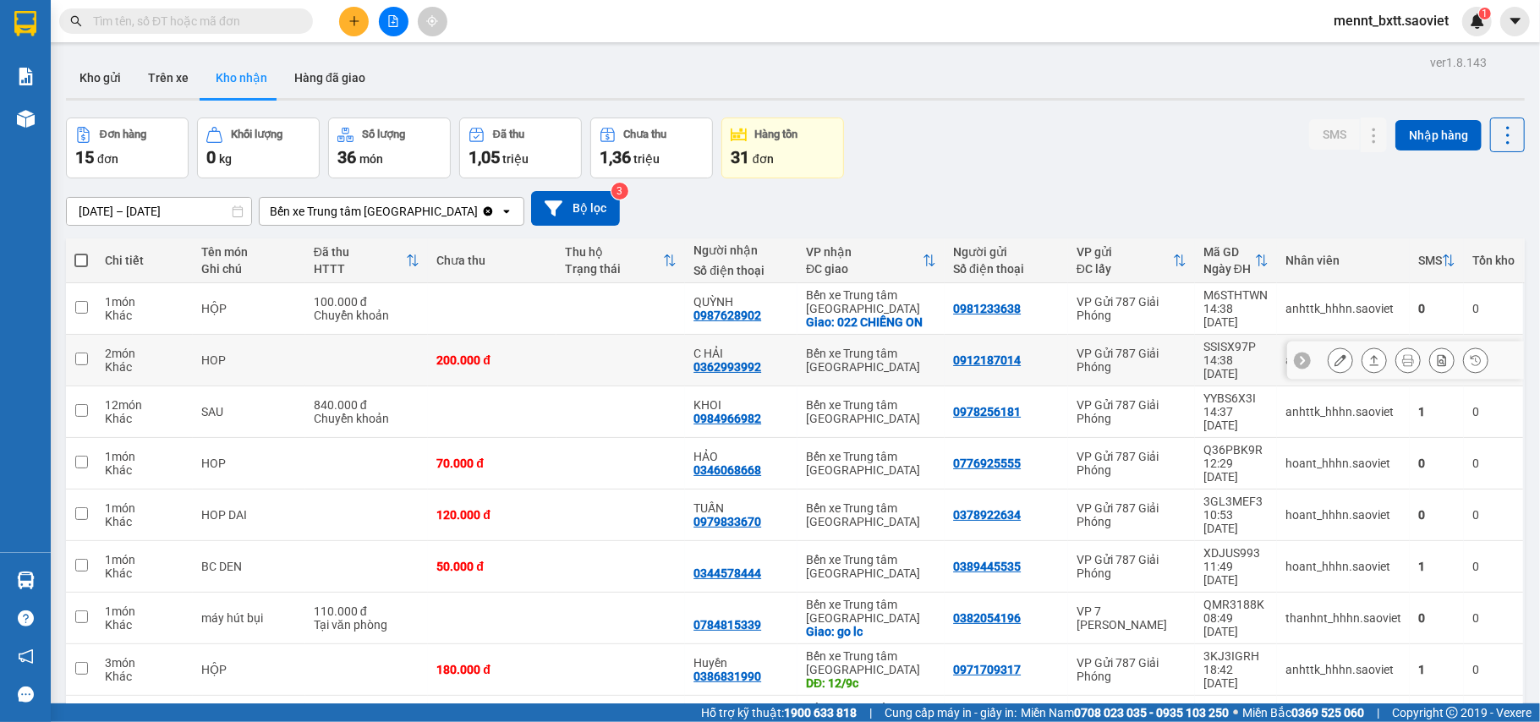
click at [313, 350] on td at bounding box center [366, 361] width 123 height 52
checkbox input "true"
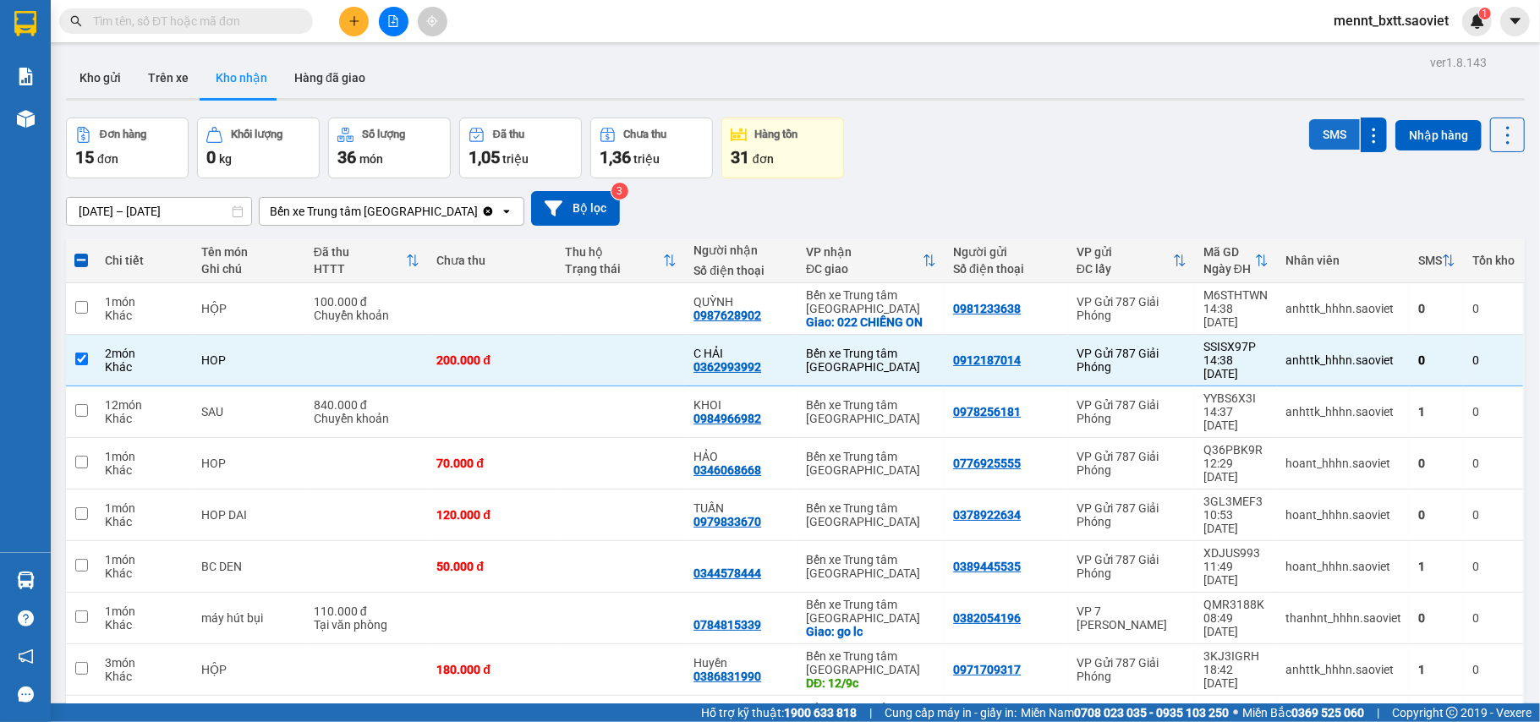
click at [1316, 134] on button "SMS" at bounding box center [1334, 134] width 51 height 30
click at [1126, 157] on div "Đơn hàng 15 đơn Khối lượng 0 kg Số lượng 36 món Đã thu 1,05 triệu Chưa thu 1,36…" at bounding box center [795, 148] width 1459 height 61
click at [910, 153] on div "Đơn hàng 15 đơn Khối lượng 0 kg Số lượng 36 món Đã thu 1,05 triệu Chưa thu 1,36…" at bounding box center [795, 148] width 1459 height 61
click at [399, 17] on button at bounding box center [394, 22] width 30 height 30
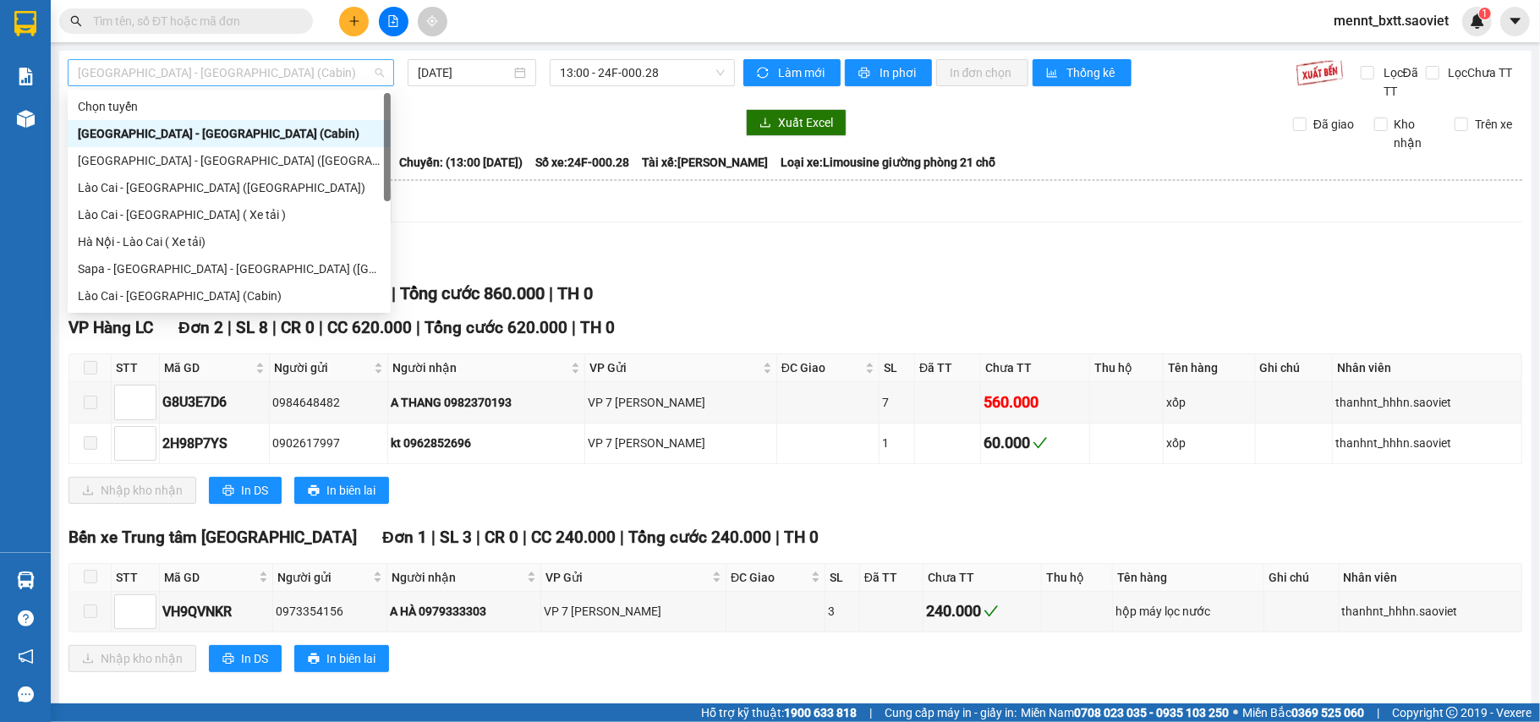
click at [248, 79] on span "Hà Nội - Lào Cai (Cabin)" at bounding box center [231, 72] width 306 height 25
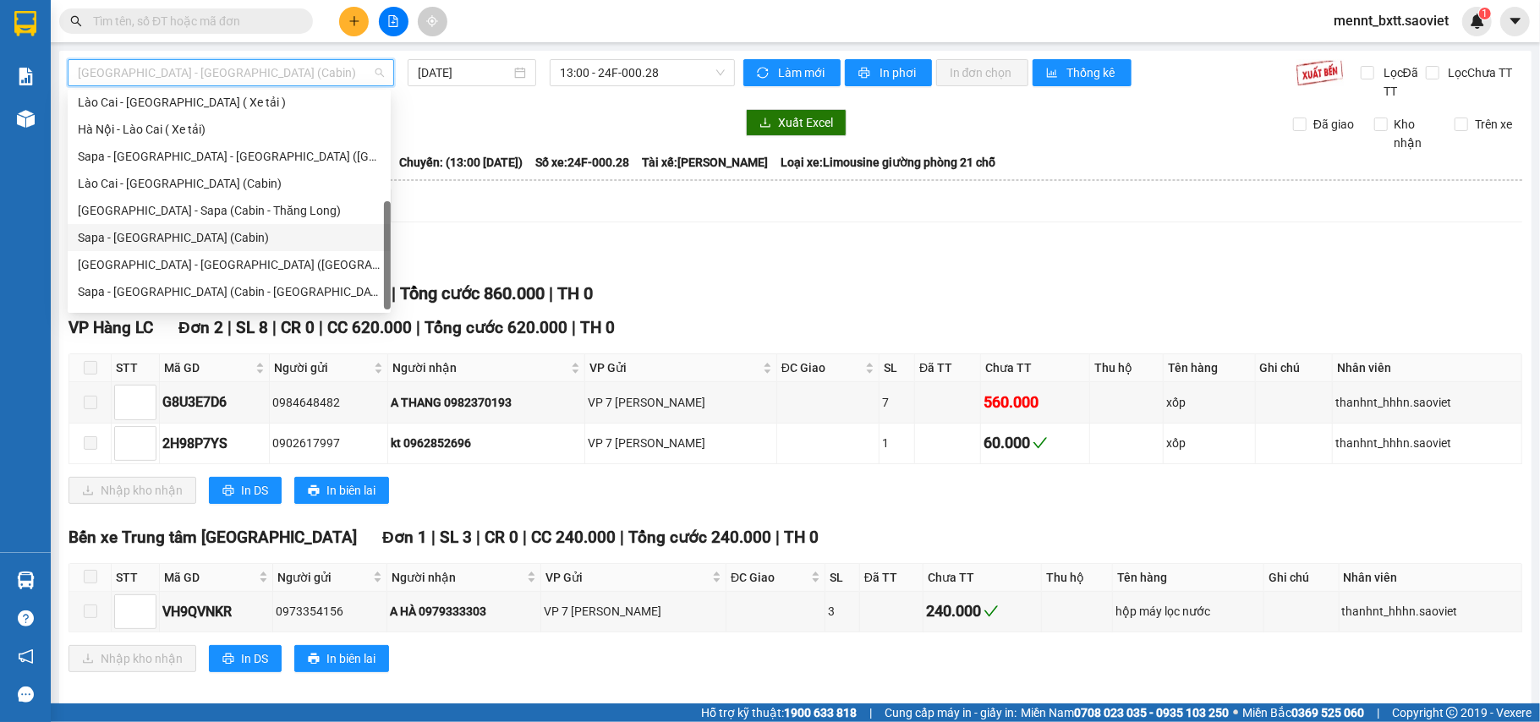
scroll to position [135, 0]
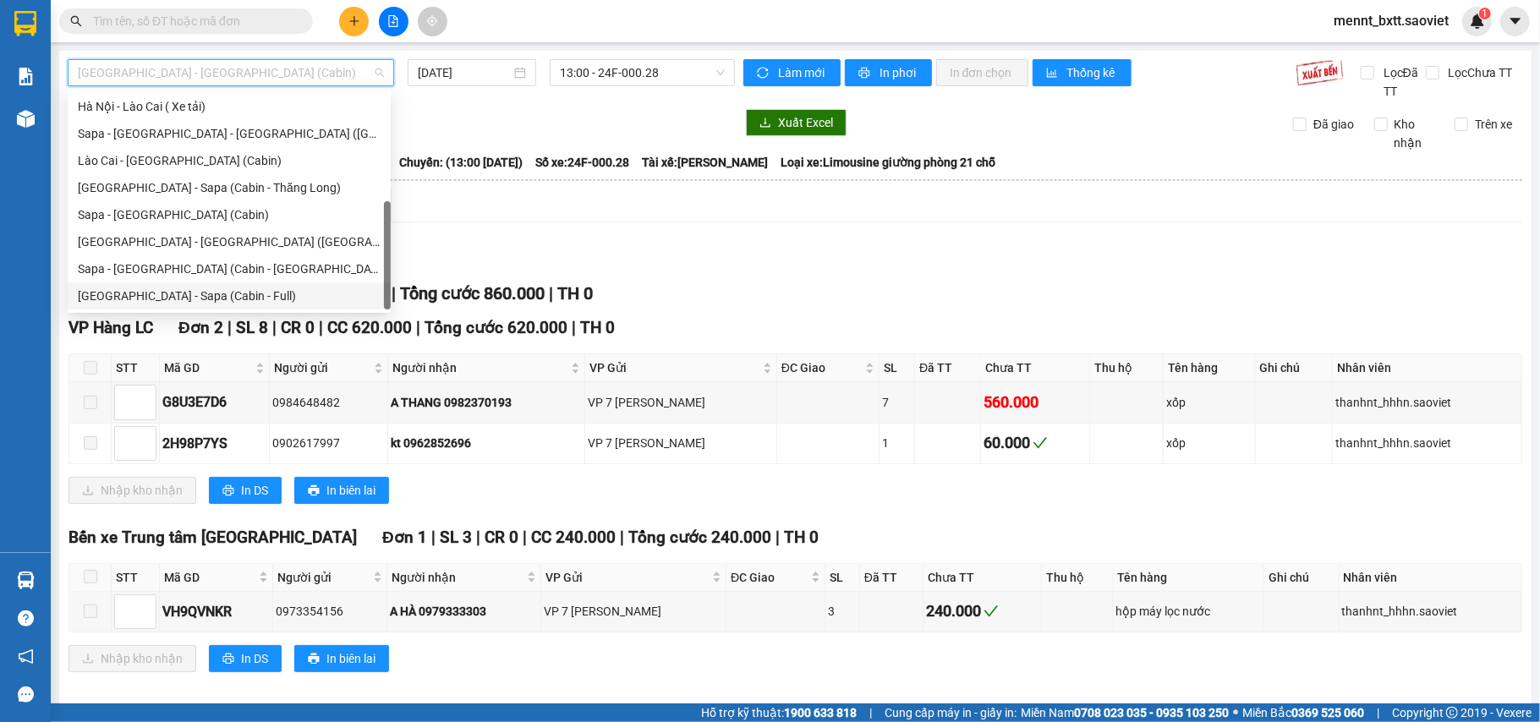
click at [216, 299] on div "Hà Nội - Sapa (Cabin - Full)" at bounding box center [229, 296] width 303 height 19
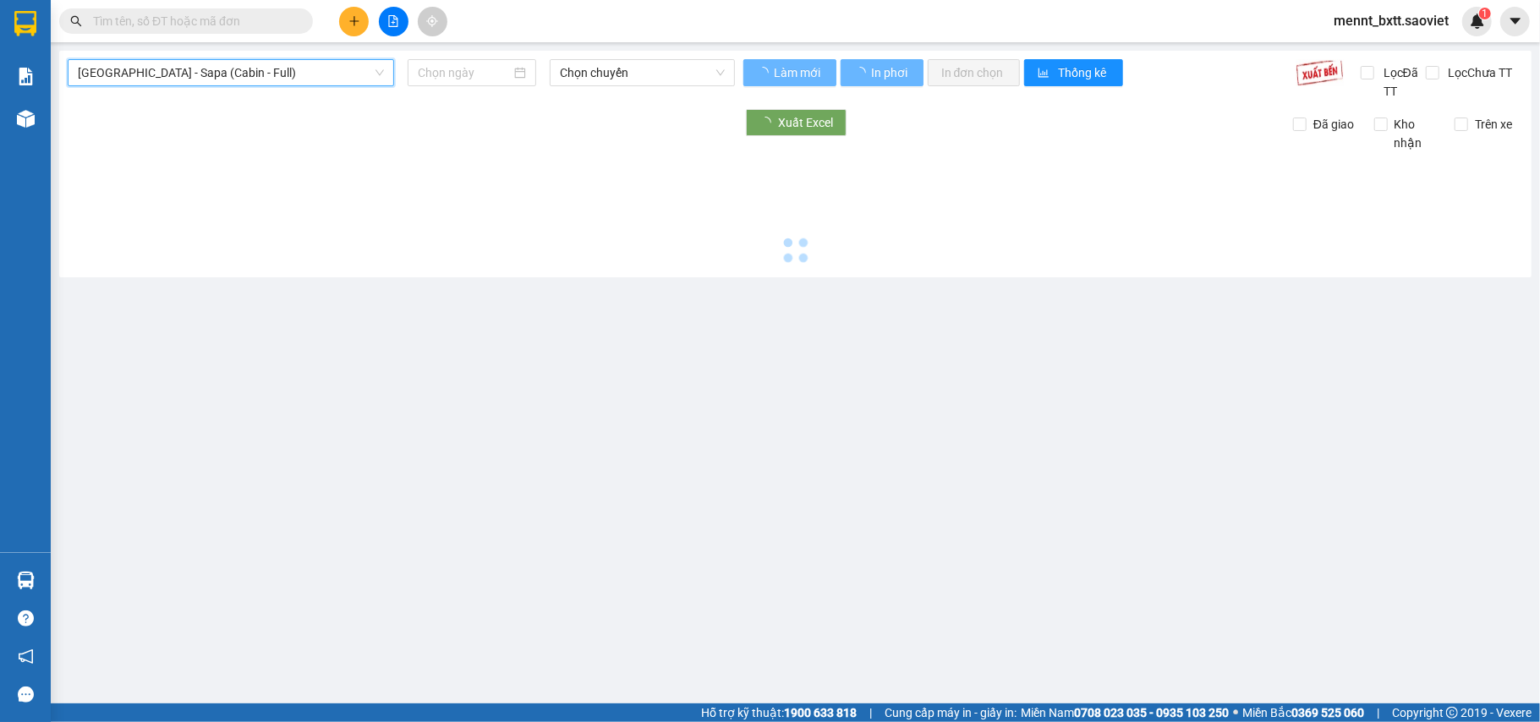
type input "12/09/2025"
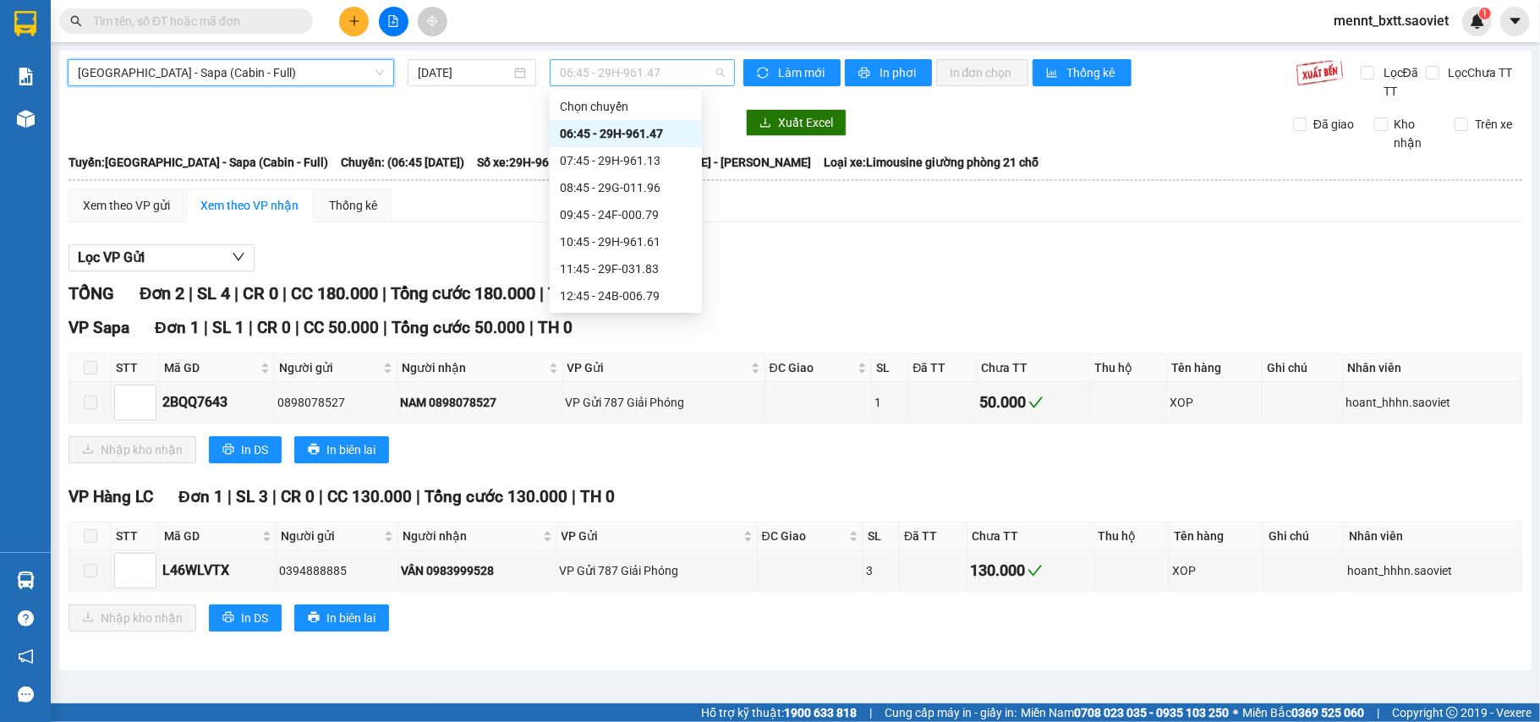
click at [600, 76] on span "06:45 - 29H-961.47" at bounding box center [642, 72] width 165 height 25
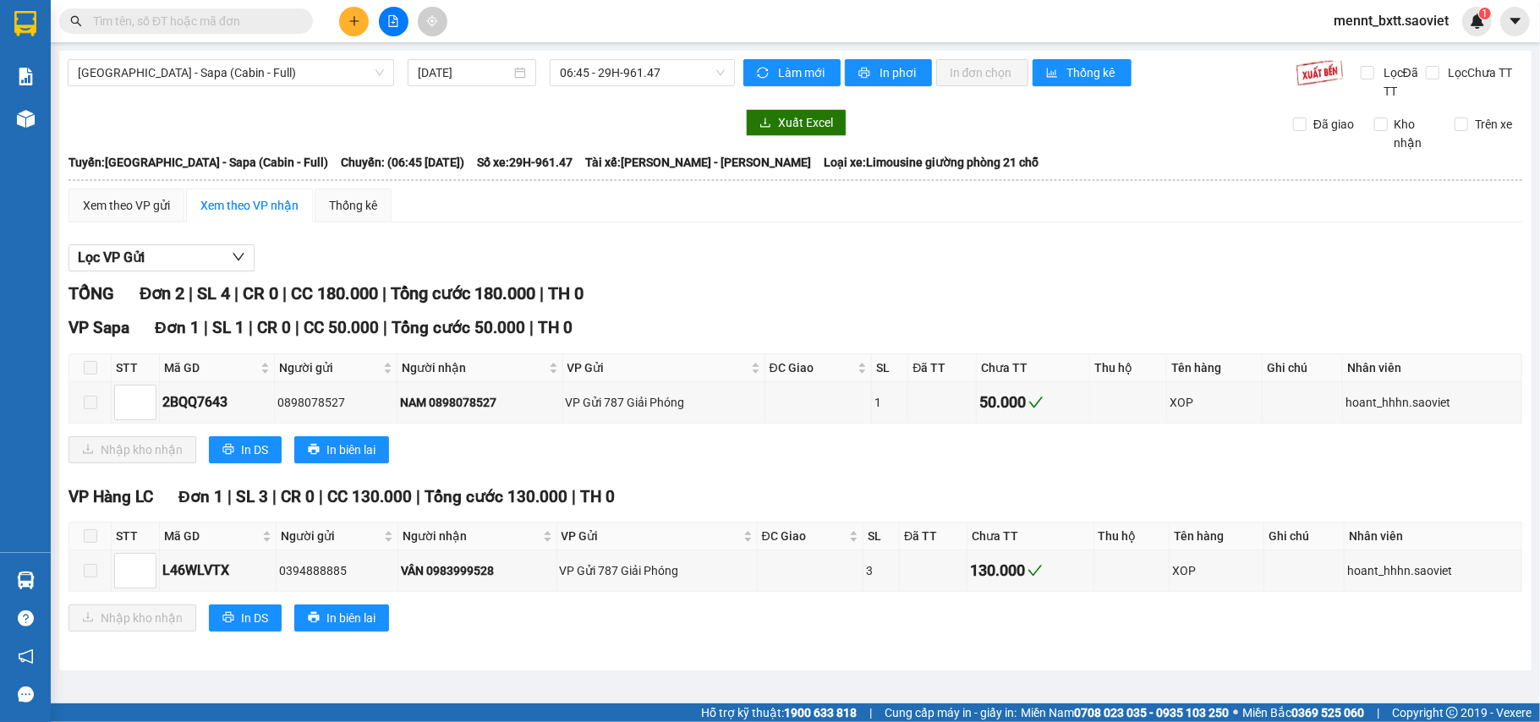
click at [396, 133] on div at bounding box center [401, 122] width 667 height 27
click at [275, 71] on span "Hà Nội - Sapa (Cabin - Full)" at bounding box center [231, 72] width 306 height 25
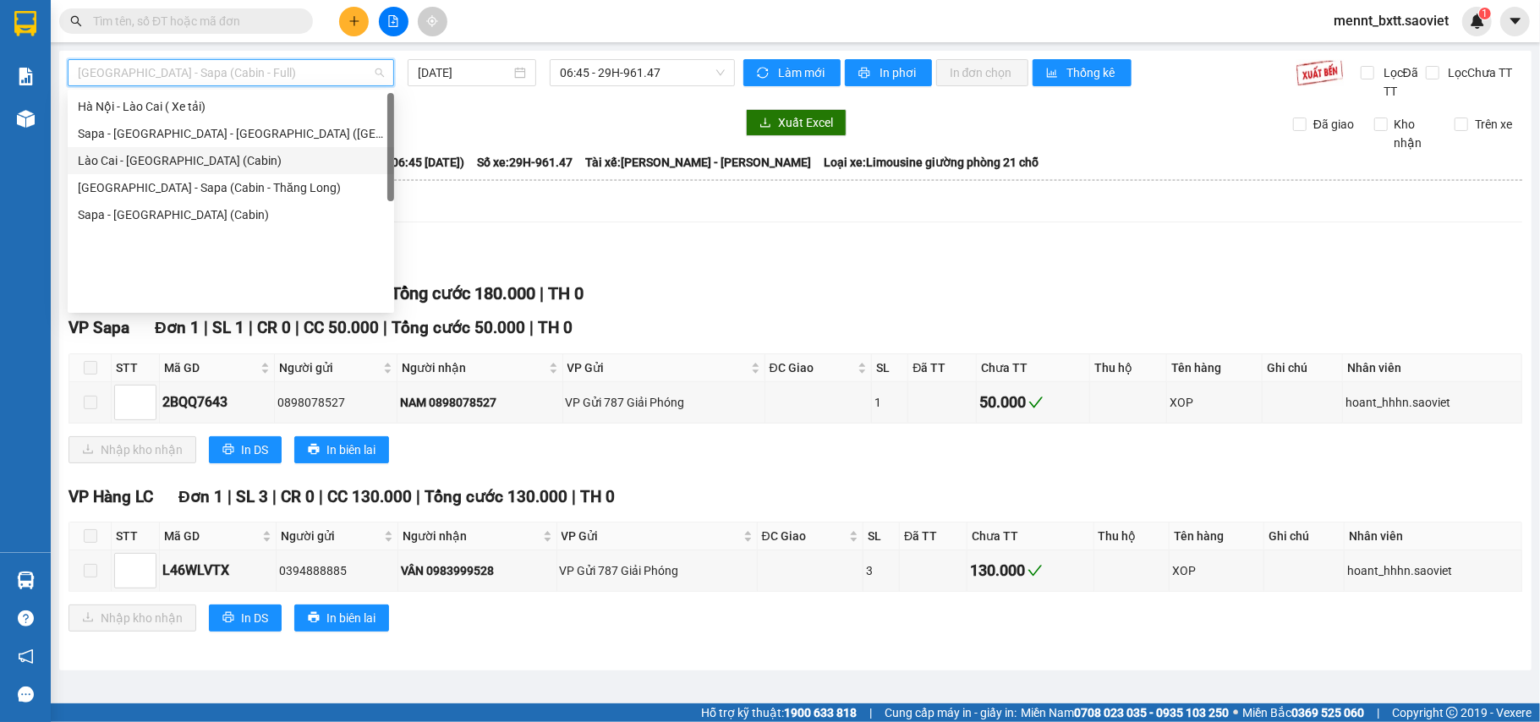
scroll to position [0, 0]
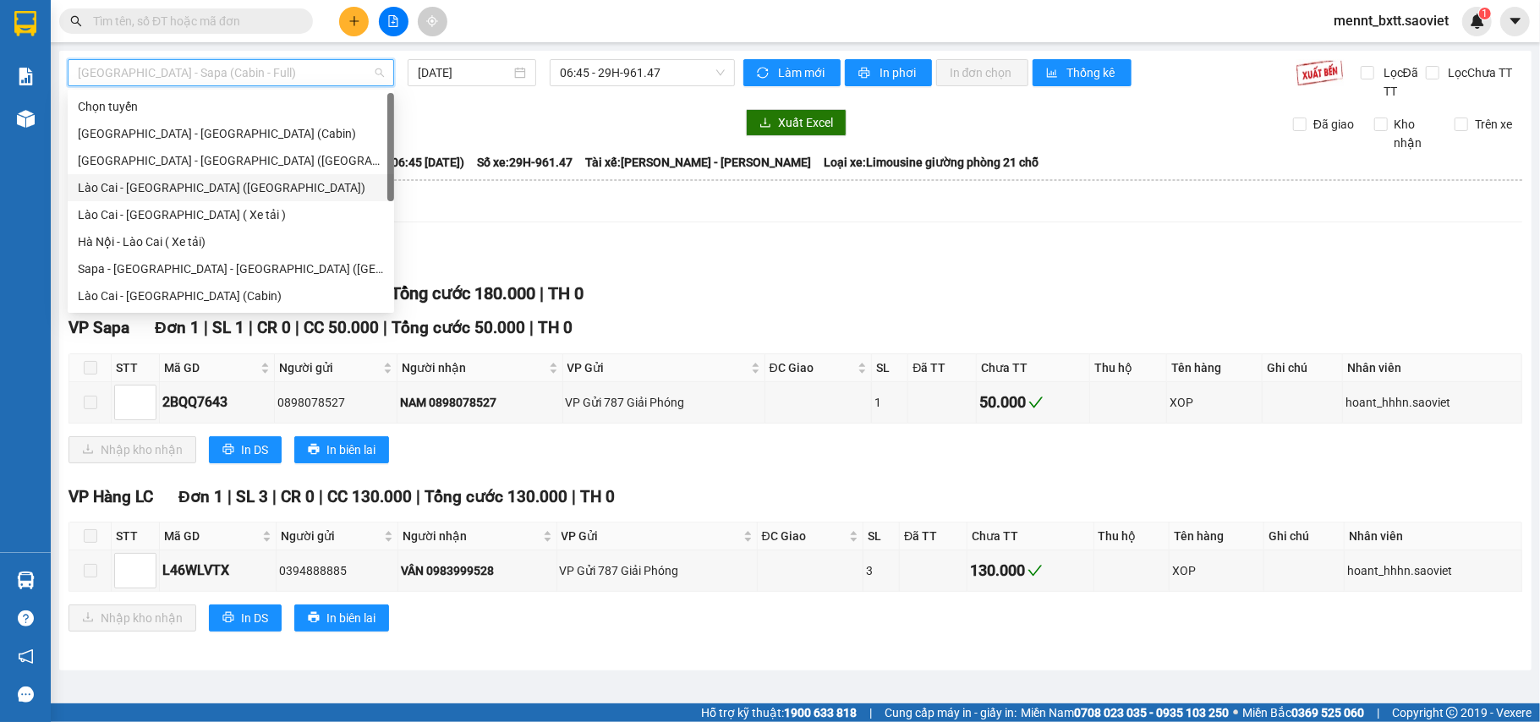
click at [241, 188] on div "Lào Cai - [GEOGRAPHIC_DATA] ([GEOGRAPHIC_DATA])" at bounding box center [231, 187] width 306 height 19
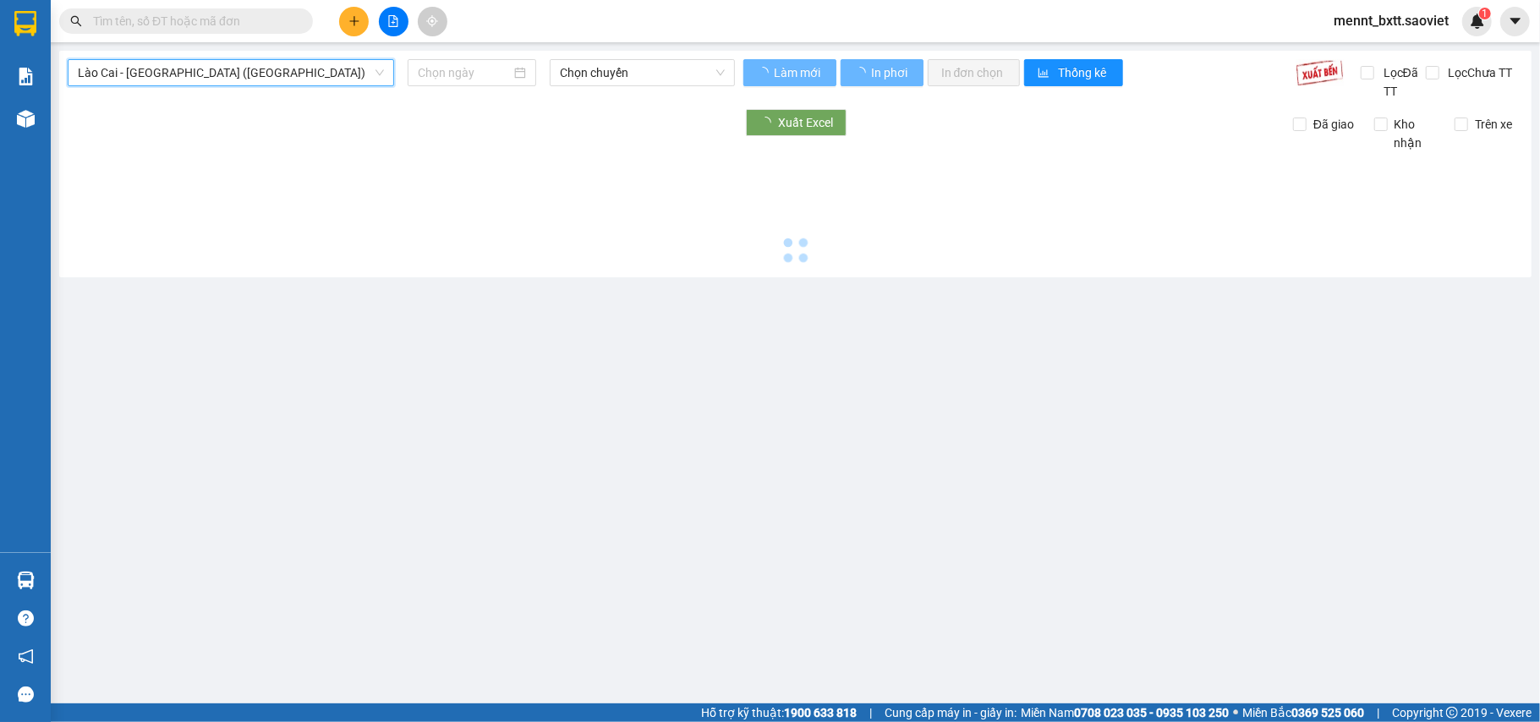
type input "[DATE]"
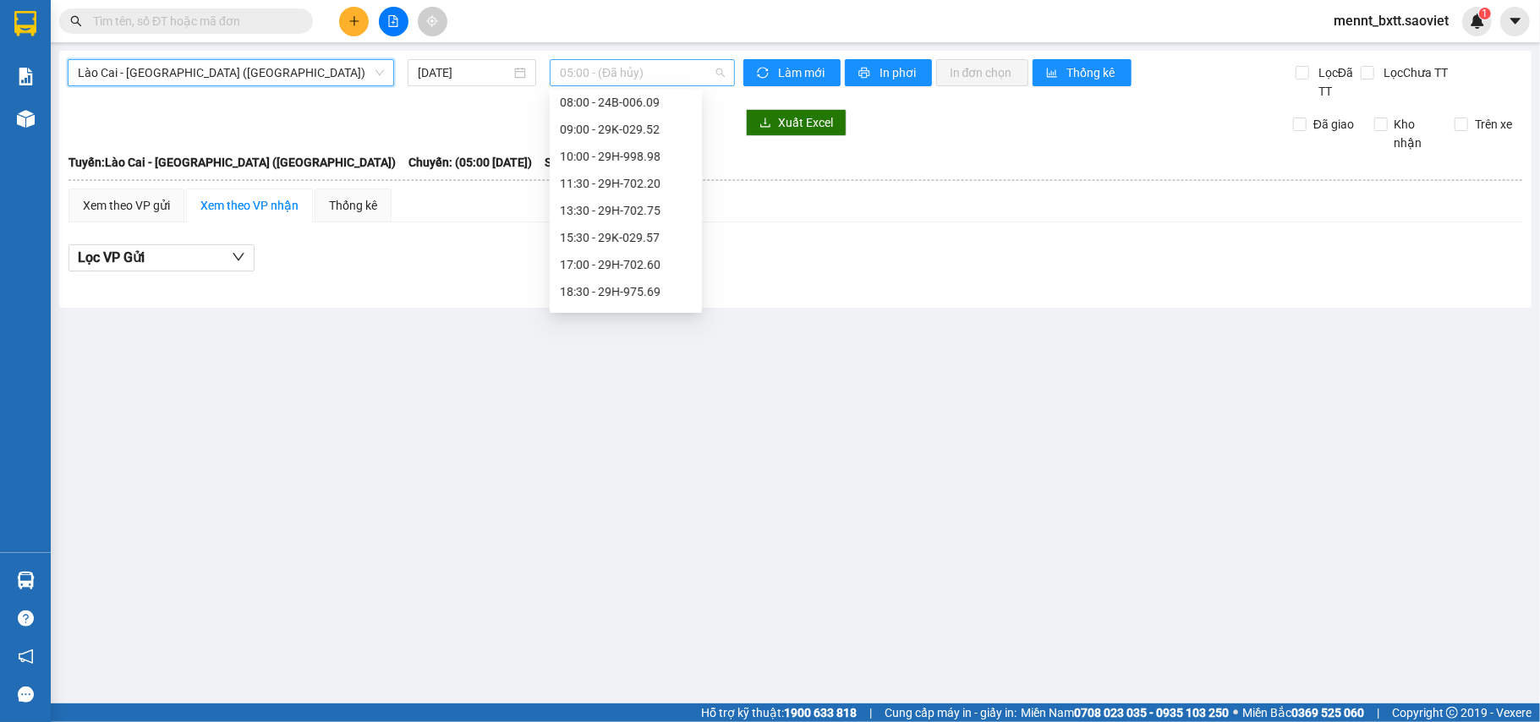
scroll to position [27, 0]
click at [650, 73] on span "05:00 - (Đã hủy)" at bounding box center [642, 72] width 165 height 25
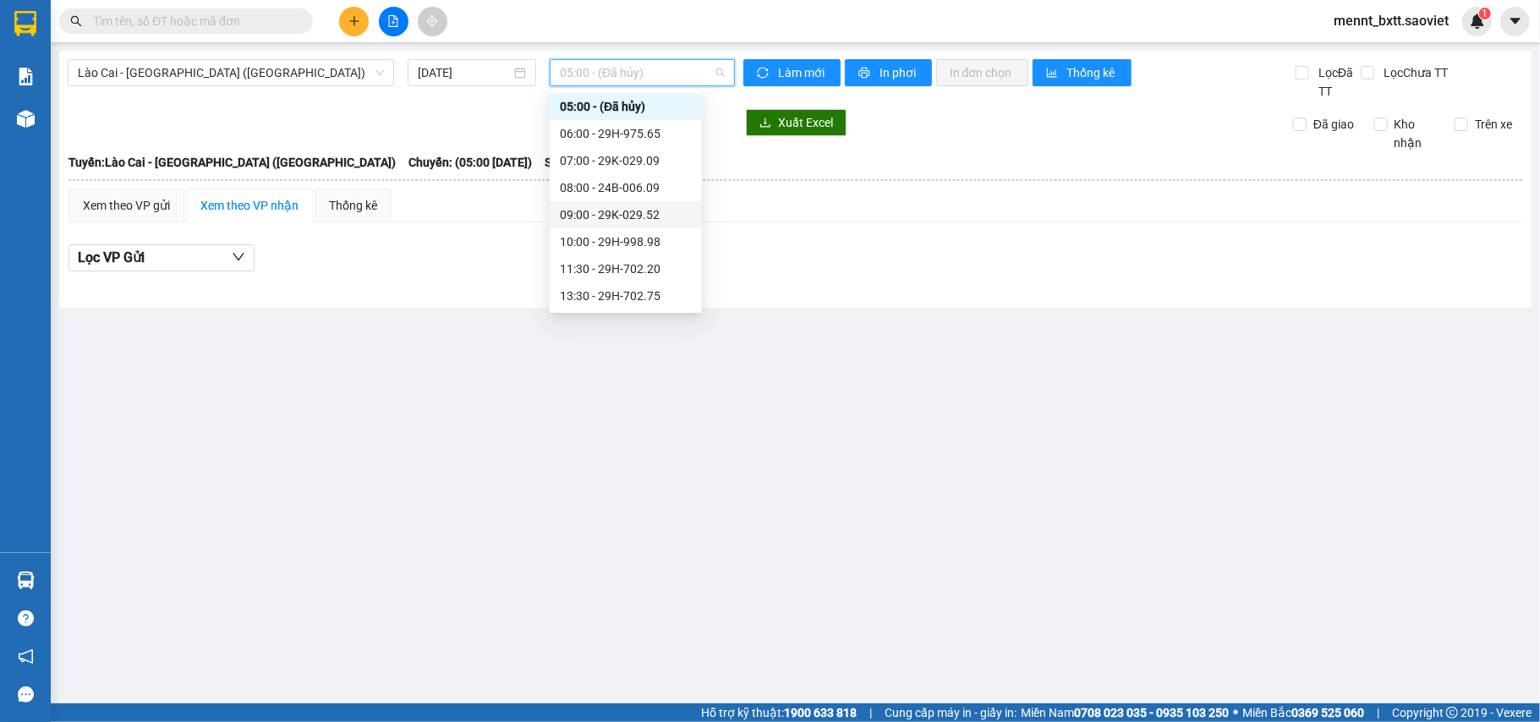
click at [649, 214] on div "09:00 - 29K-029.52" at bounding box center [626, 214] width 132 height 19
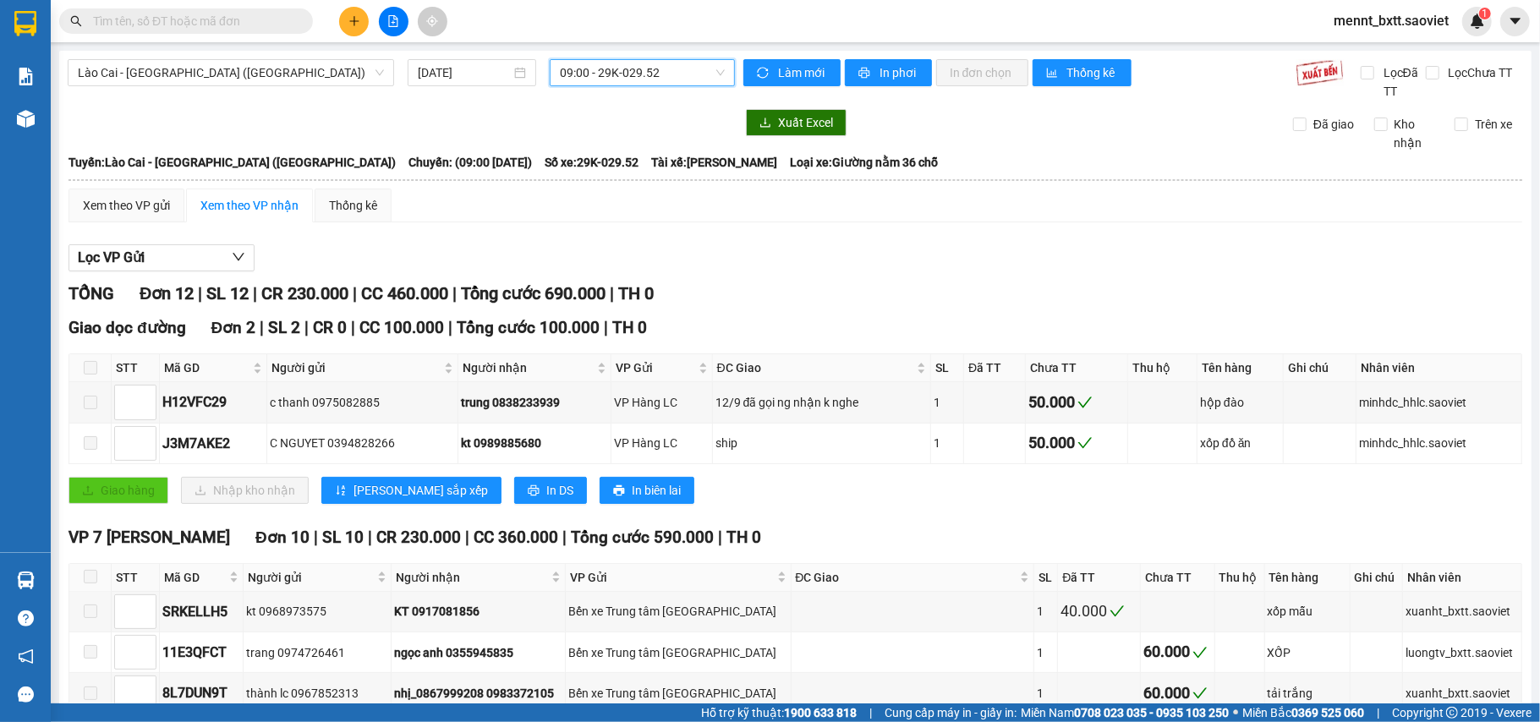
click at [612, 120] on div at bounding box center [401, 122] width 667 height 27
click at [579, 100] on div "Lào Cai - Hà Nội (Giường) 12/09/2025 09:00 - 29K-029.52" at bounding box center [401, 79] width 667 height 41
click at [580, 72] on span "09:00 - 29K-029.52" at bounding box center [642, 72] width 165 height 25
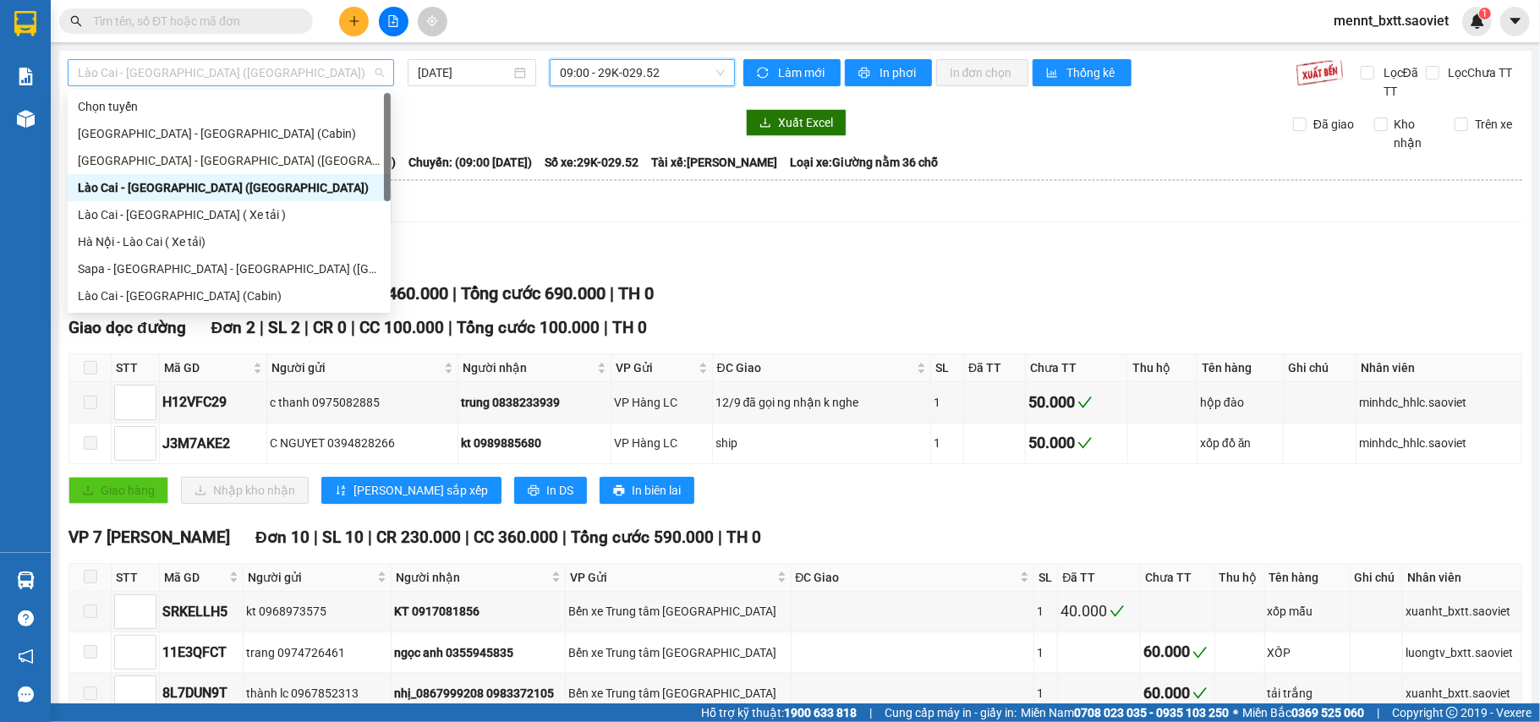
click at [190, 68] on span "Lào Cai - [GEOGRAPHIC_DATA] ([GEOGRAPHIC_DATA])" at bounding box center [231, 72] width 306 height 25
click at [169, 160] on div "[GEOGRAPHIC_DATA] - [GEOGRAPHIC_DATA] ([GEOGRAPHIC_DATA])" at bounding box center [229, 160] width 303 height 19
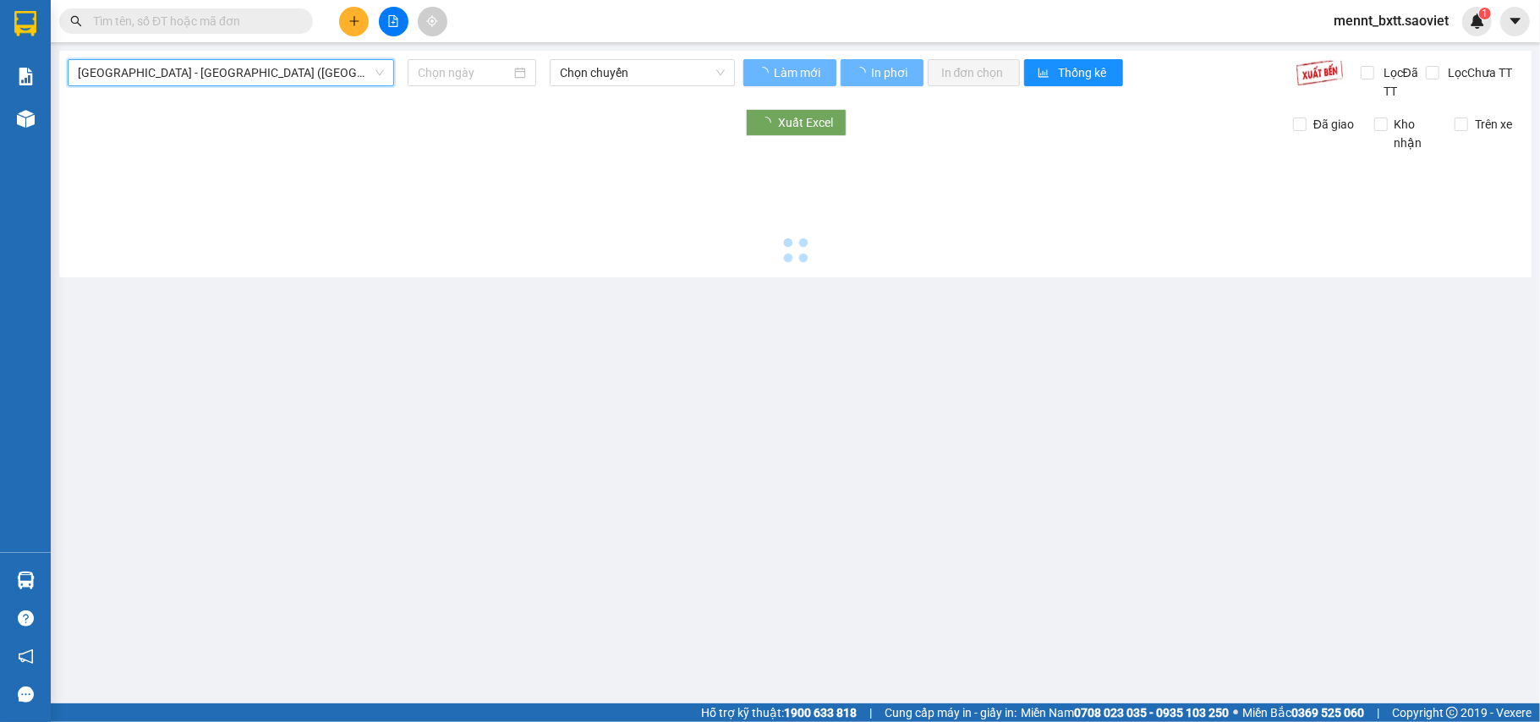
type input "[DATE]"
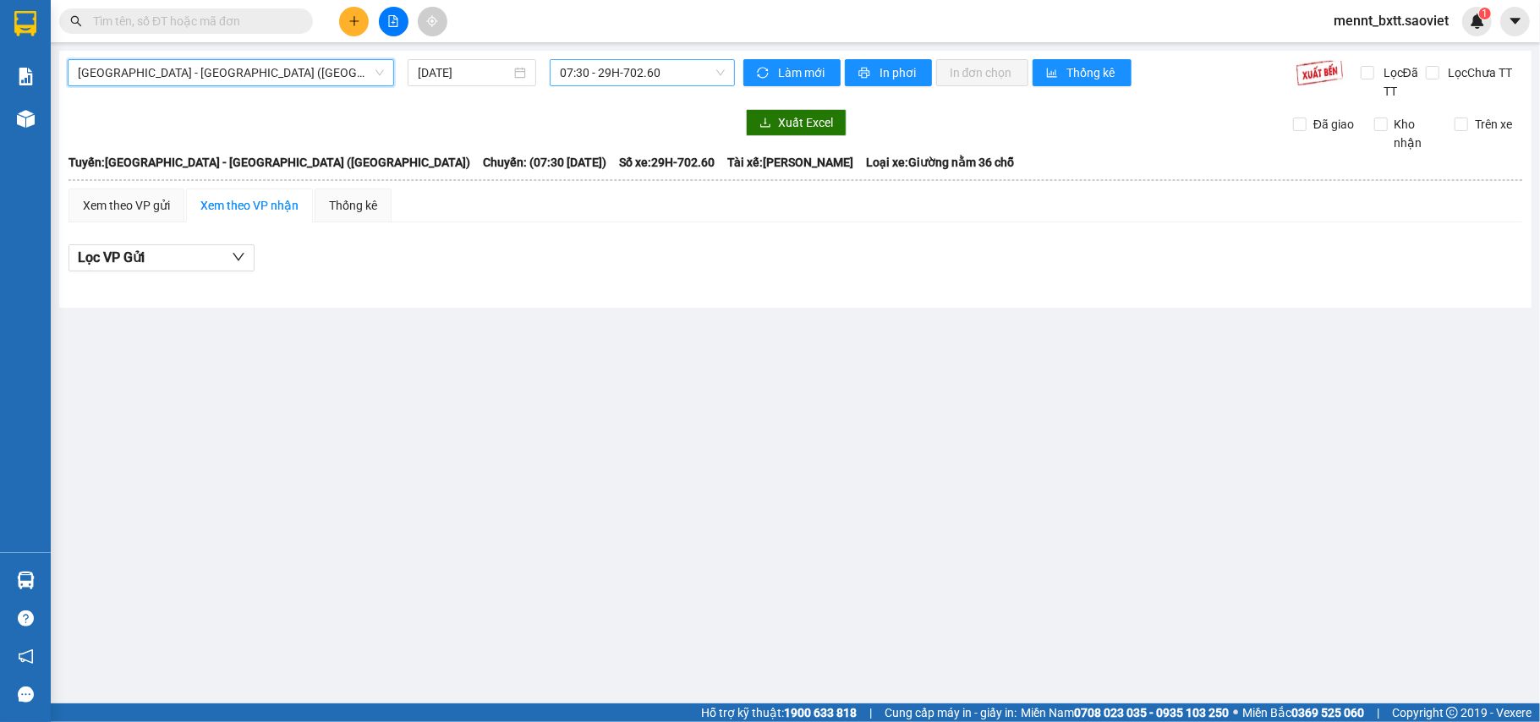
click at [633, 74] on span "07:30 - 29H-702.60" at bounding box center [642, 72] width 165 height 25
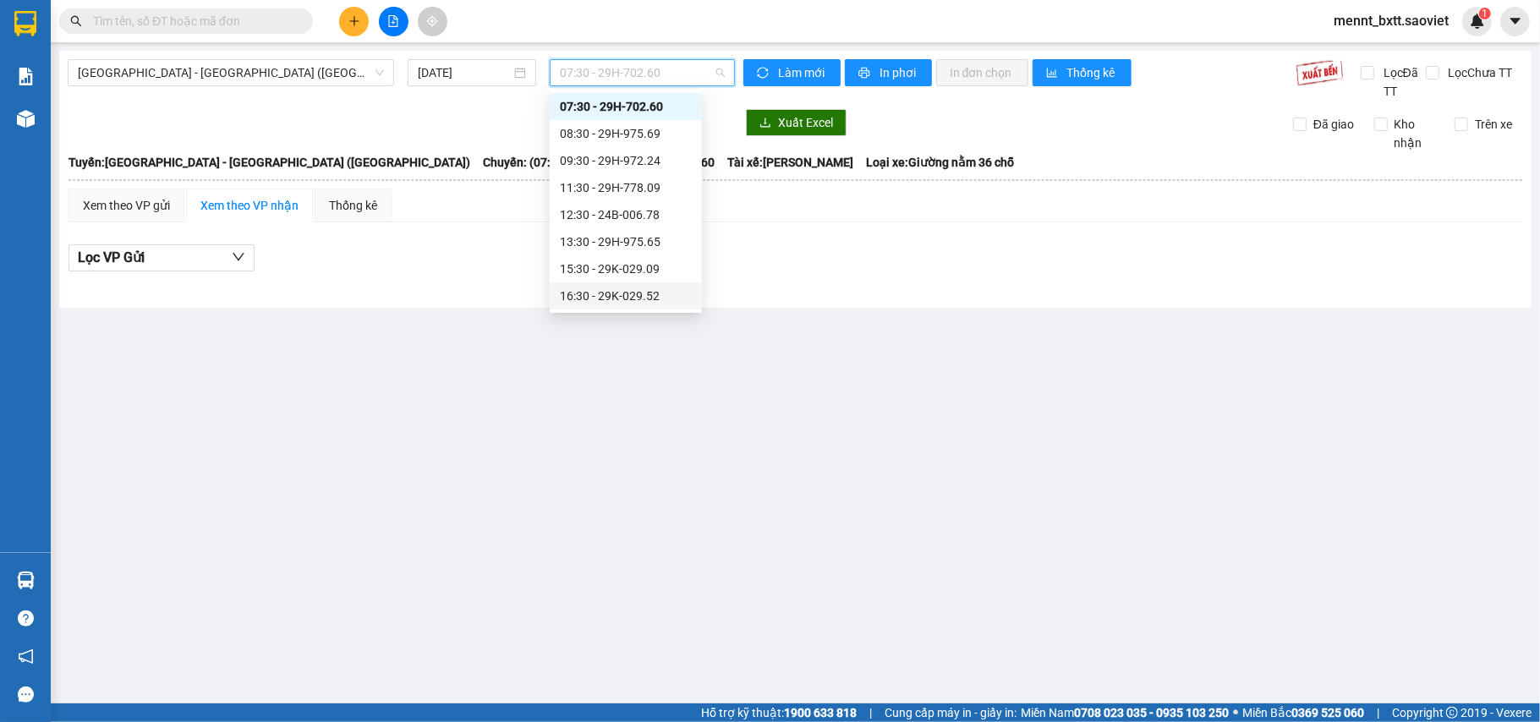
click at [629, 284] on div "16:30 - 29K-029.52" at bounding box center [626, 295] width 152 height 27
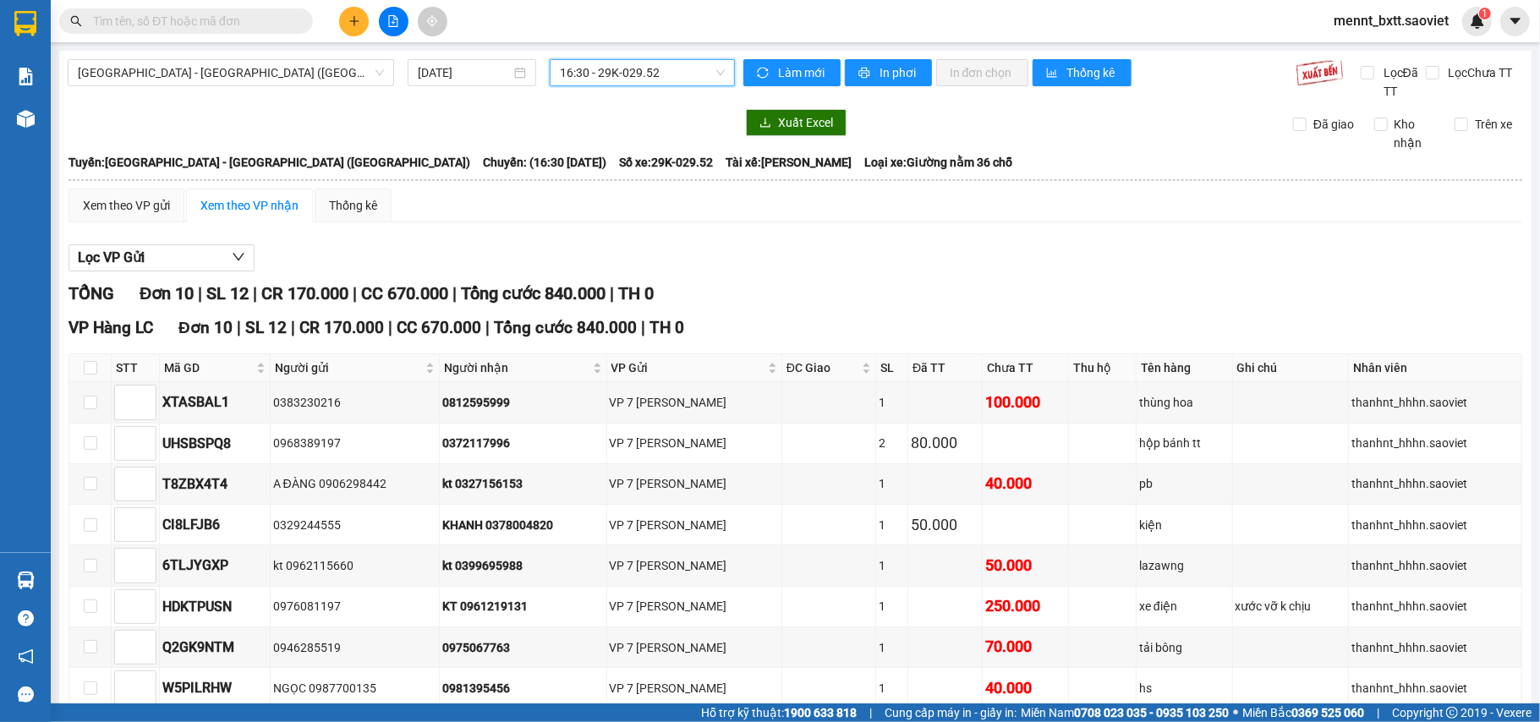
scroll to position [183, 0]
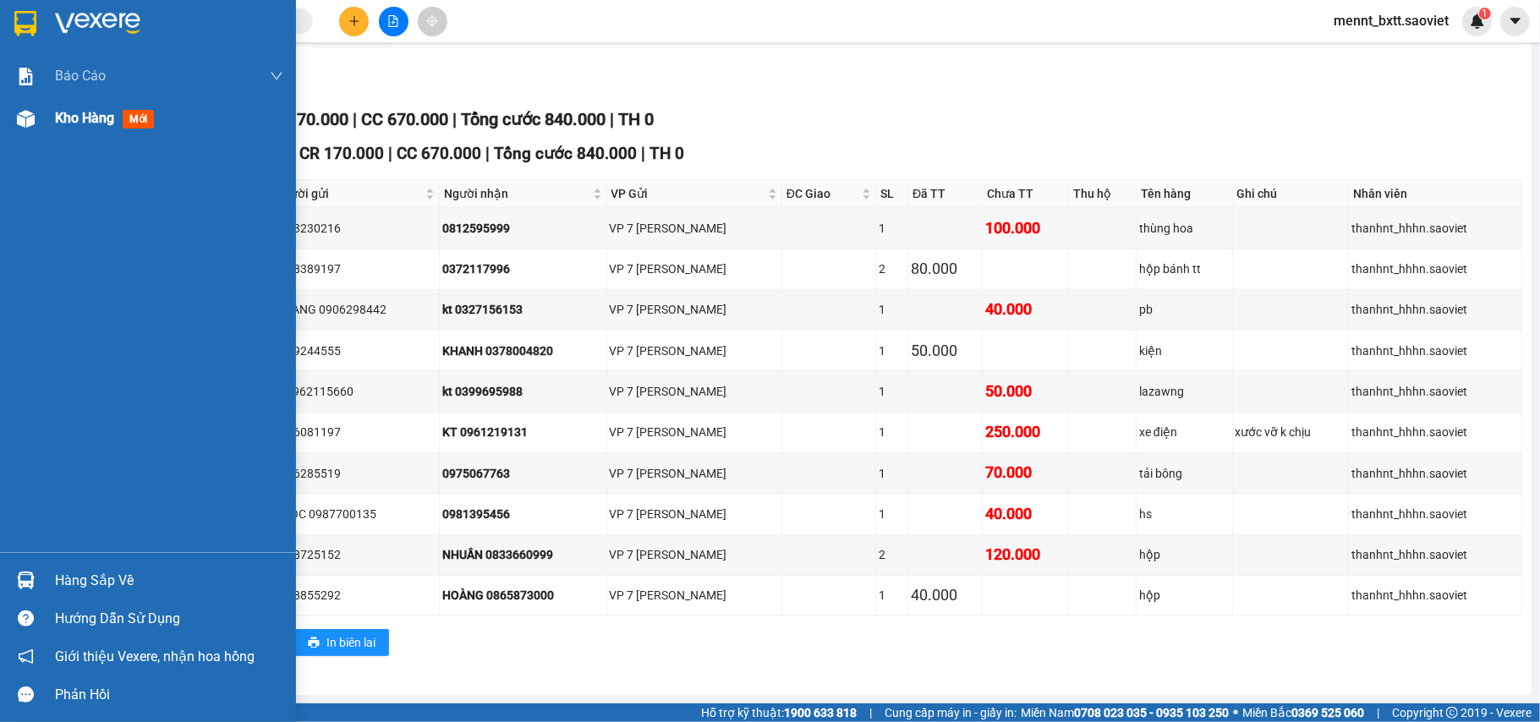
click at [93, 110] on span "Kho hàng" at bounding box center [84, 118] width 59 height 16
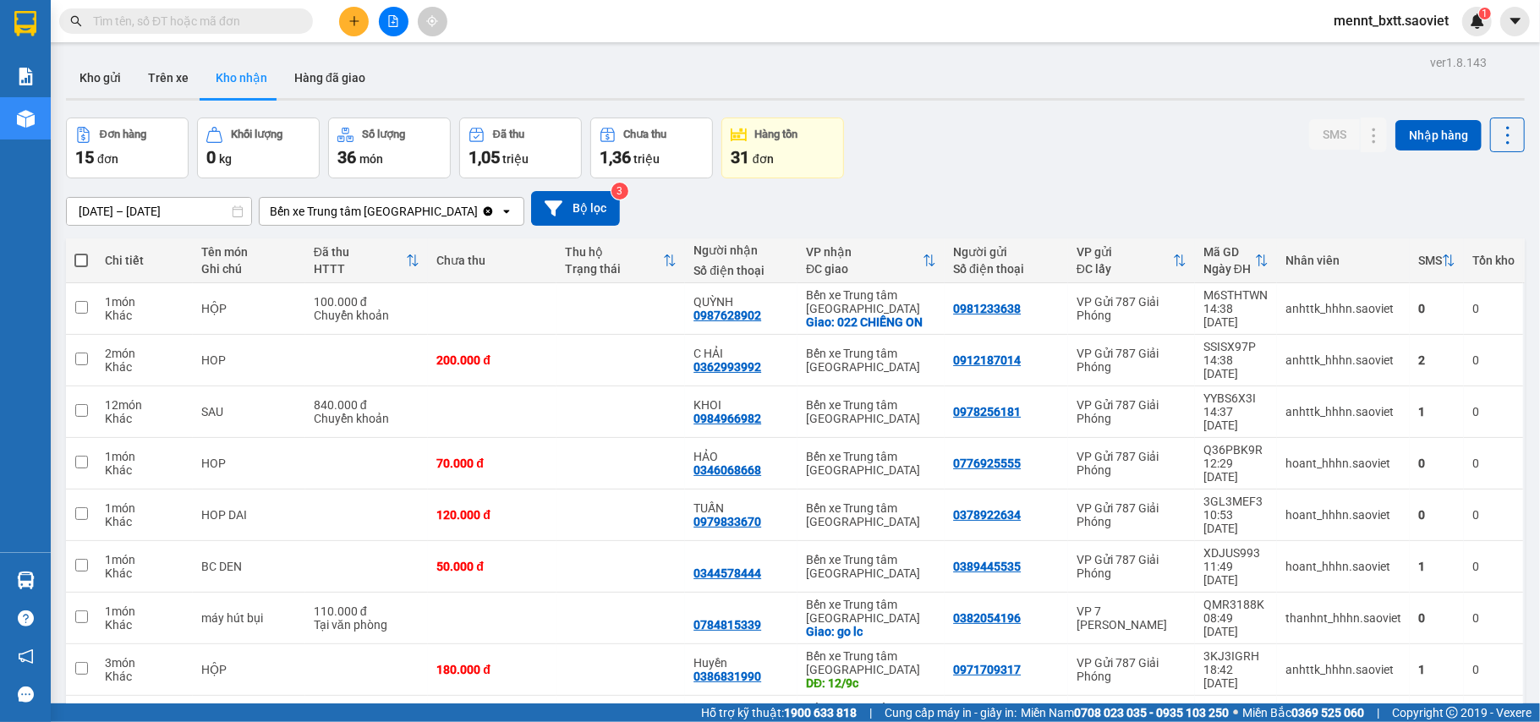
click at [983, 167] on div "Đơn hàng 15 đơn Khối lượng 0 kg Số lượng 36 món Đã thu 1,05 triệu Chưa thu 1,36…" at bounding box center [795, 148] width 1459 height 61
click at [357, 25] on icon "plus" at bounding box center [354, 21] width 12 height 12
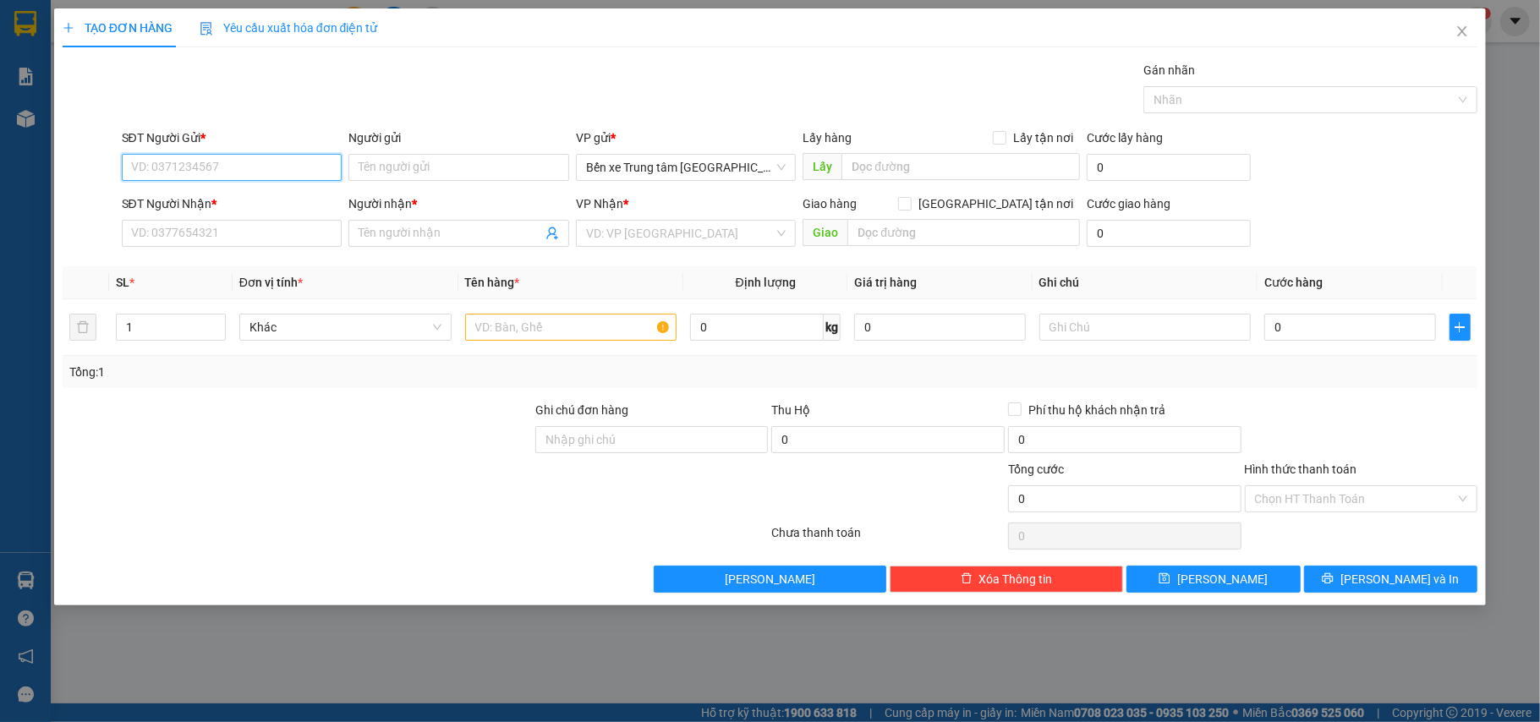
click at [312, 173] on input "SĐT Người Gửi *" at bounding box center [232, 167] width 221 height 27
type input "0367416961"
click at [421, 174] on input "Người gửi" at bounding box center [458, 167] width 221 height 27
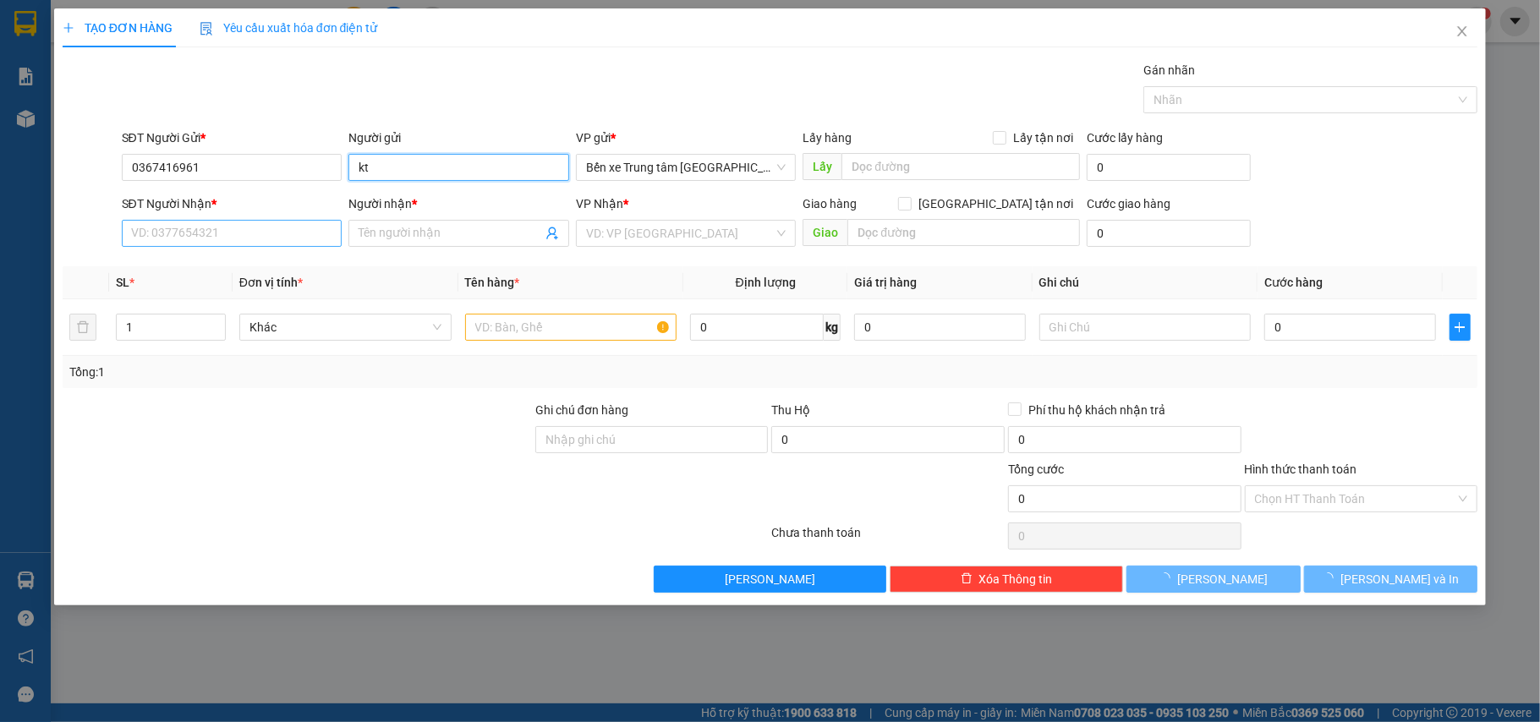
type input "kt"
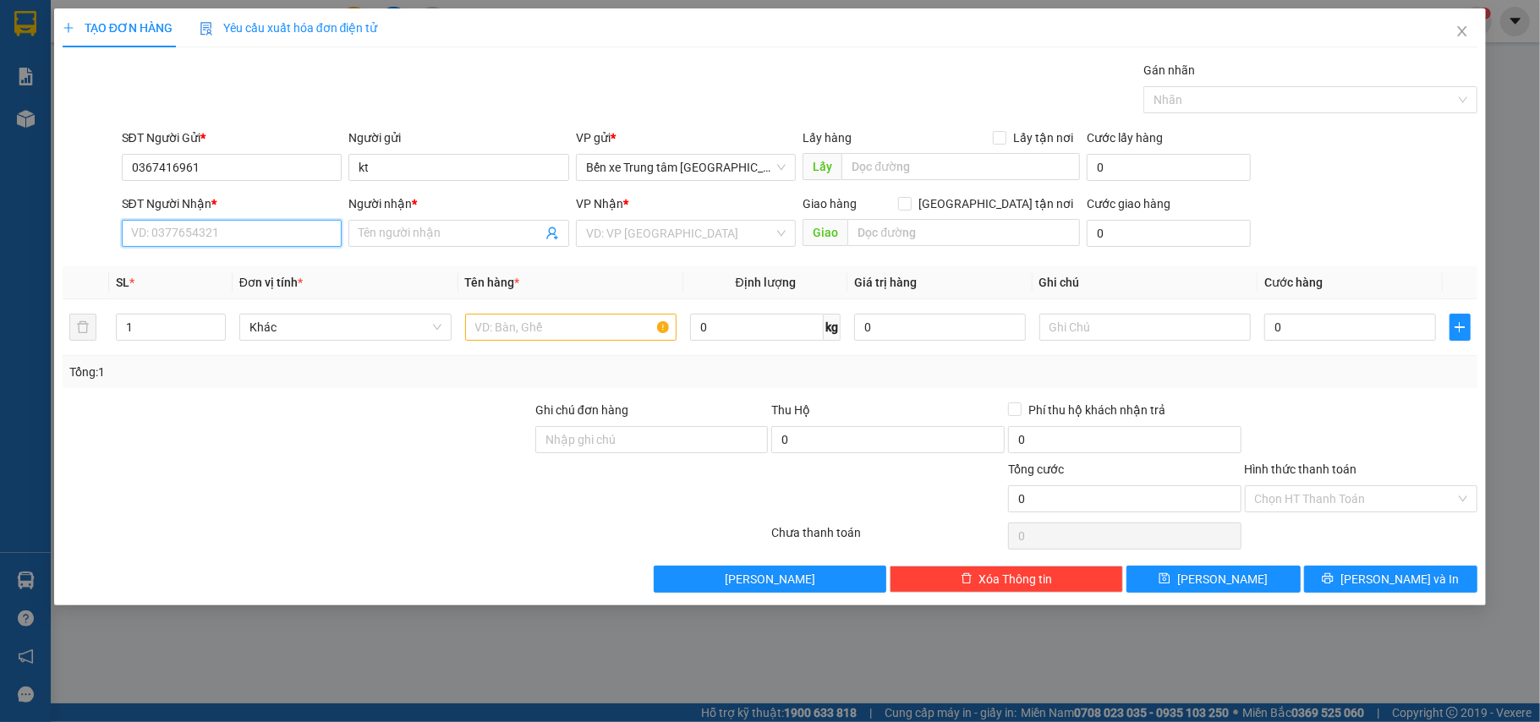
click at [267, 224] on input "SĐT Người Nhận *" at bounding box center [232, 233] width 221 height 27
type input "0988959961"
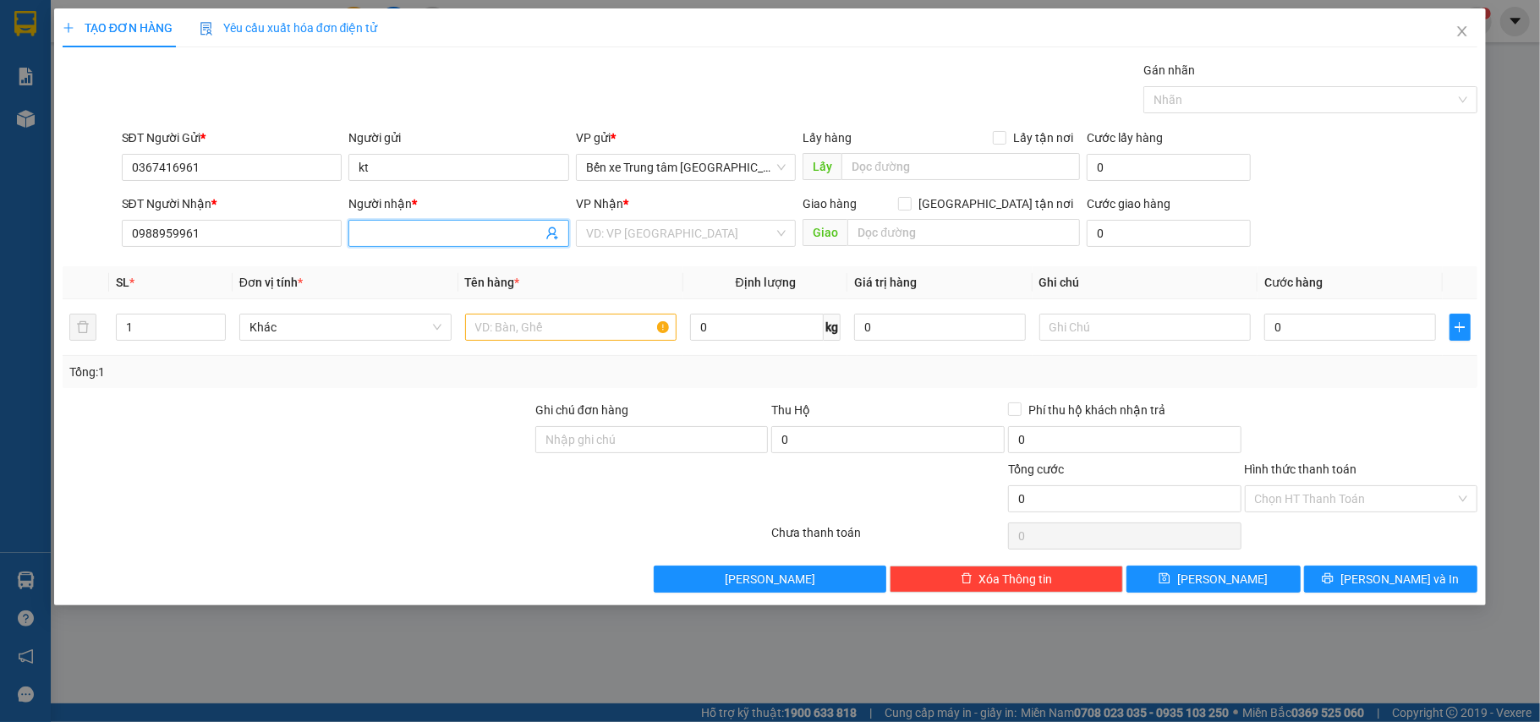
click at [408, 240] on input "Người nhận *" at bounding box center [451, 233] width 184 height 19
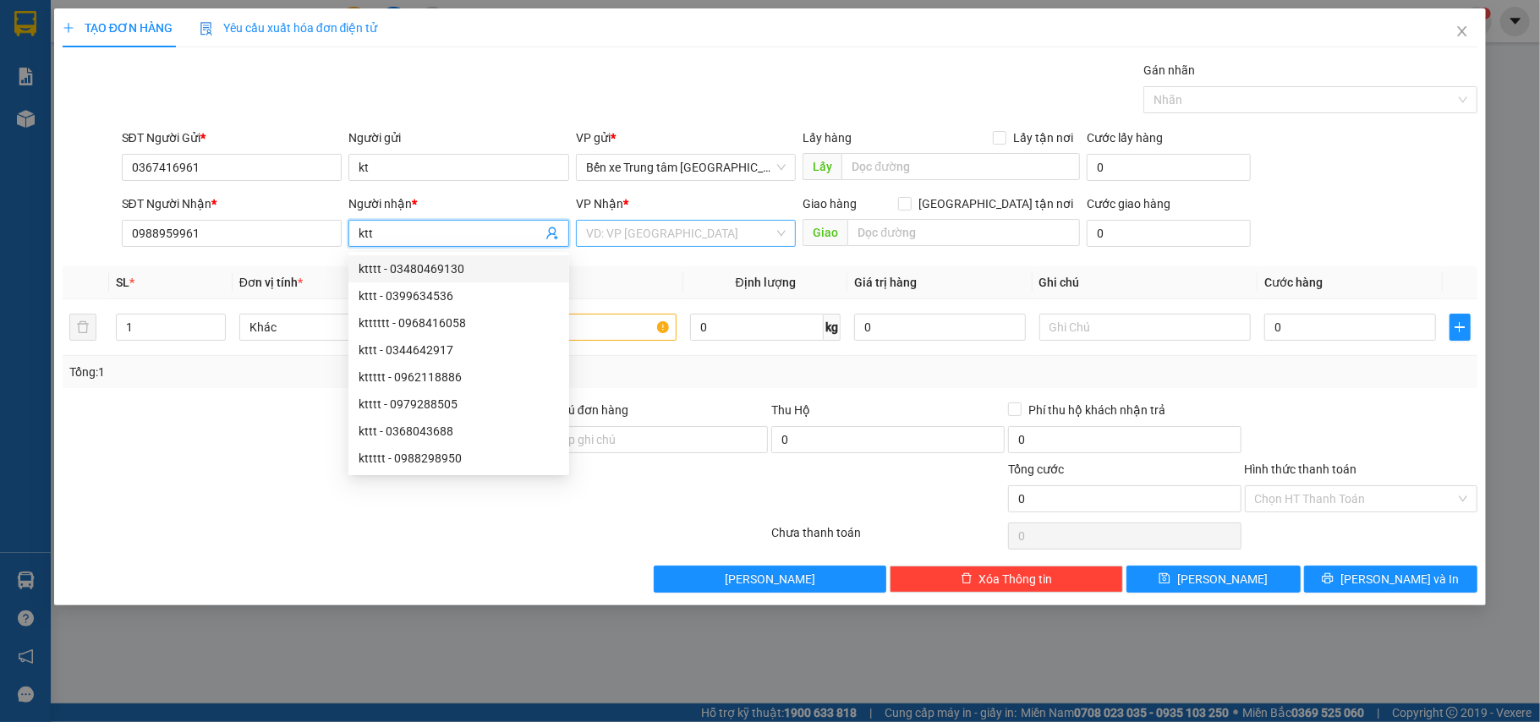
type input "ktt"
click at [624, 242] on input "search" at bounding box center [680, 233] width 189 height 25
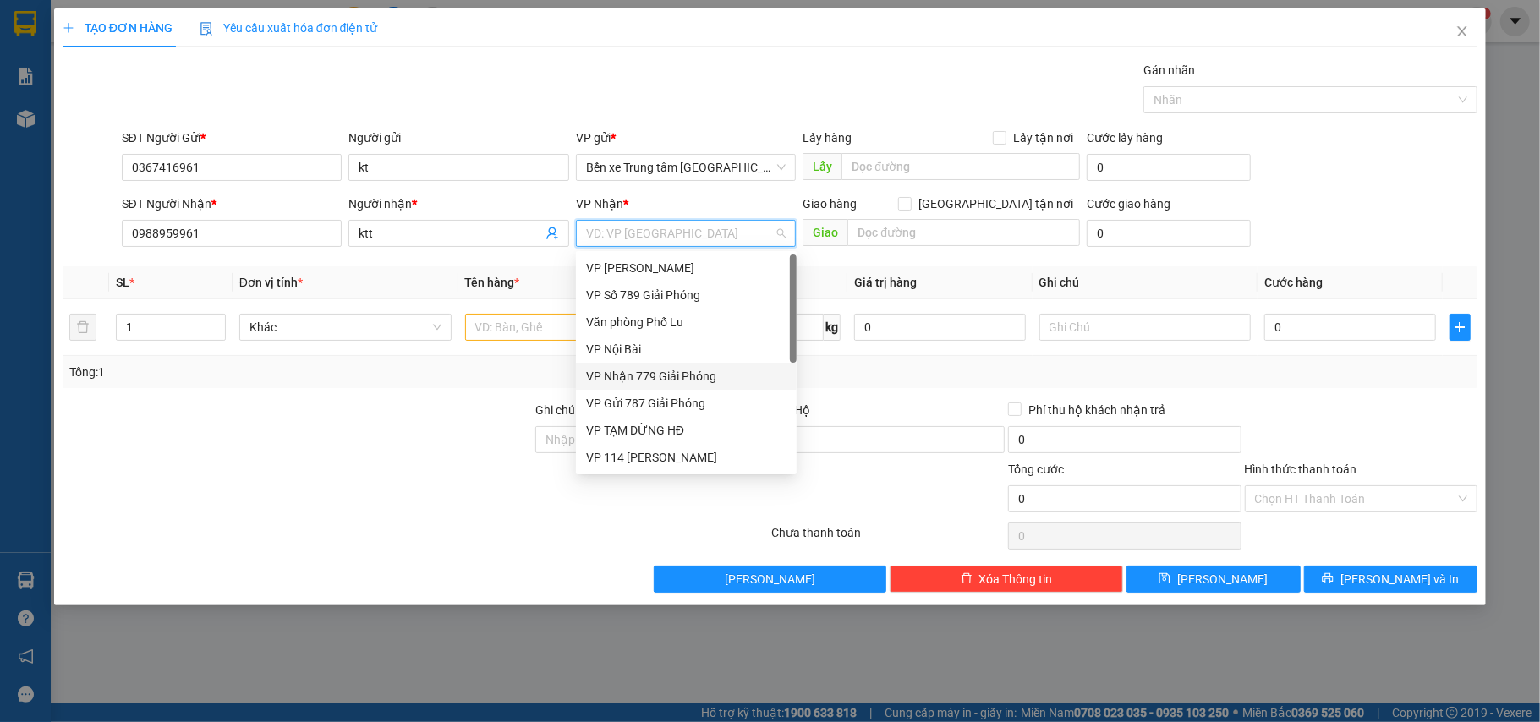
click at [640, 372] on div "VP Nhận 779 Giải Phóng" at bounding box center [686, 376] width 200 height 19
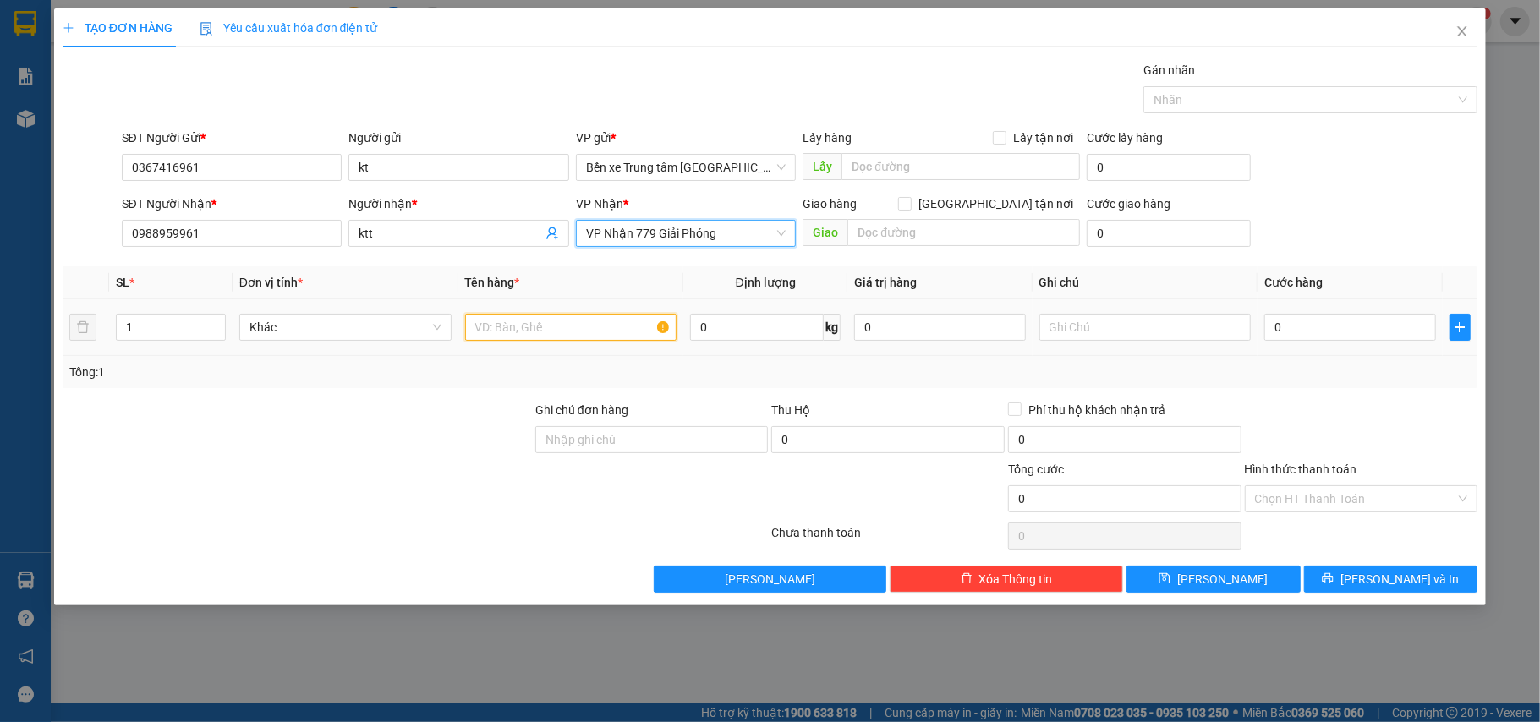
click at [512, 321] on input "text" at bounding box center [571, 327] width 212 height 27
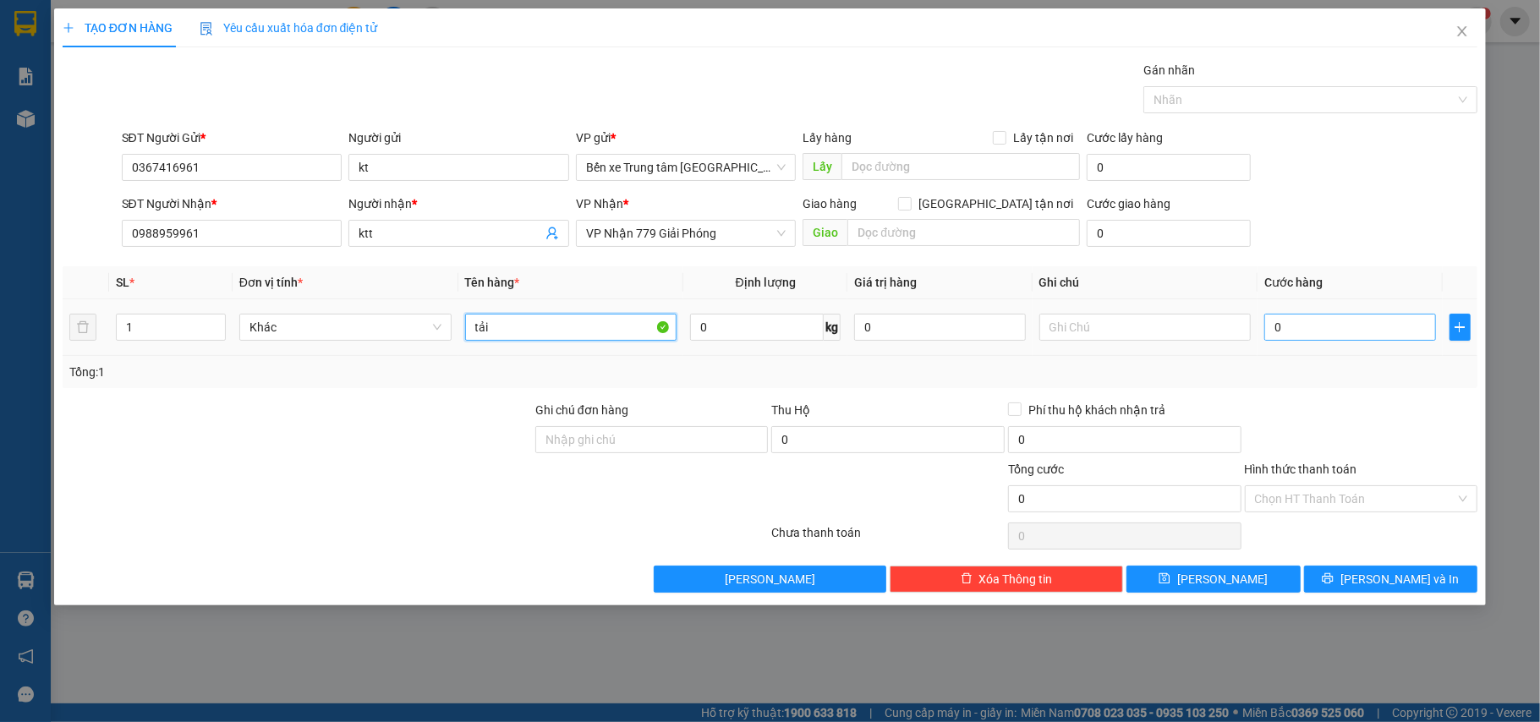
type input "tải"
click at [1321, 330] on input "0" at bounding box center [1349, 327] width 171 height 27
type input "4"
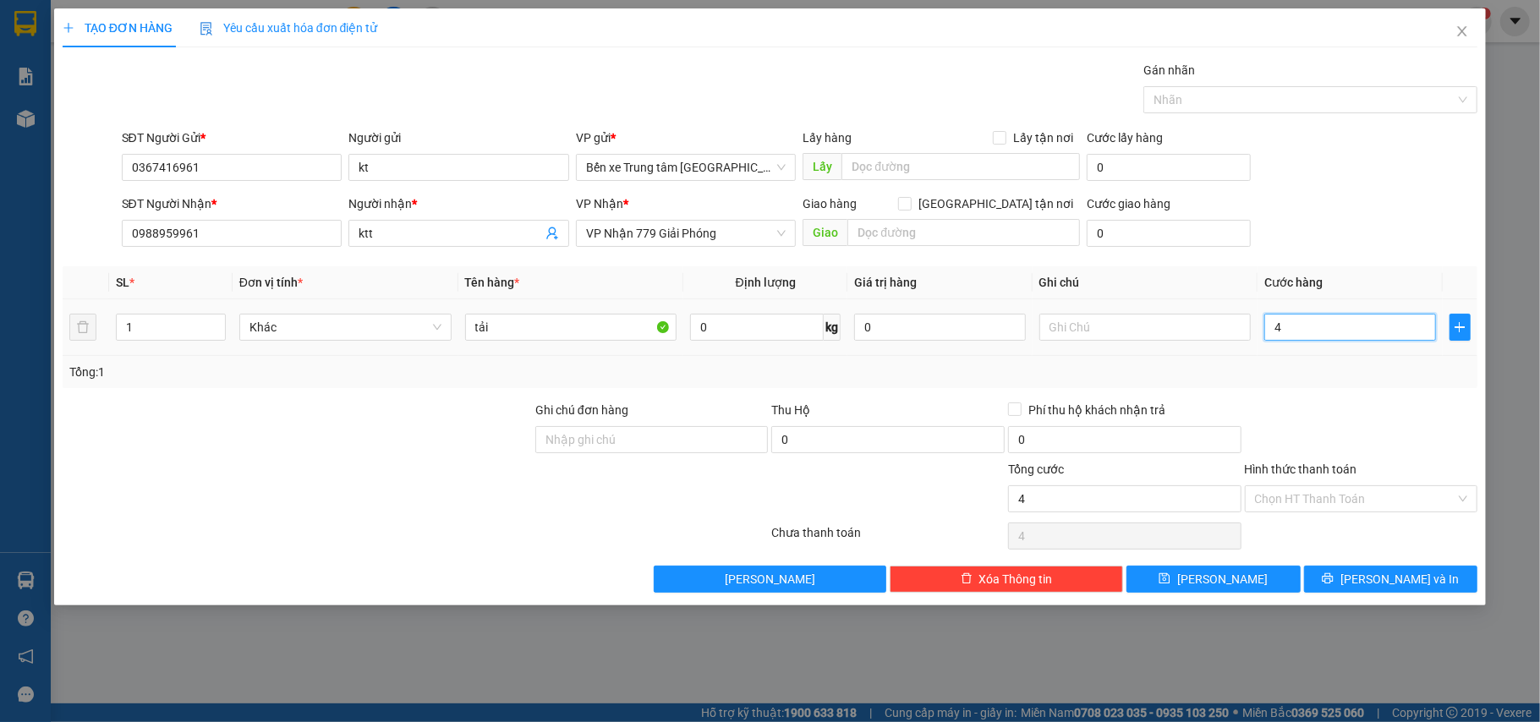
type input "40"
click at [1405, 494] on input "Hình thức thanh toán" at bounding box center [1355, 498] width 201 height 25
type input "40.000"
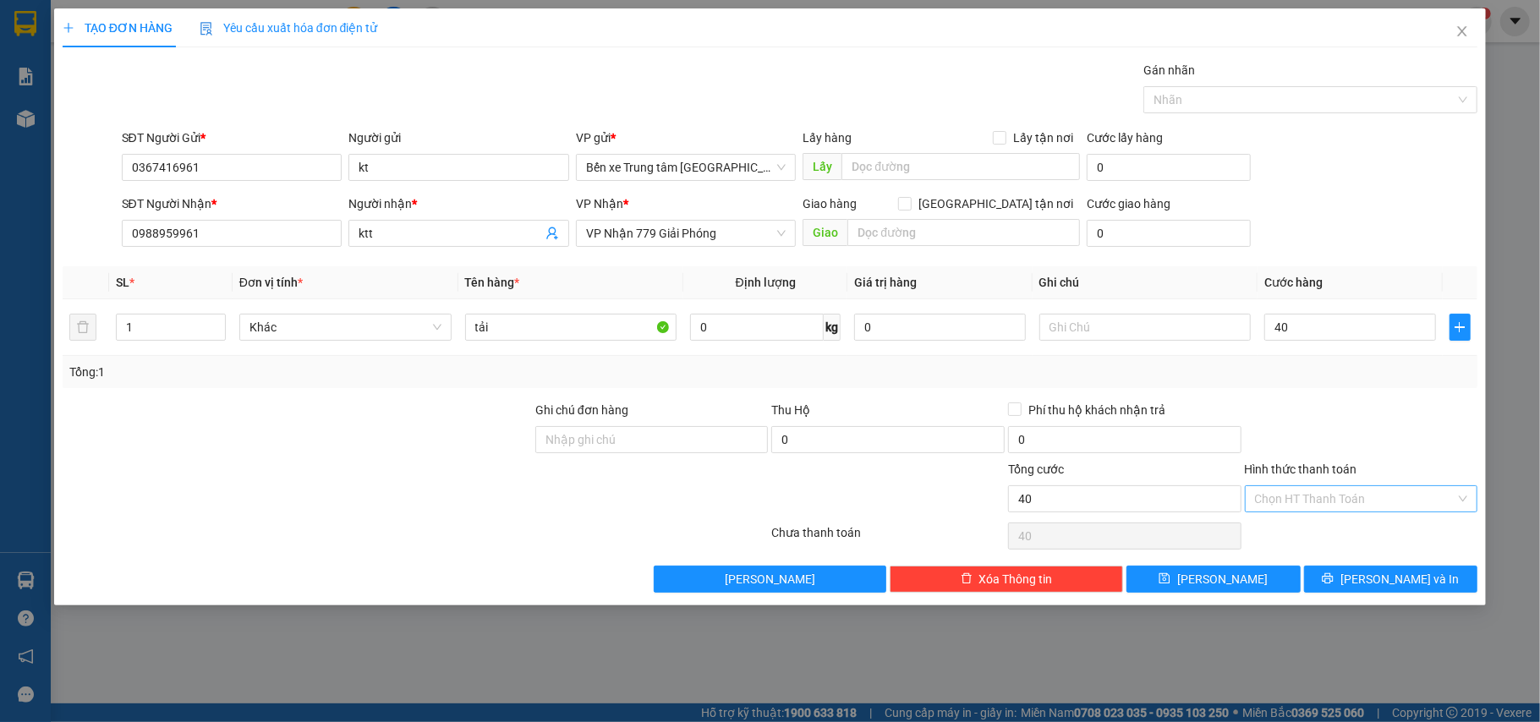
type input "40.000"
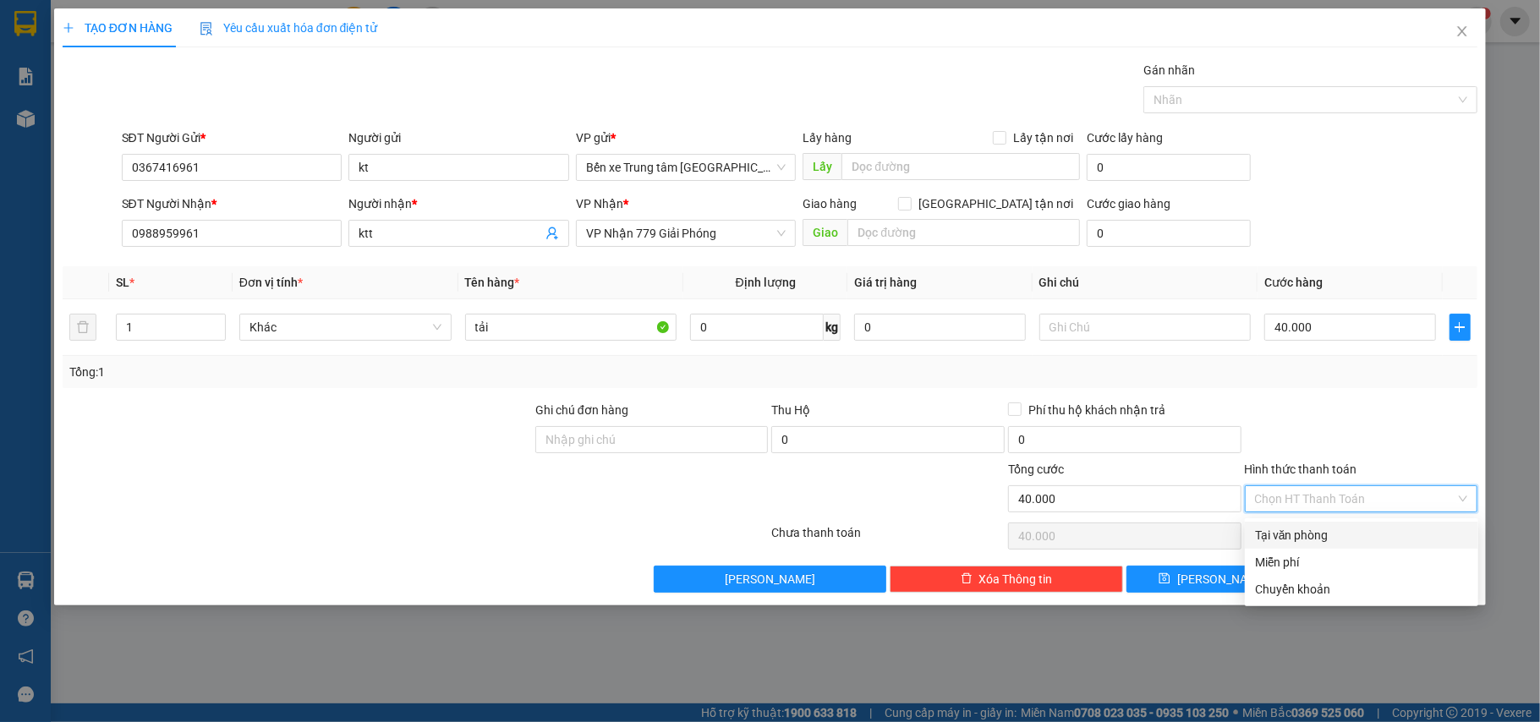
click at [1324, 538] on div "Tại văn phòng" at bounding box center [1361, 535] width 213 height 19
type input "0"
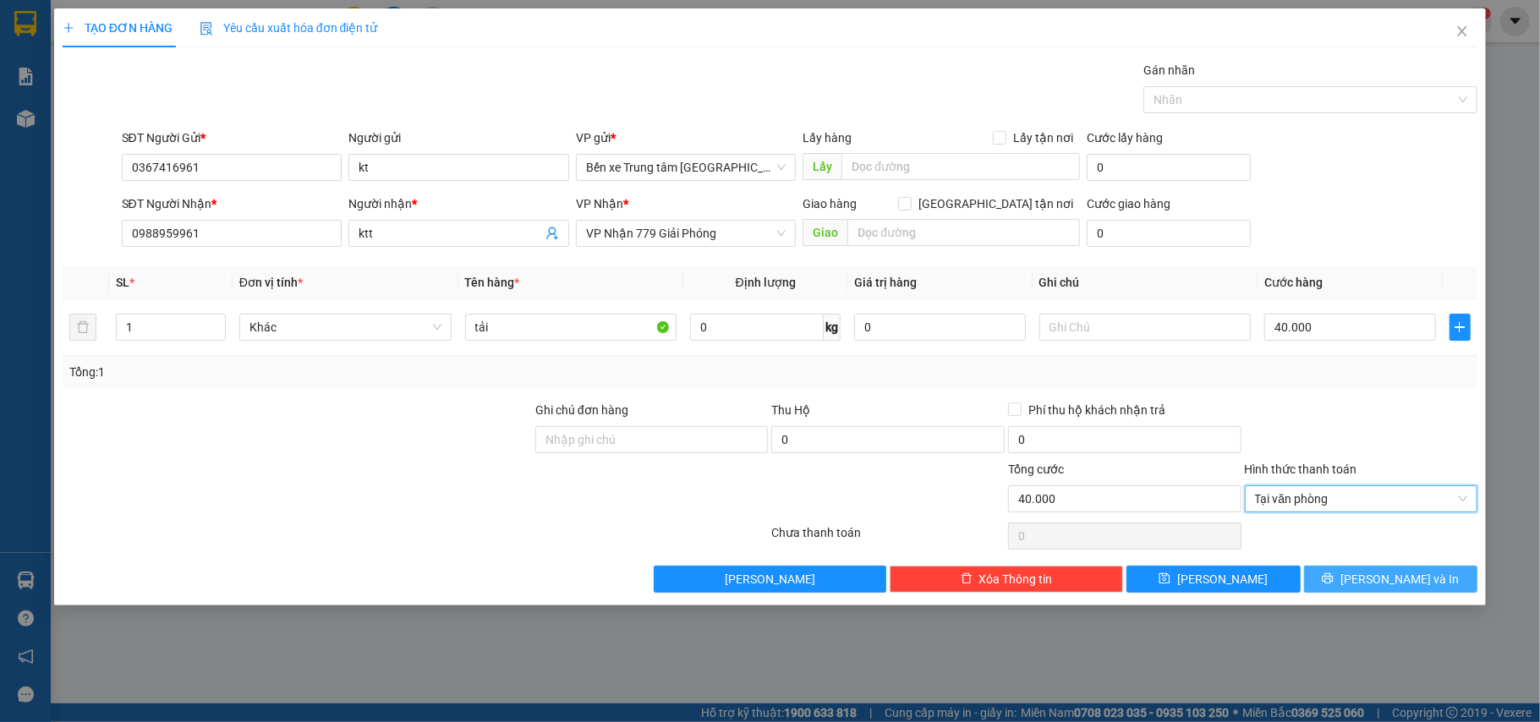
click at [1346, 575] on button "[PERSON_NAME] và In" at bounding box center [1391, 579] width 174 height 27
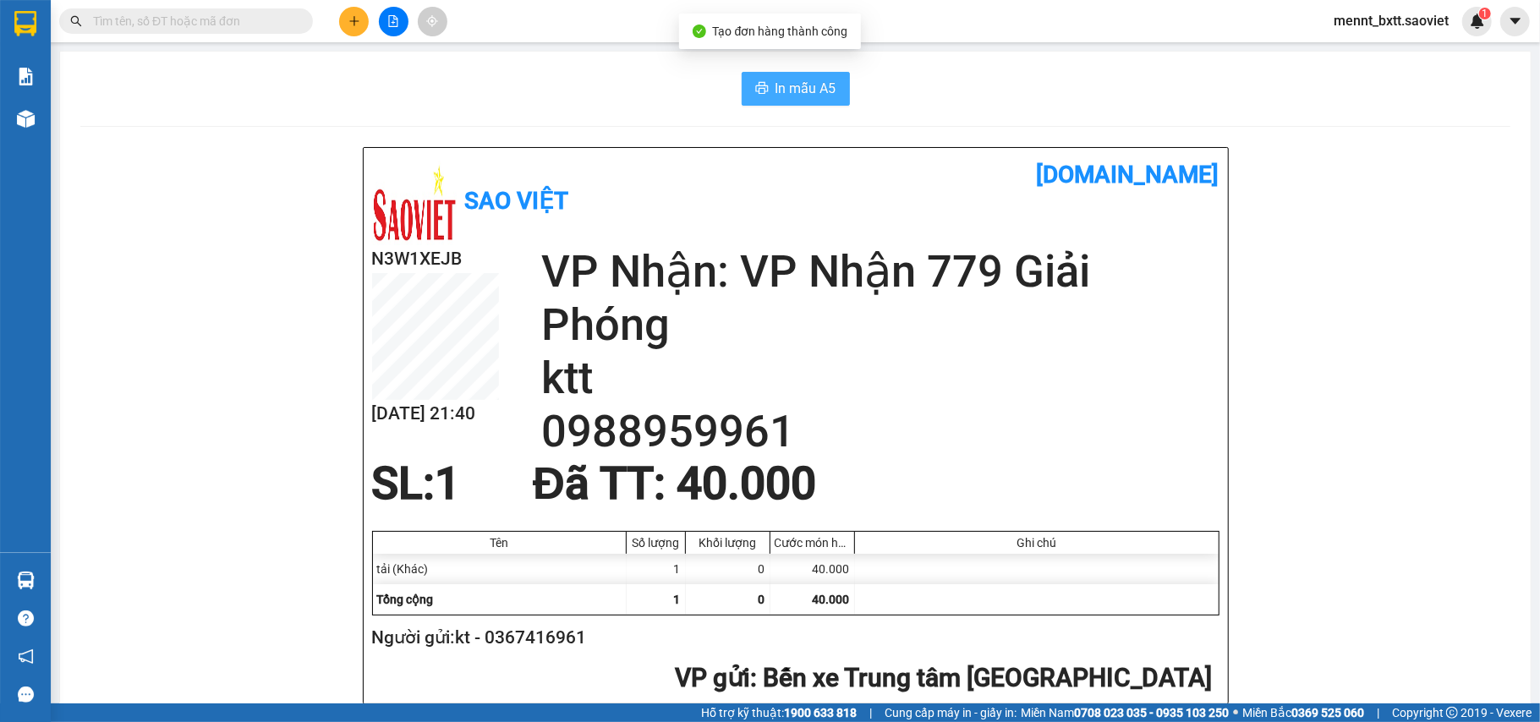
click at [797, 98] on span "In mẫu A5" at bounding box center [805, 88] width 61 height 21
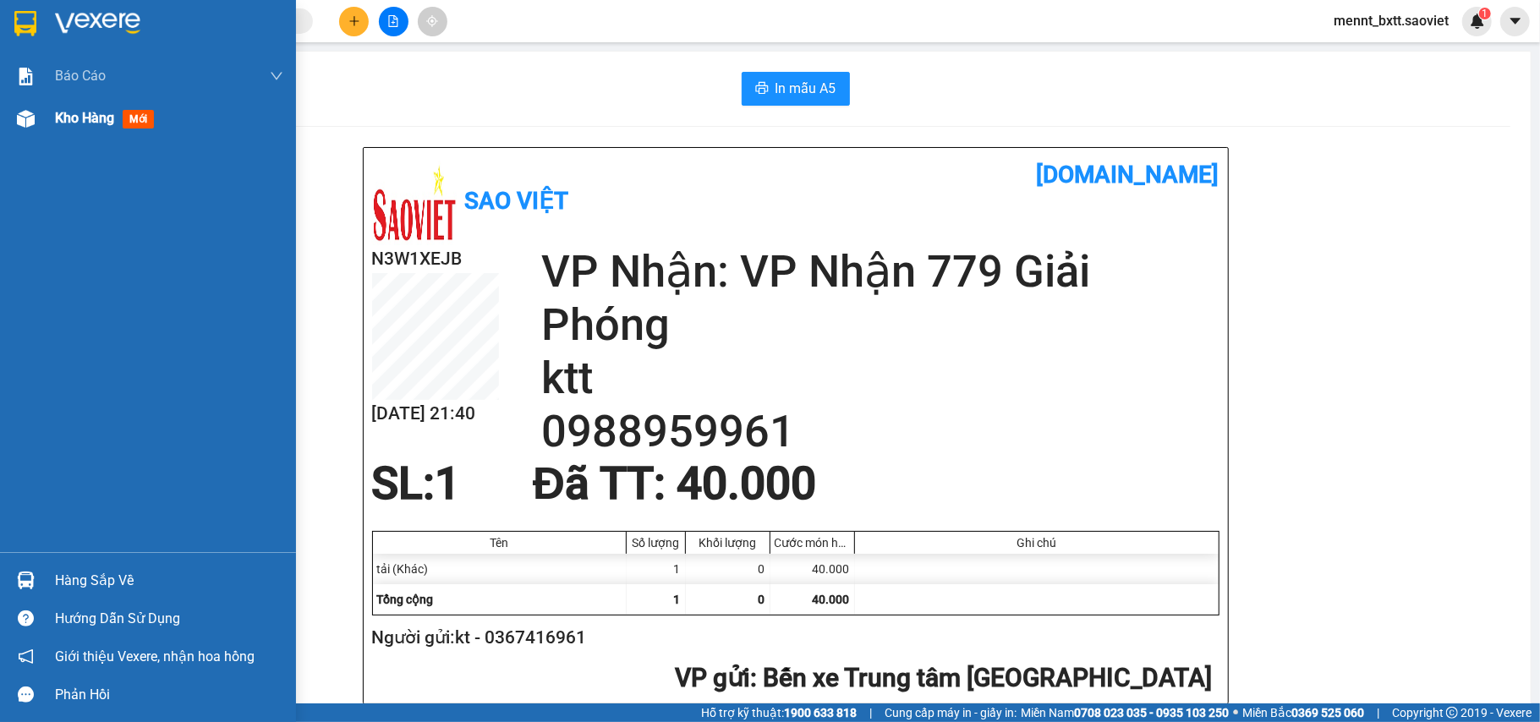
click at [68, 125] on span "Kho hàng" at bounding box center [84, 118] width 59 height 16
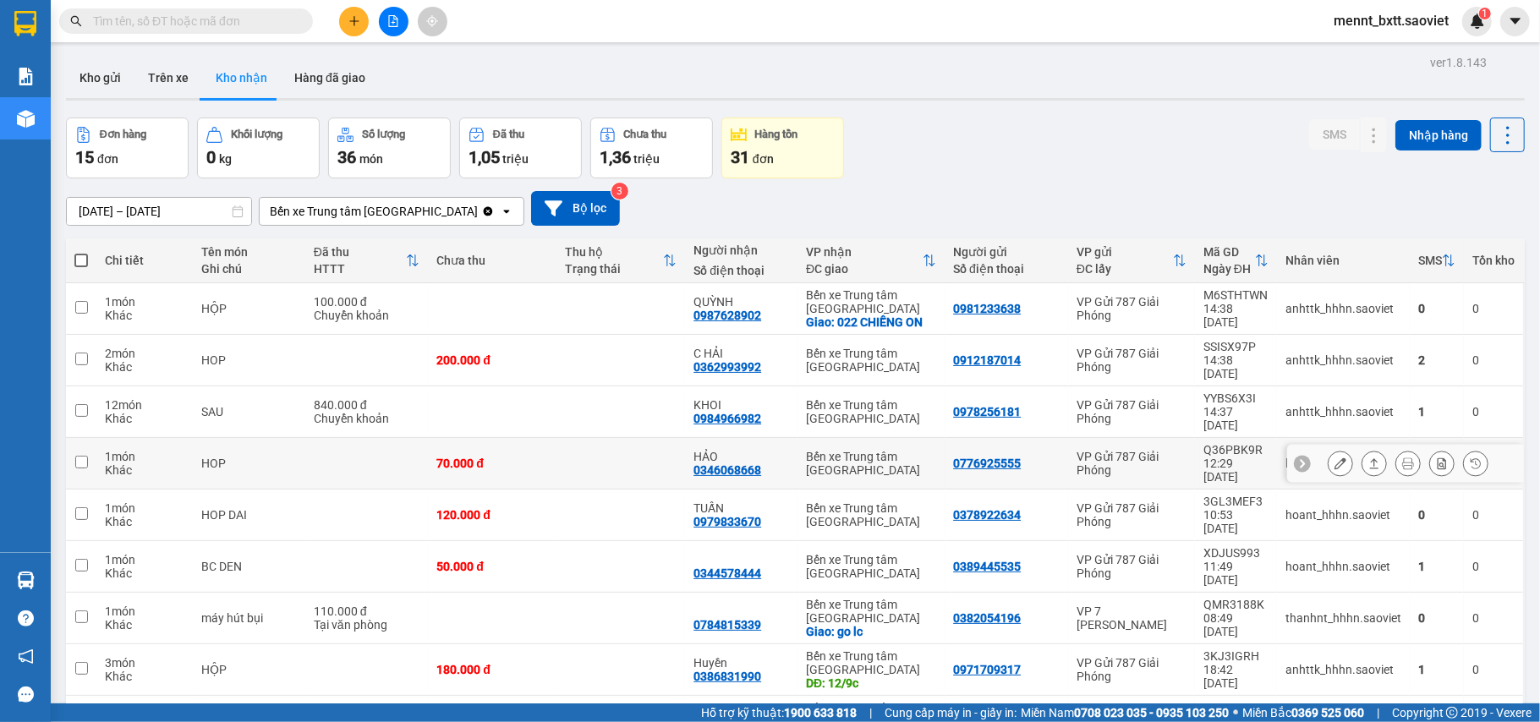
click at [556, 438] on td at bounding box center [620, 464] width 129 height 52
checkbox input "true"
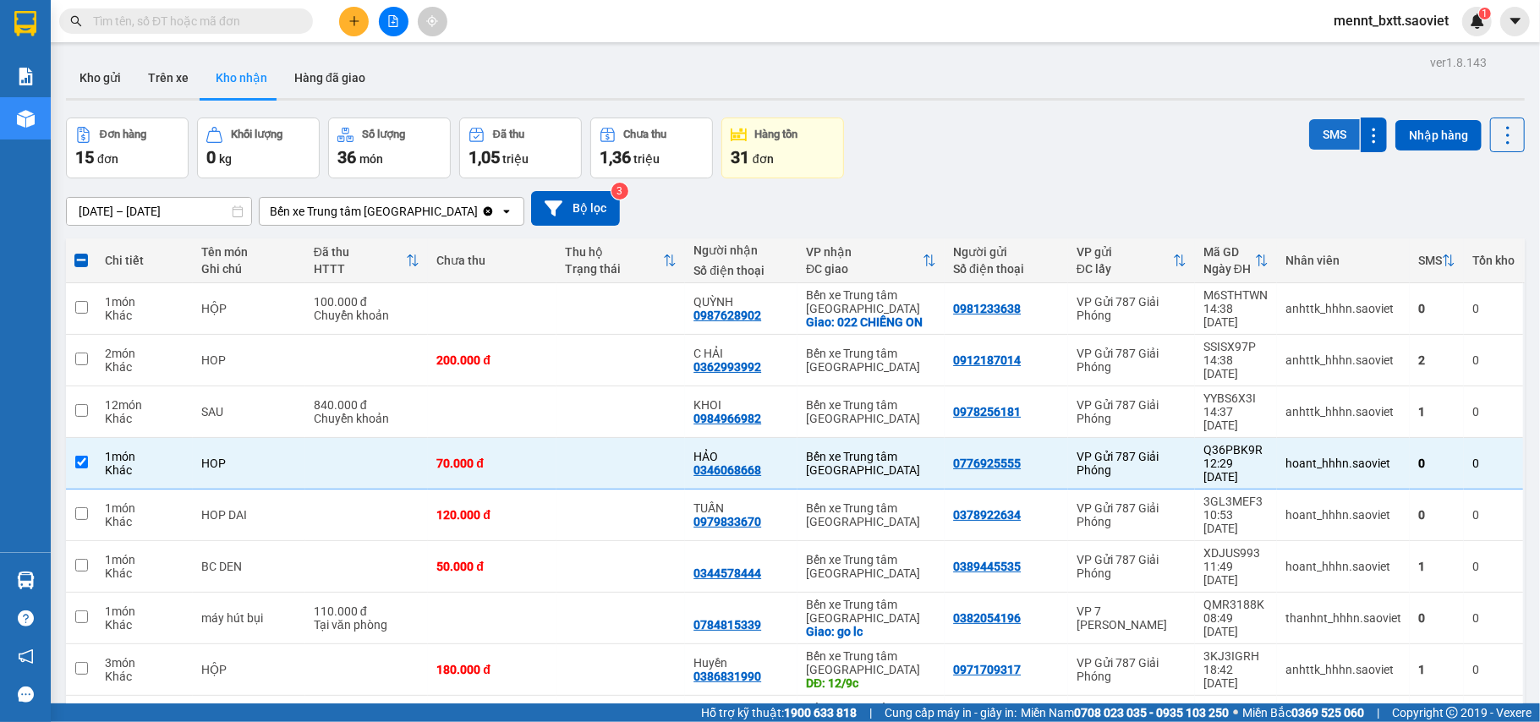
click at [1320, 139] on button "SMS" at bounding box center [1334, 134] width 51 height 30
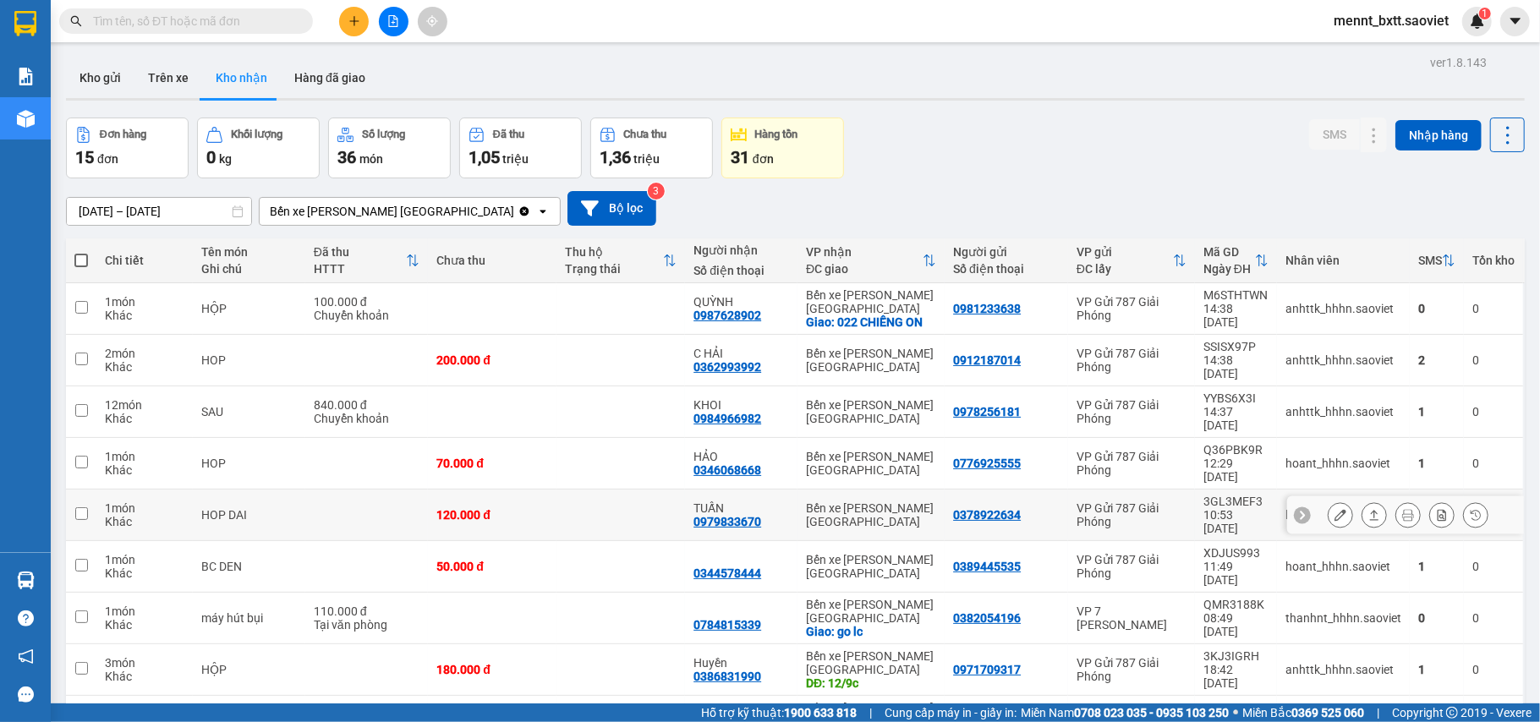
click at [651, 490] on td at bounding box center [620, 516] width 129 height 52
checkbox input "true"
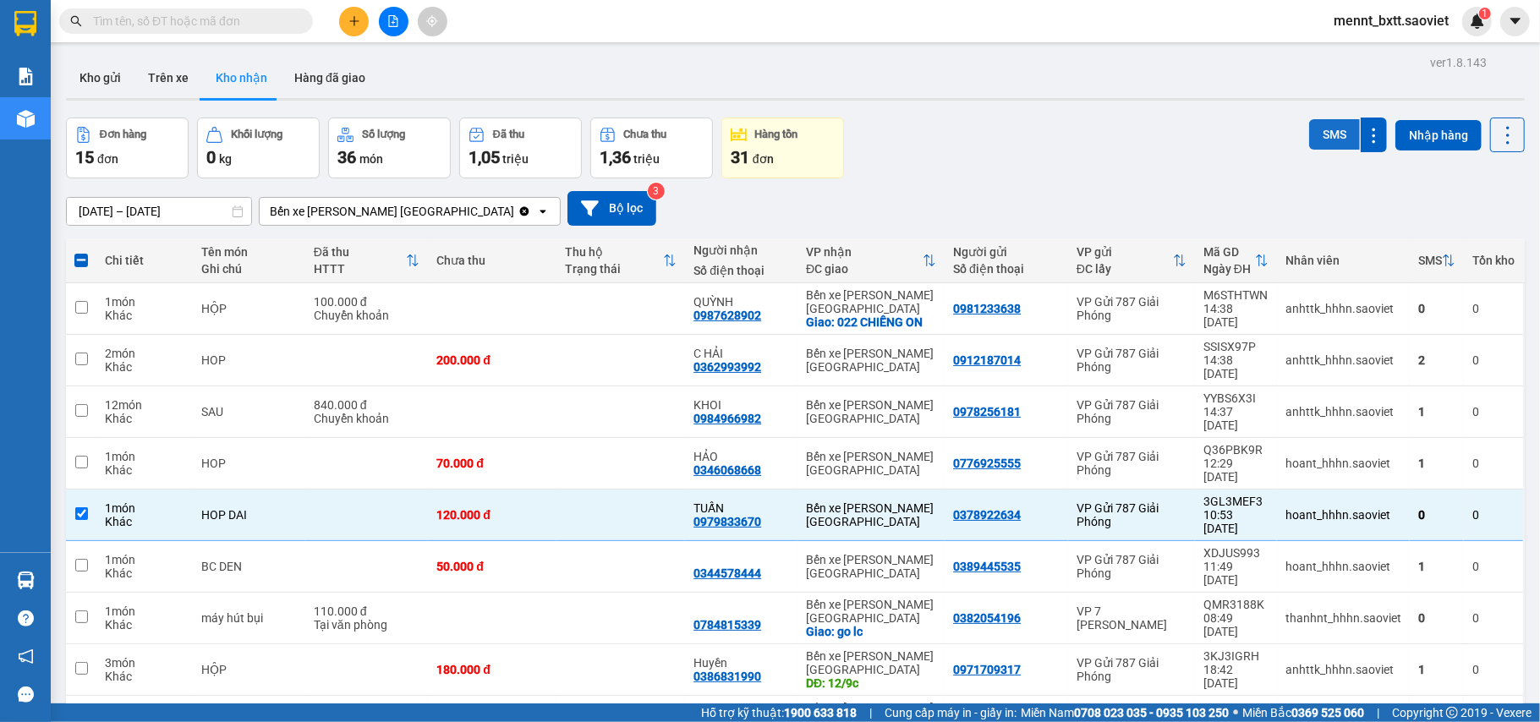
click at [1309, 129] on button "SMS" at bounding box center [1334, 134] width 51 height 30
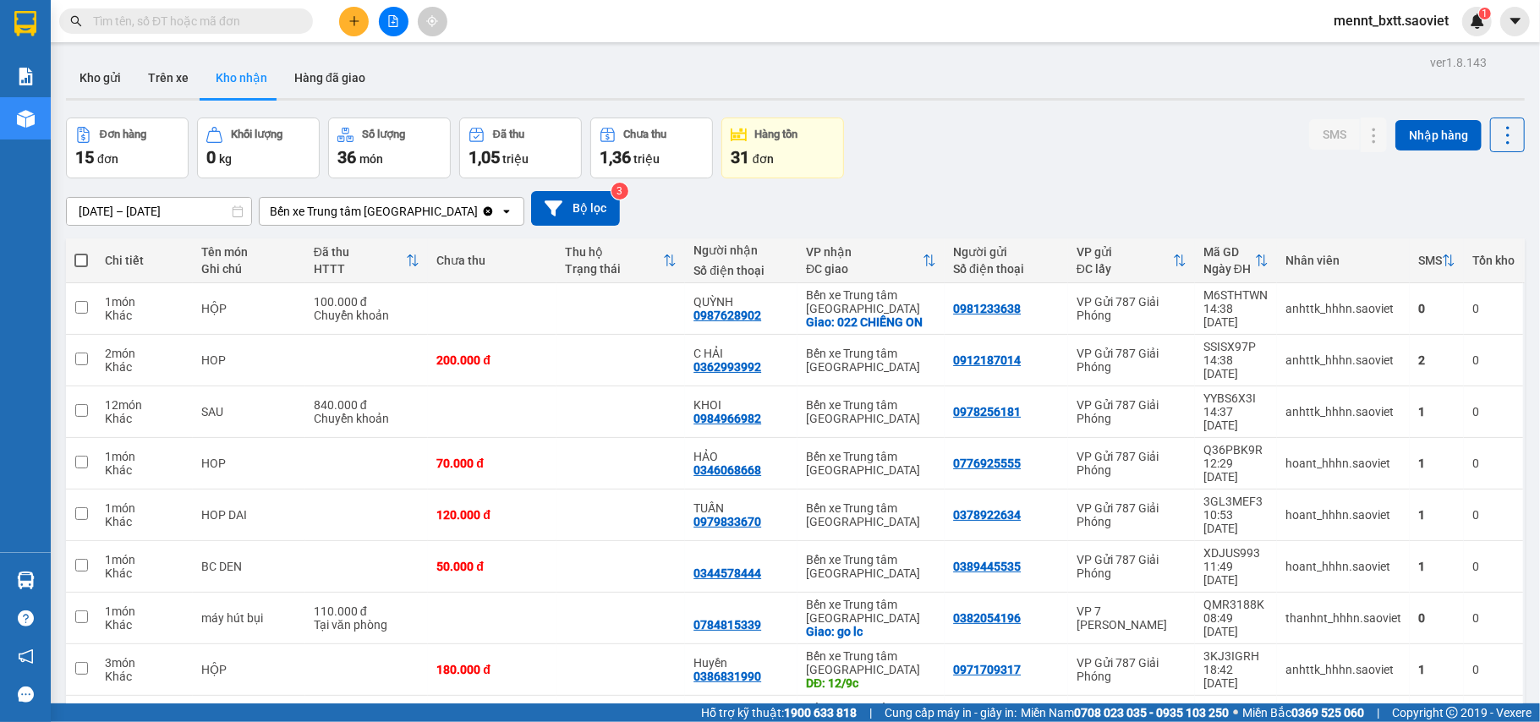
click at [1037, 160] on div "Đơn hàng 15 đơn Khối lượng 0 kg Số lượng 36 món Đã thu 1,05 triệu Chưa thu 1,36…" at bounding box center [795, 148] width 1459 height 61
click at [1162, 178] on div "10/09/2025 – 12/09/2025 Press the down arrow key to interact with the calendar …" at bounding box center [795, 208] width 1459 height 60
